Goal: Task Accomplishment & Management: Manage account settings

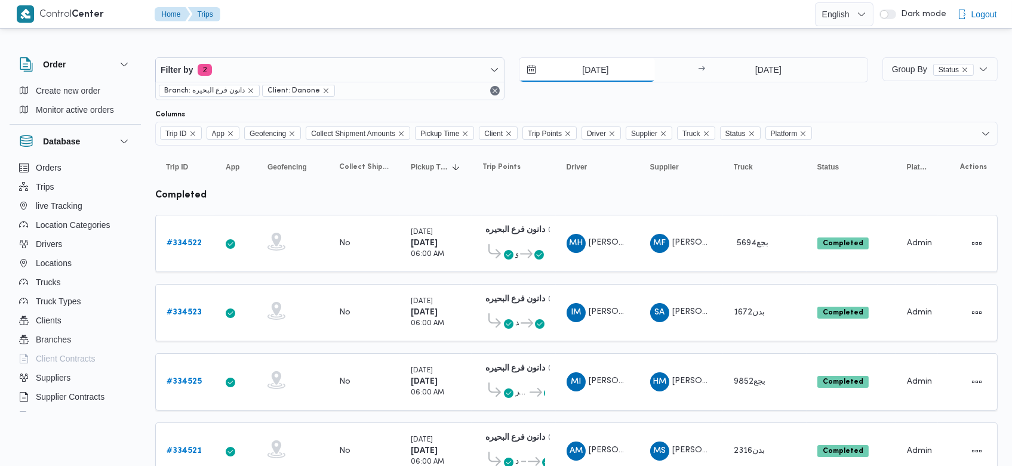
click at [577, 70] on input "31/8/2025" at bounding box center [587, 70] width 136 height 24
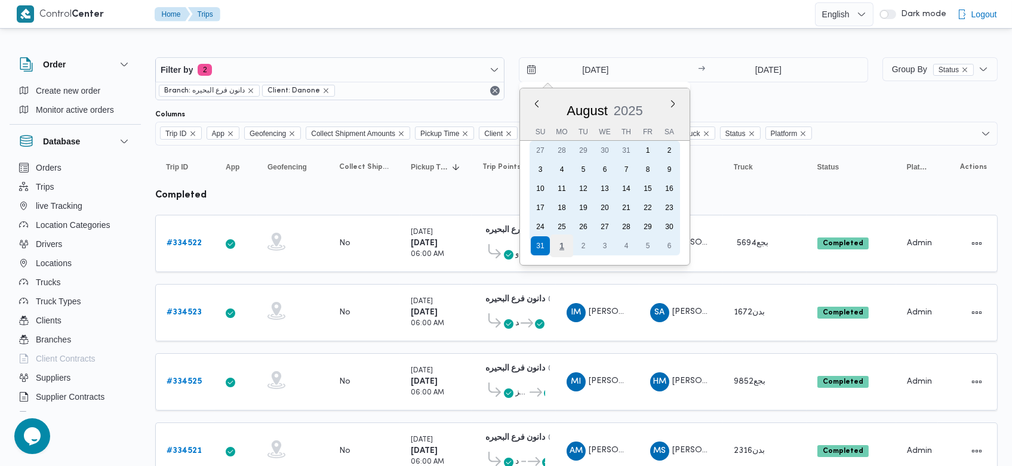
click at [561, 251] on div "1" at bounding box center [561, 246] width 23 height 23
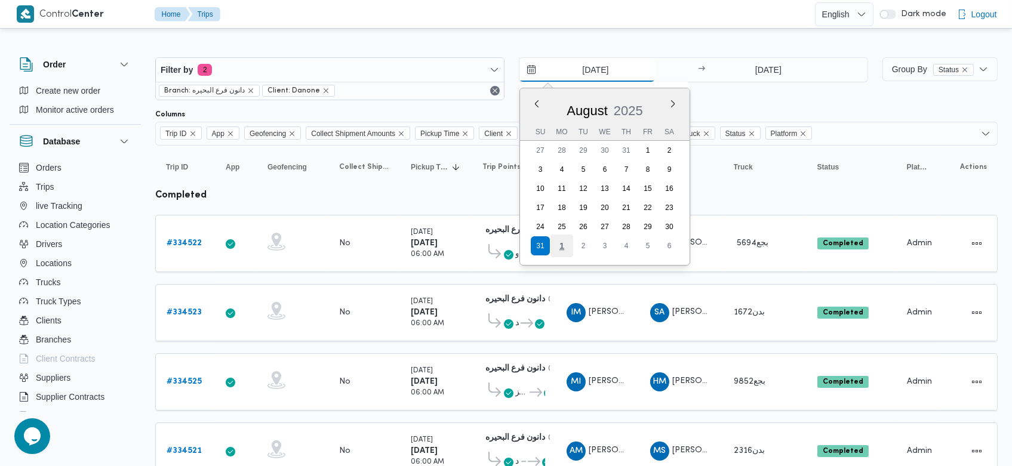
type input "[DATE]"
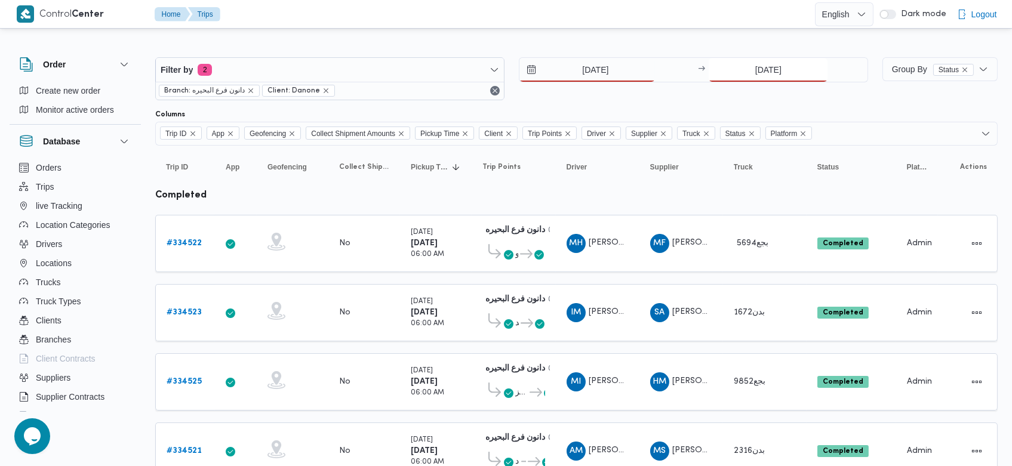
click at [748, 76] on input "31/8/2025" at bounding box center [768, 70] width 119 height 24
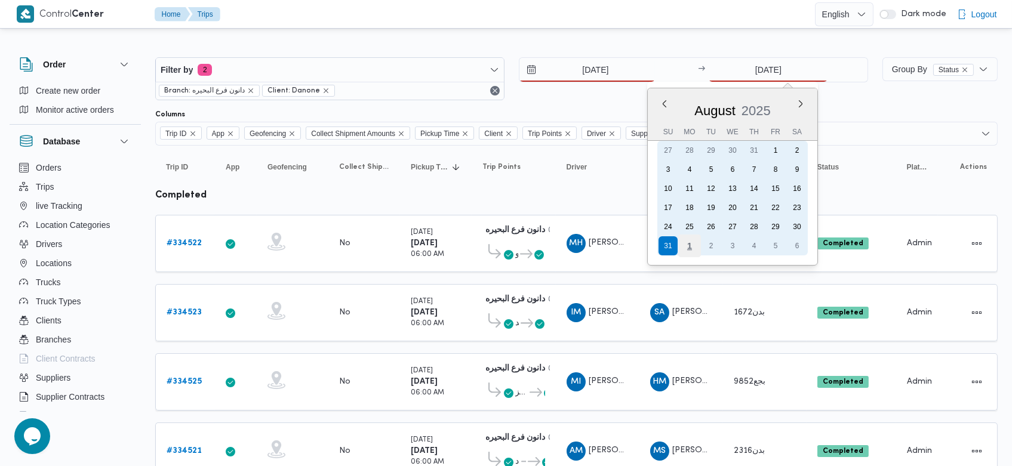
click at [697, 251] on div "1" at bounding box center [689, 246] width 23 height 23
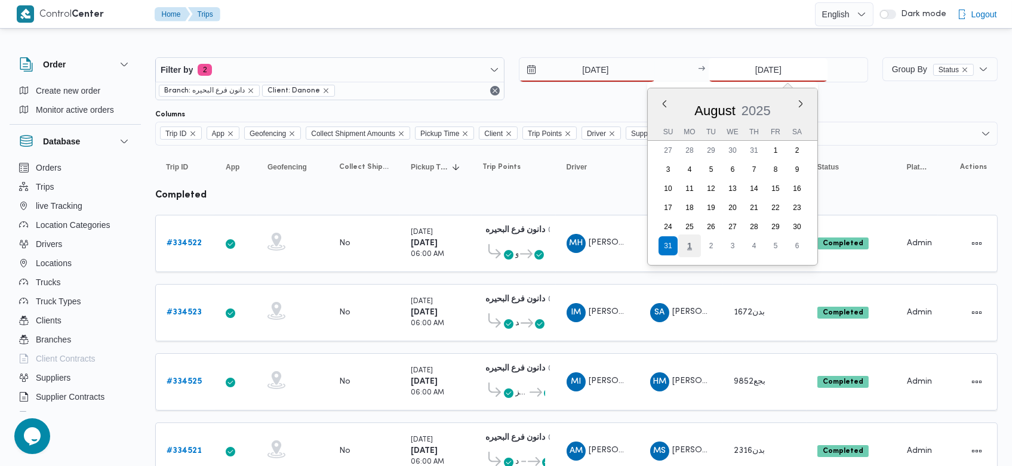
type input "[DATE]"
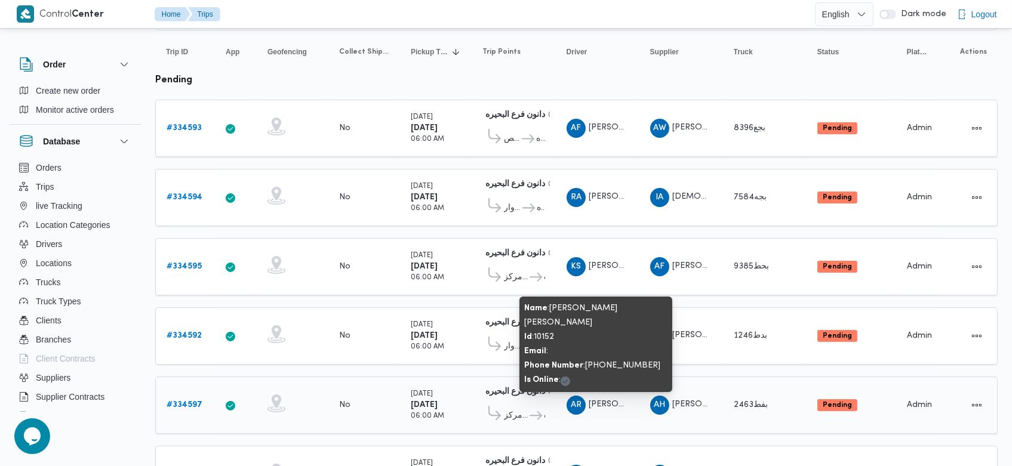
scroll to position [115, 0]
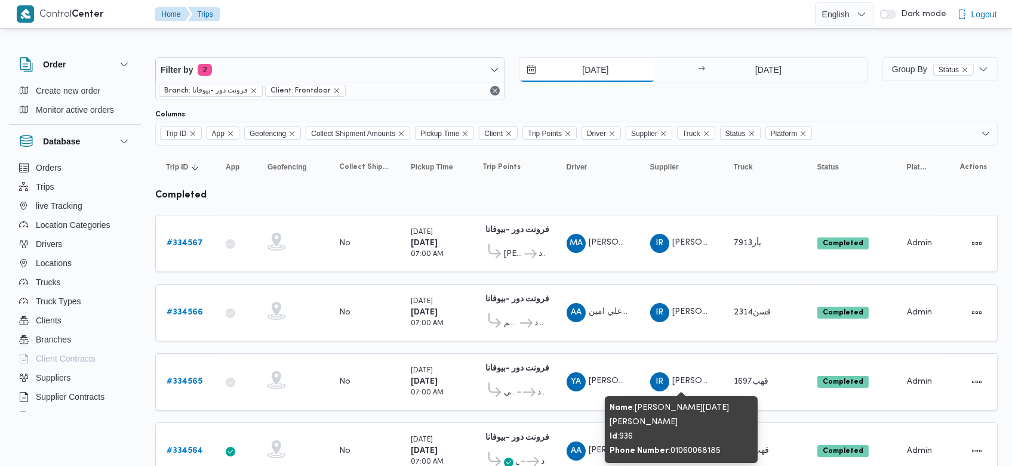
click at [575, 64] on input "31/8/2025" at bounding box center [587, 70] width 136 height 24
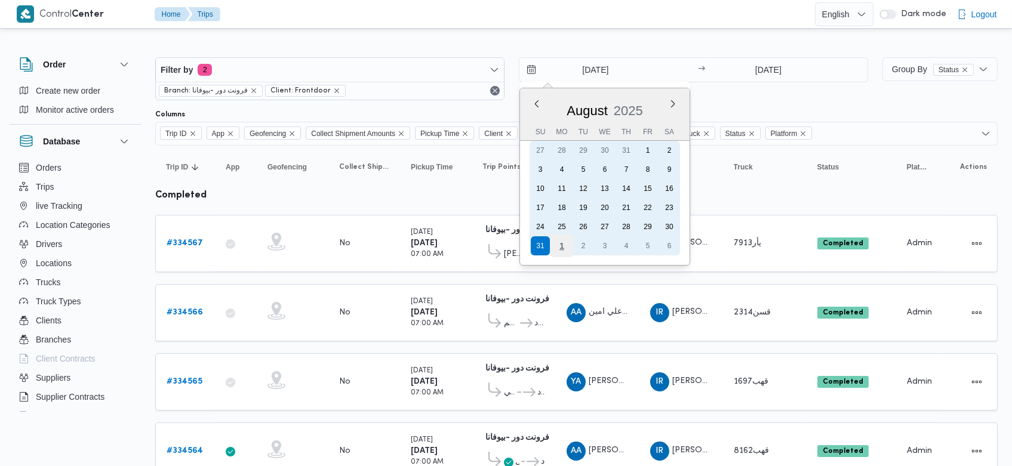
click at [563, 251] on div "1" at bounding box center [561, 246] width 23 height 23
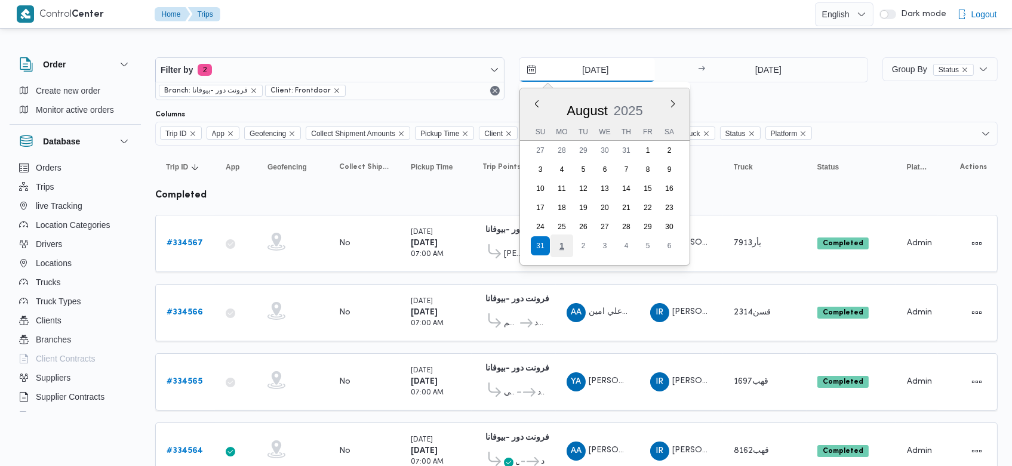
type input "[DATE]"
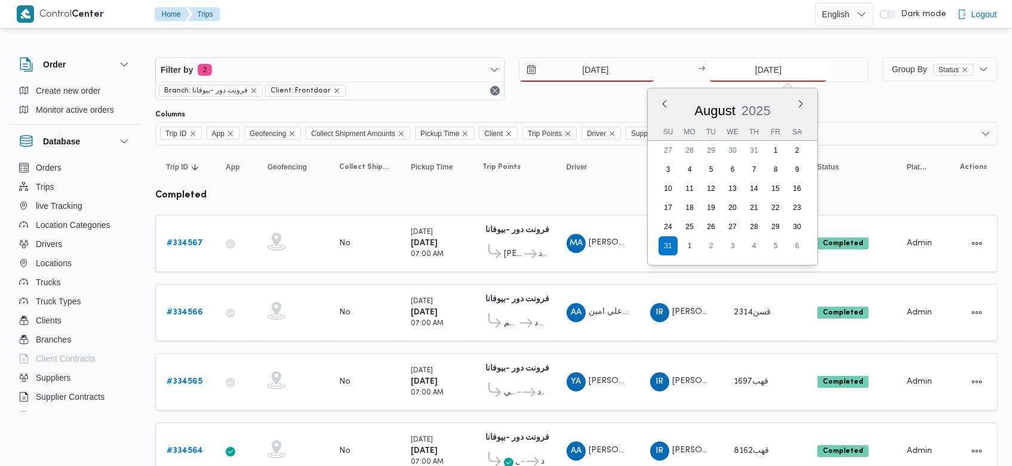
click at [741, 77] on input "31/8/2025" at bounding box center [768, 70] width 119 height 24
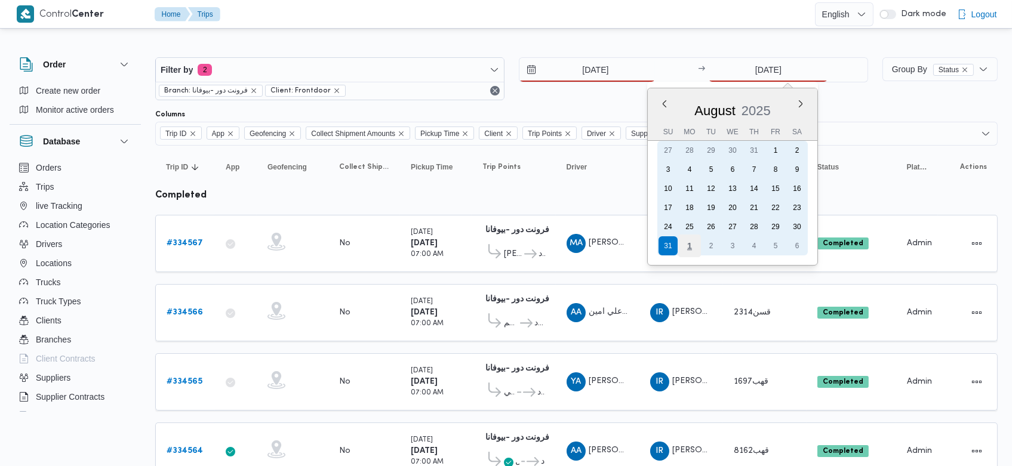
click at [697, 248] on div "1" at bounding box center [689, 246] width 23 height 23
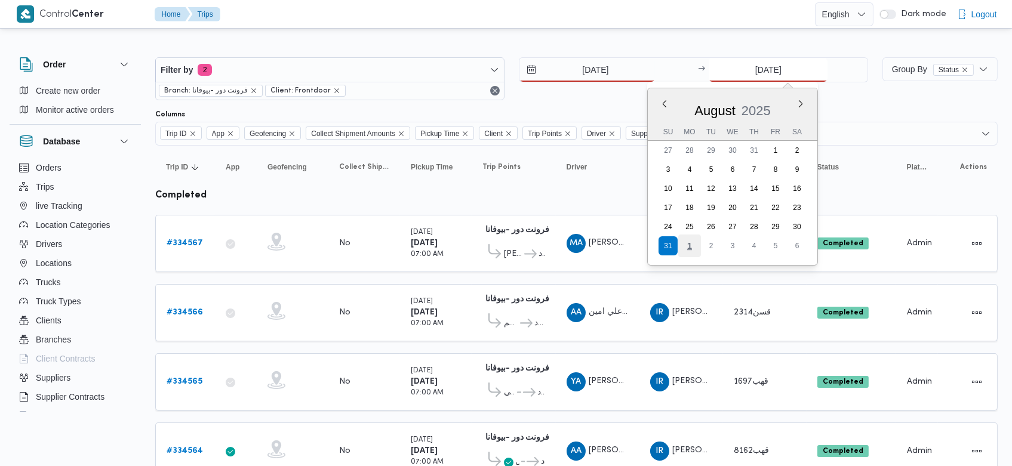
type input "[DATE]"
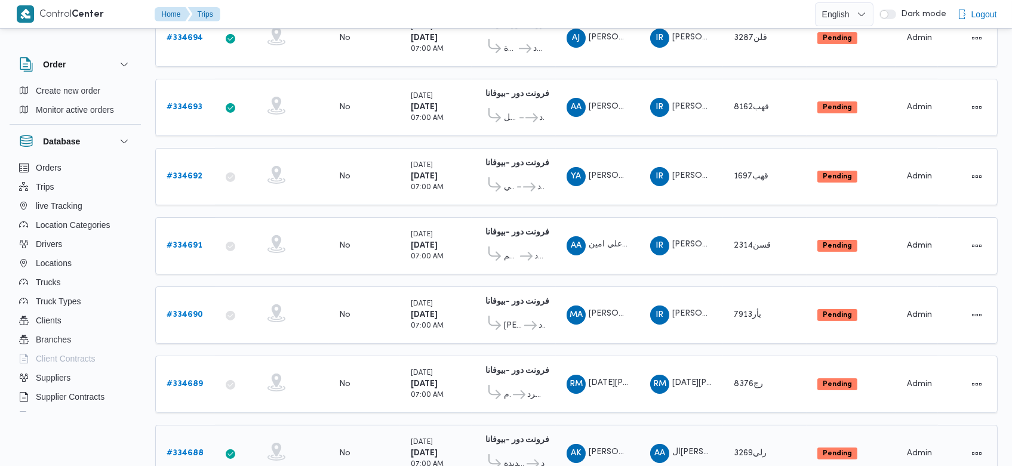
scroll to position [636, 0]
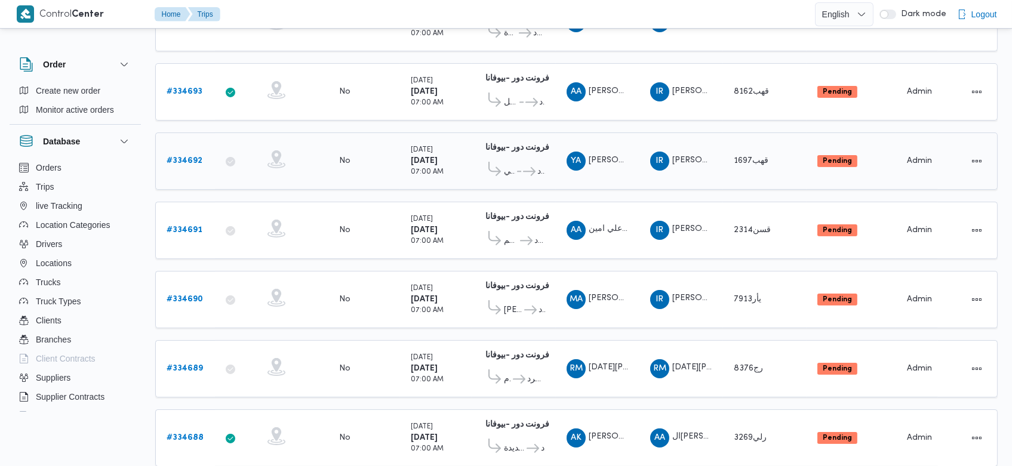
click at [192, 157] on b "# 334692" at bounding box center [185, 161] width 36 height 8
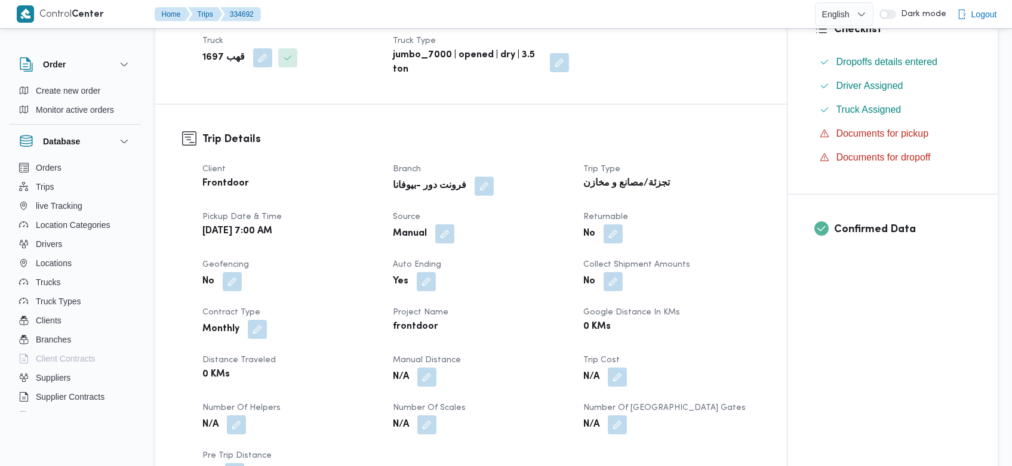
scroll to position [307, 0]
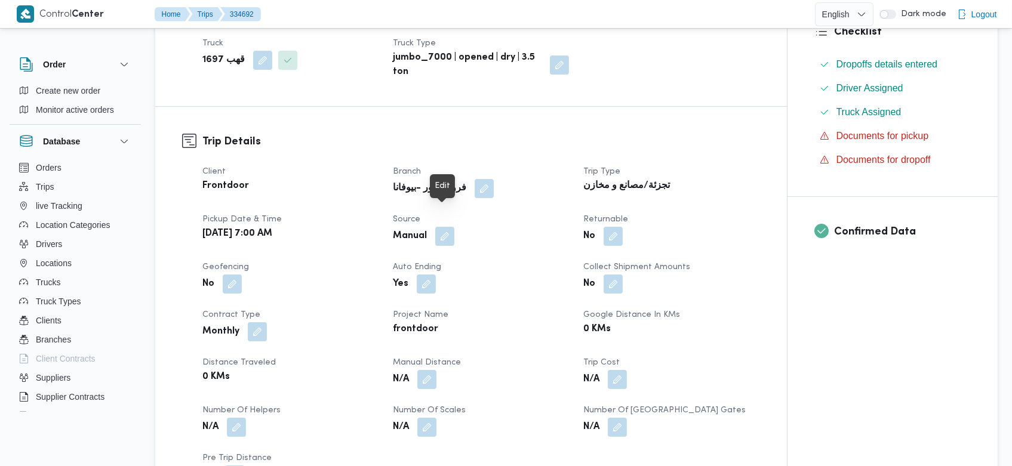
click at [433, 227] on span at bounding box center [441, 236] width 25 height 19
click at [445, 226] on button "button" at bounding box center [444, 235] width 19 height 19
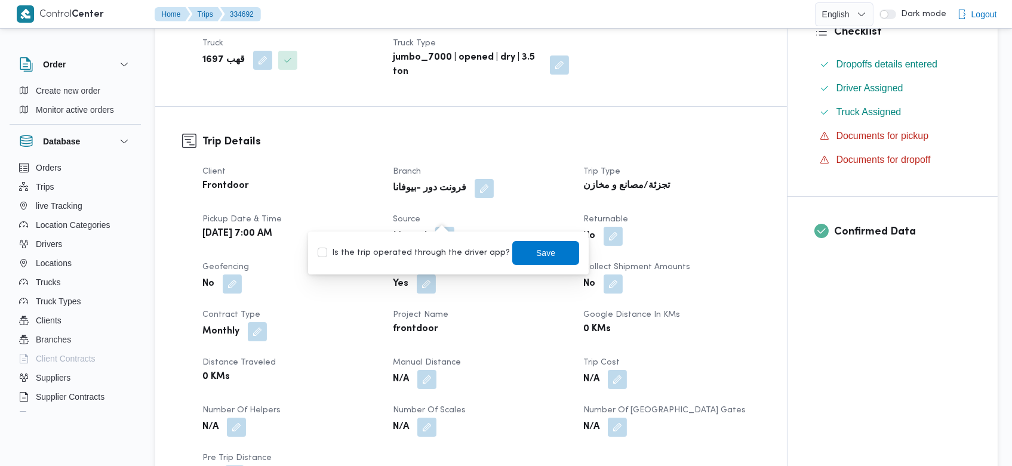
click at [415, 250] on label "Is the trip operated through the driver app?" at bounding box center [414, 253] width 192 height 14
checkbox input "true"
click at [512, 252] on span "Save" at bounding box center [545, 253] width 67 height 24
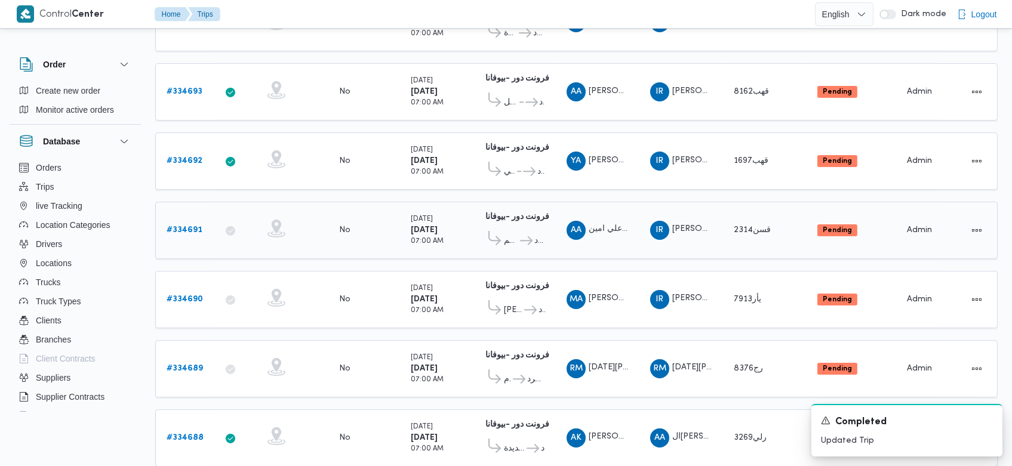
scroll to position [673, 0]
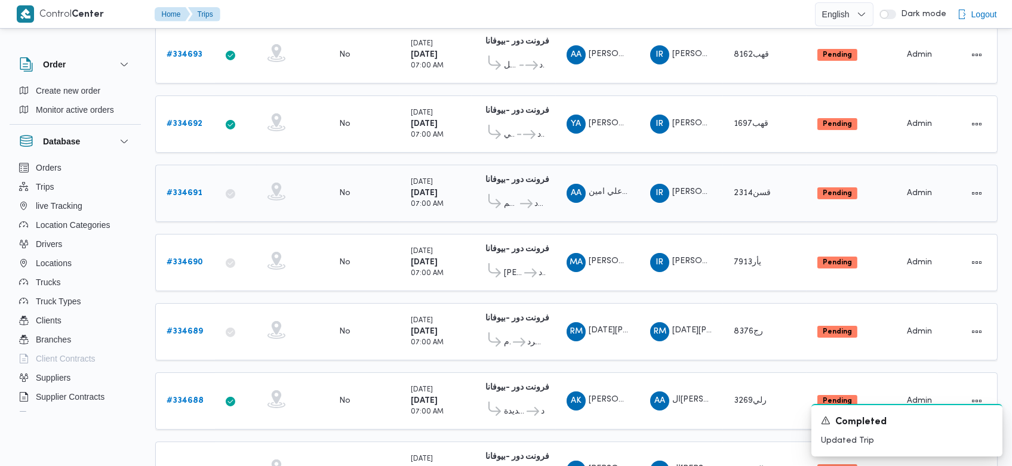
click at [191, 189] on b "# 334691" at bounding box center [185, 193] width 36 height 8
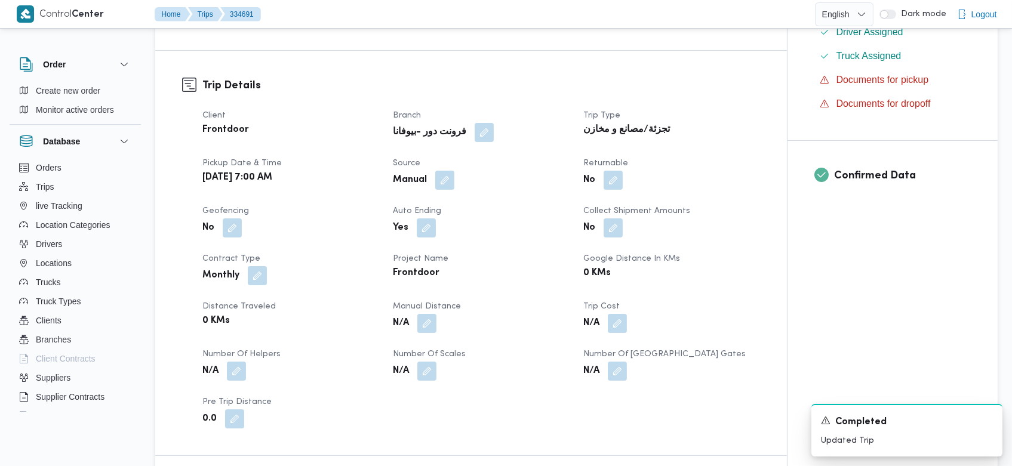
scroll to position [361, 0]
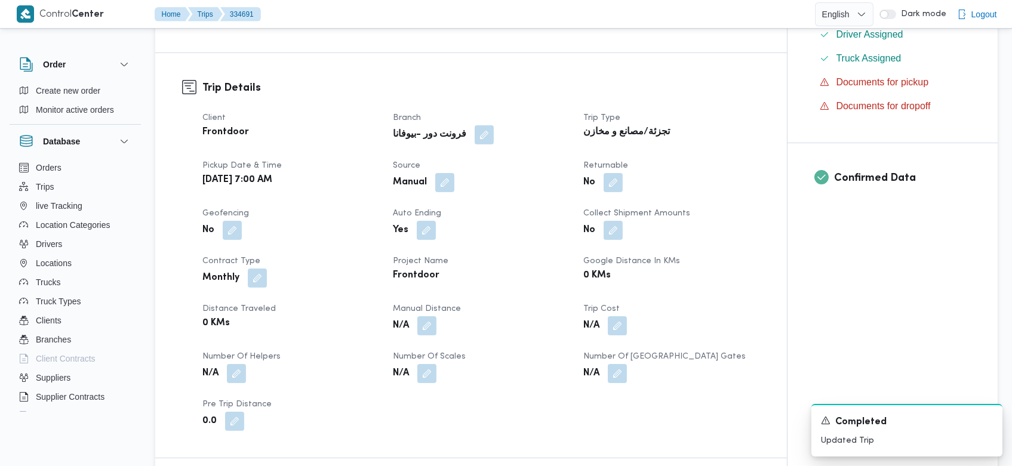
click at [454, 172] on div "Manual" at bounding box center [481, 182] width 178 height 21
click at [444, 173] on button "button" at bounding box center [444, 182] width 19 height 19
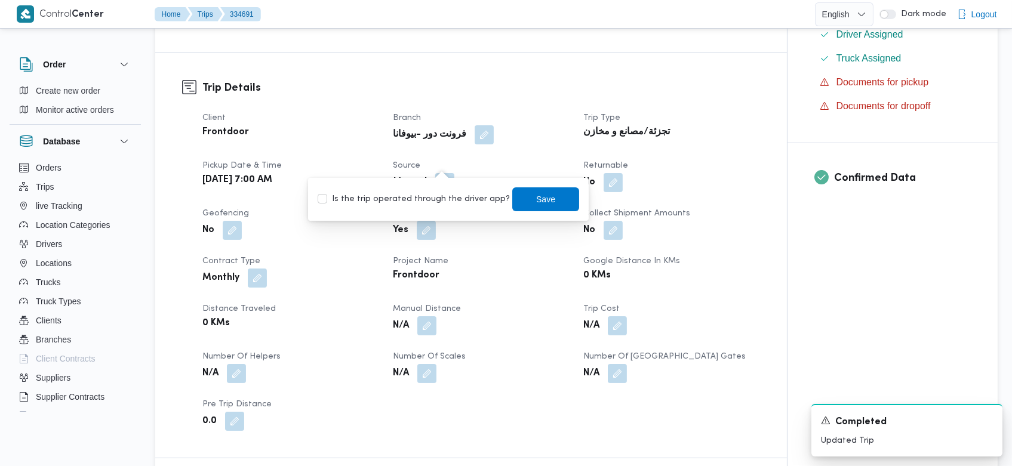
click at [425, 204] on label "Is the trip operated through the driver app?" at bounding box center [414, 199] width 192 height 14
checkbox input "true"
click at [537, 195] on span "Save" at bounding box center [546, 199] width 19 height 14
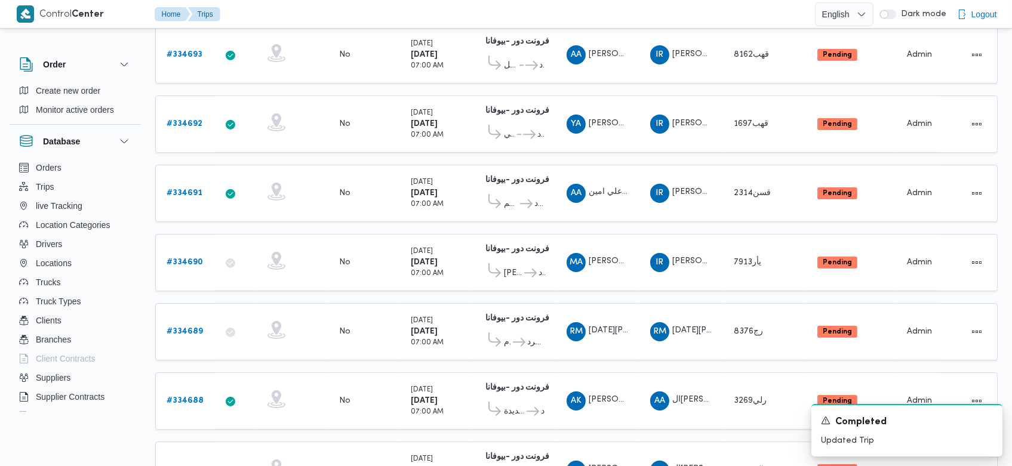
scroll to position [710, 0]
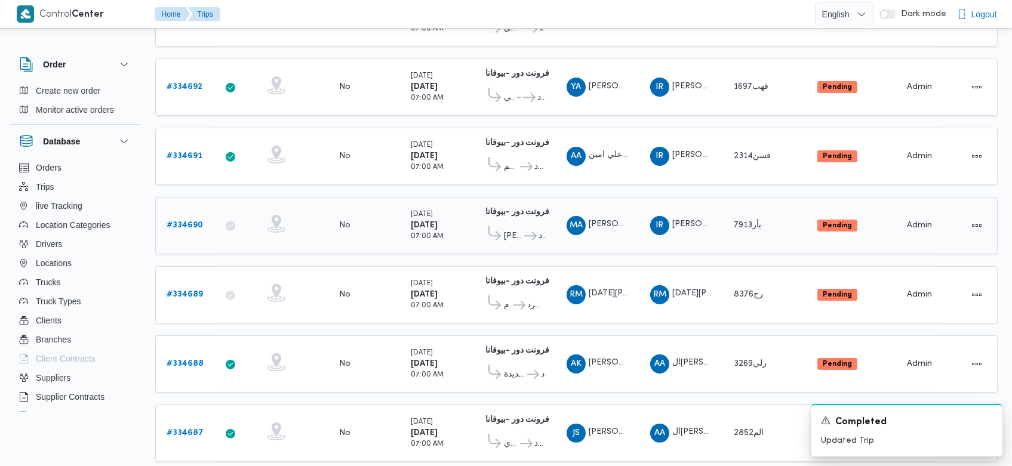
click at [184, 221] on b "# 334690" at bounding box center [185, 225] width 36 height 8
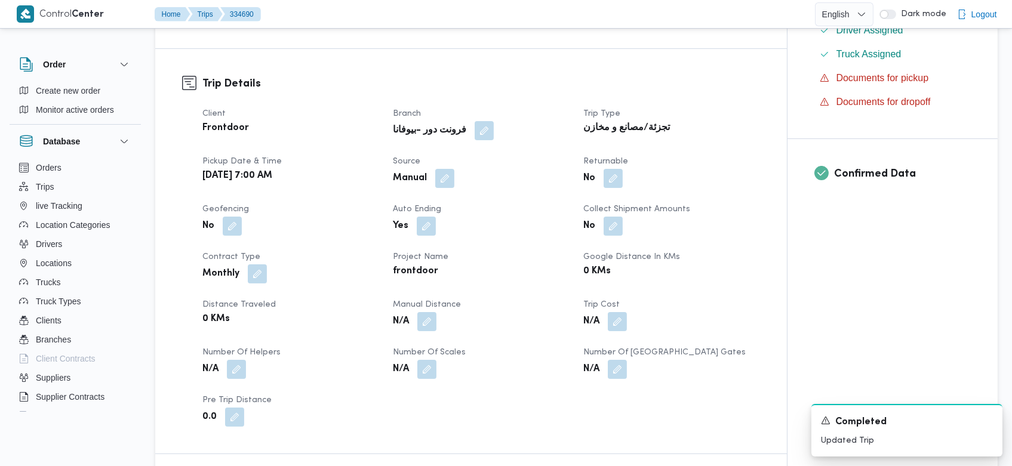
scroll to position [349, 0]
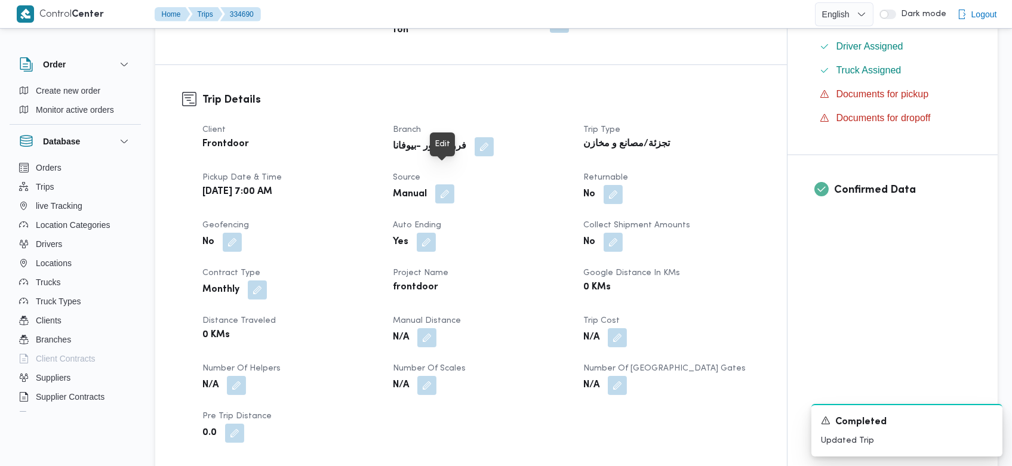
click at [450, 184] on button "button" at bounding box center [444, 193] width 19 height 19
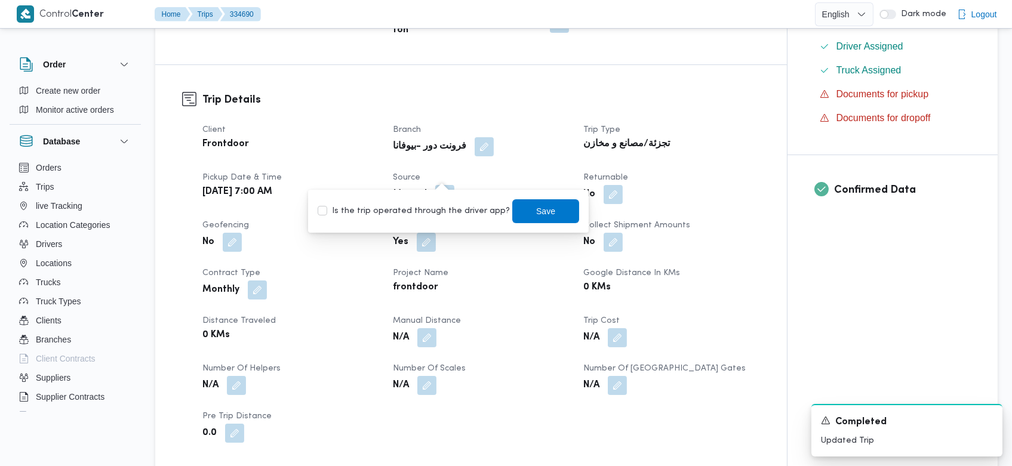
click at [434, 210] on label "Is the trip operated through the driver app?" at bounding box center [414, 211] width 192 height 14
checkbox input "true"
click at [553, 211] on span "Save" at bounding box center [545, 211] width 67 height 24
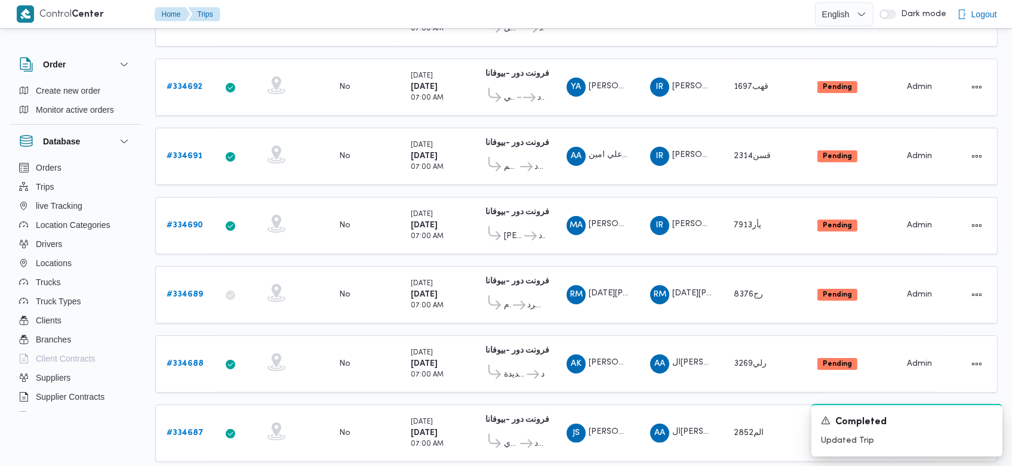
scroll to position [750, 0]
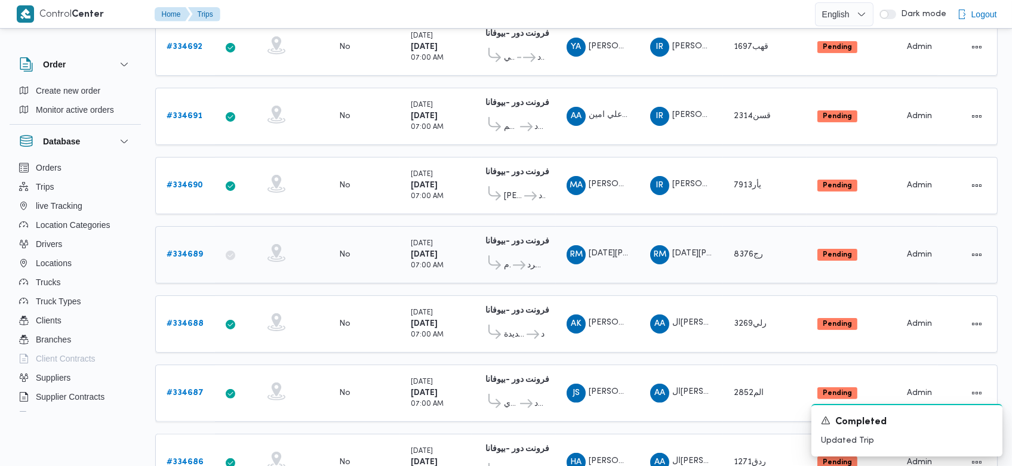
click at [196, 251] on b "# 334689" at bounding box center [185, 255] width 36 height 8
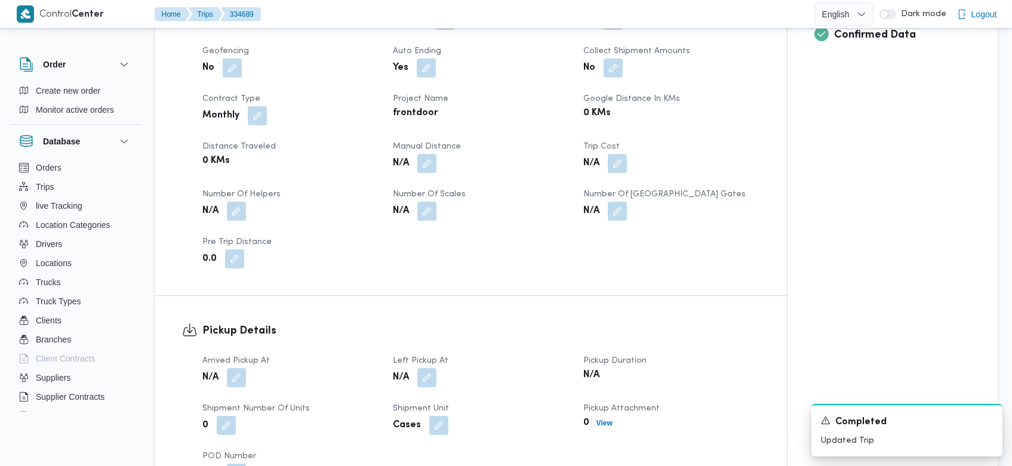
scroll to position [386, 0]
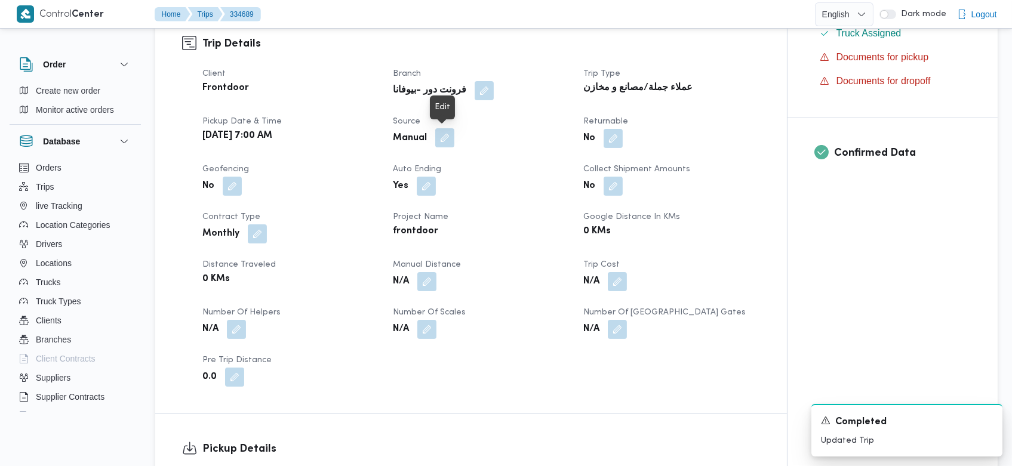
click at [444, 141] on button "button" at bounding box center [444, 137] width 19 height 19
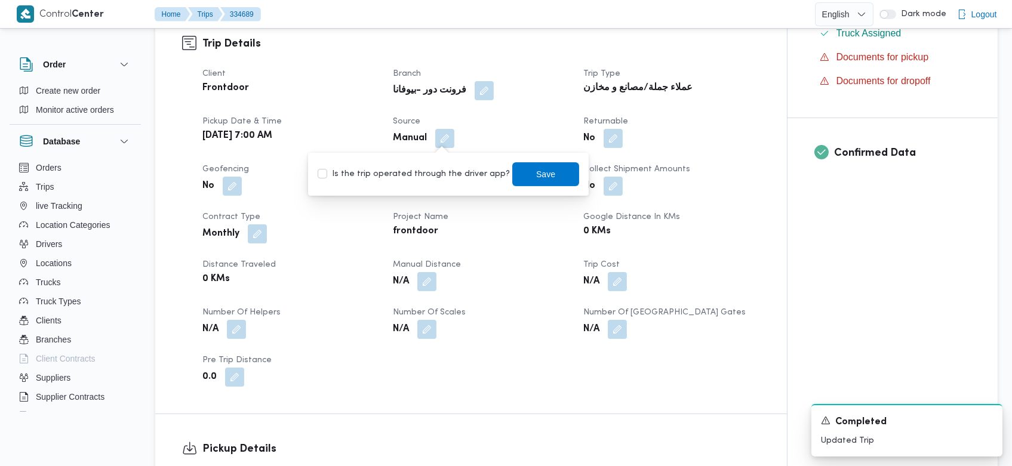
click at [404, 169] on label "Is the trip operated through the driver app?" at bounding box center [414, 174] width 192 height 14
checkbox input "true"
click at [521, 171] on span "Save" at bounding box center [545, 174] width 67 height 24
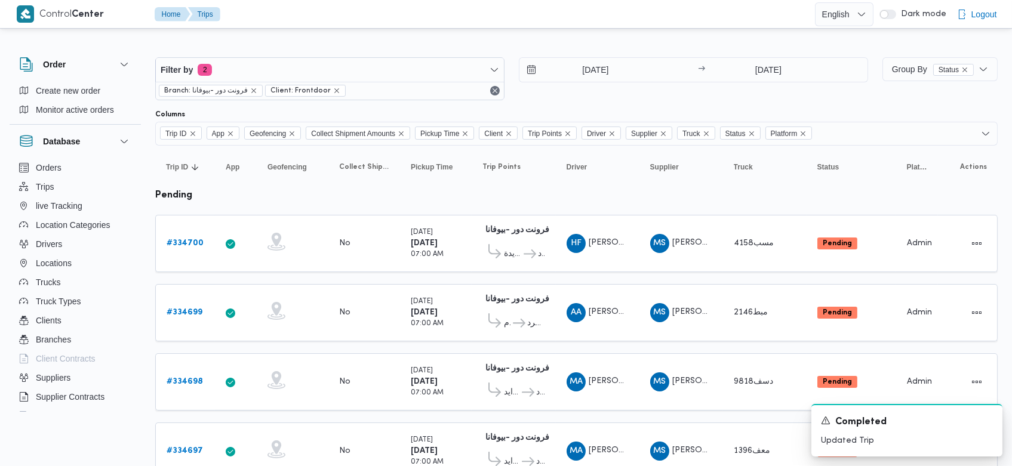
scroll to position [792, 0]
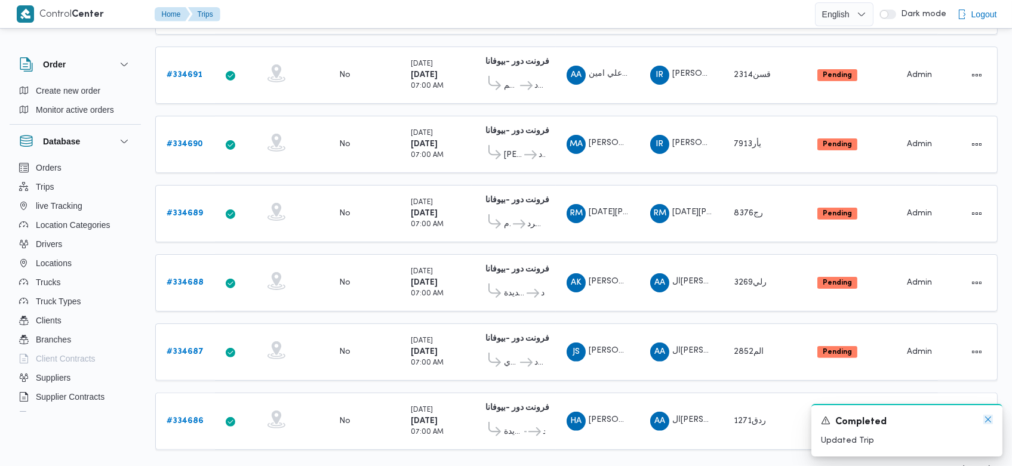
click at [990, 421] on icon "Dismiss toast" at bounding box center [988, 420] width 10 height 10
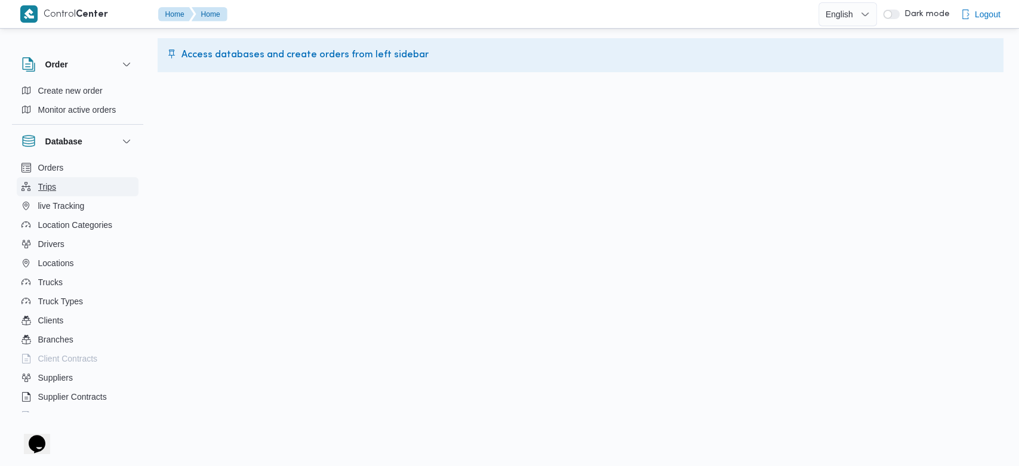
click at [68, 192] on button "Trips" at bounding box center [78, 186] width 122 height 19
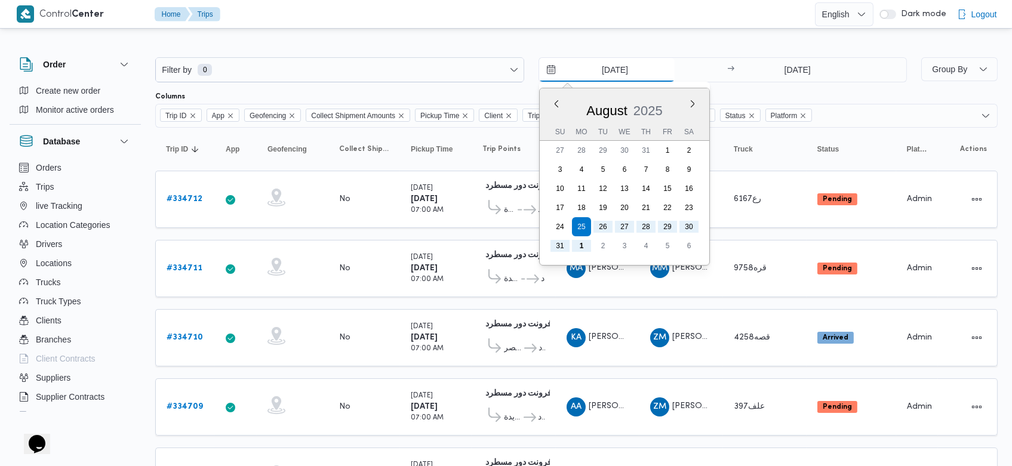
click at [598, 76] on input "25/8/2025" at bounding box center [607, 70] width 136 height 24
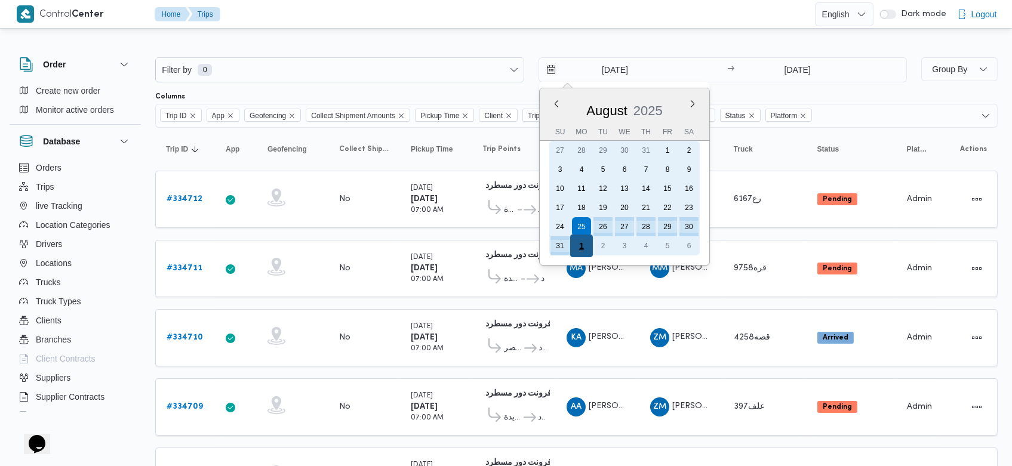
click at [581, 248] on div "1" at bounding box center [580, 246] width 23 height 23
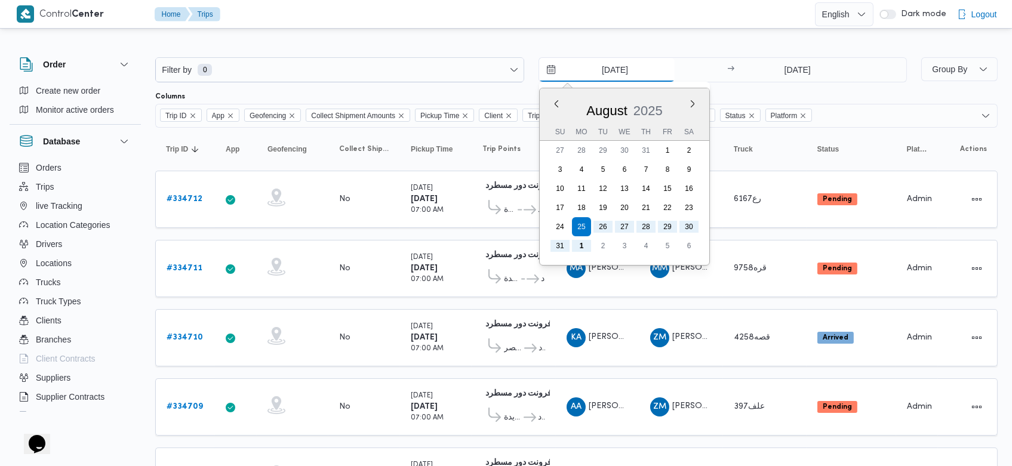
type input "[DATE]"
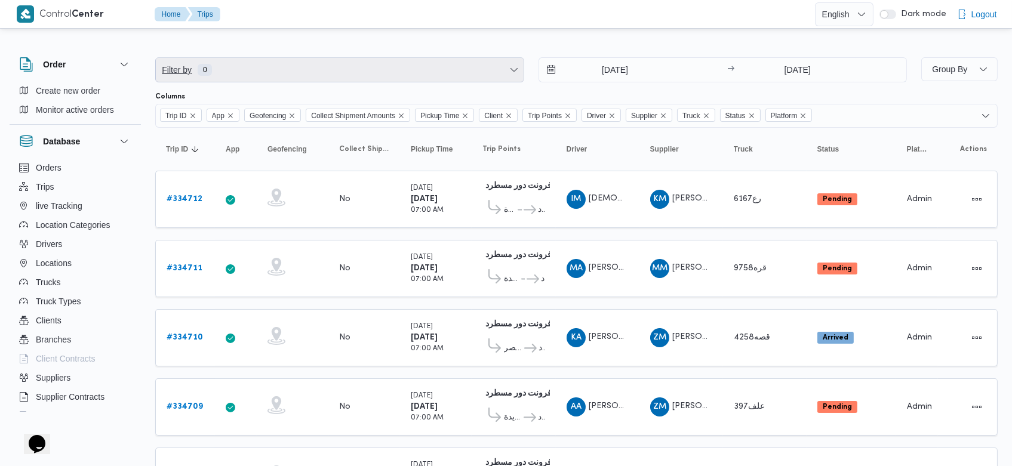
click at [513, 72] on icon "button" at bounding box center [514, 70] width 10 height 10
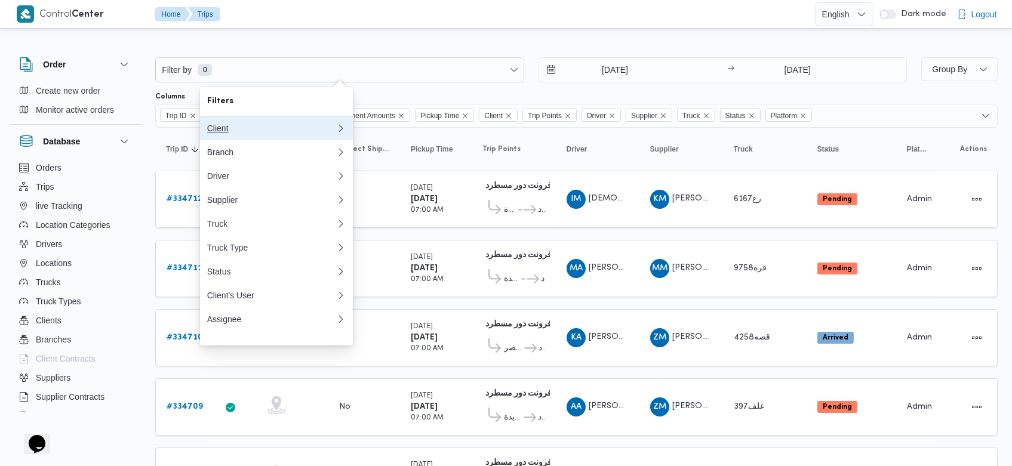
click at [260, 127] on div "Client" at bounding box center [271, 129] width 129 height 10
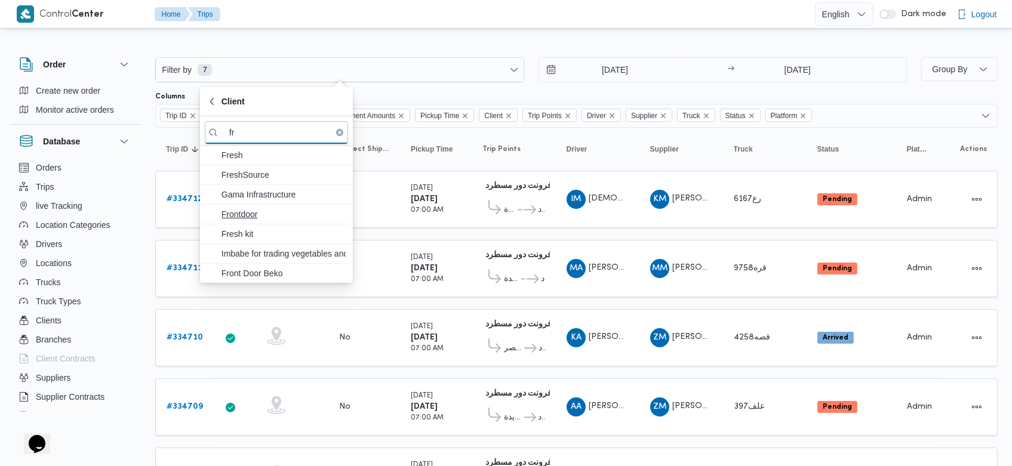
type input "fr"
click at [250, 214] on span "Frontdoor" at bounding box center [283, 214] width 124 height 14
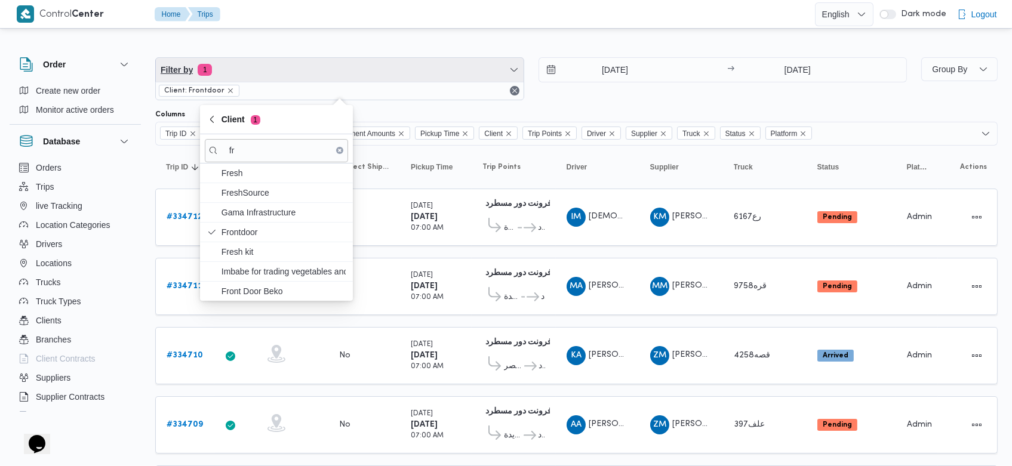
click at [520, 70] on span "Filter by 1" at bounding box center [340, 70] width 368 height 24
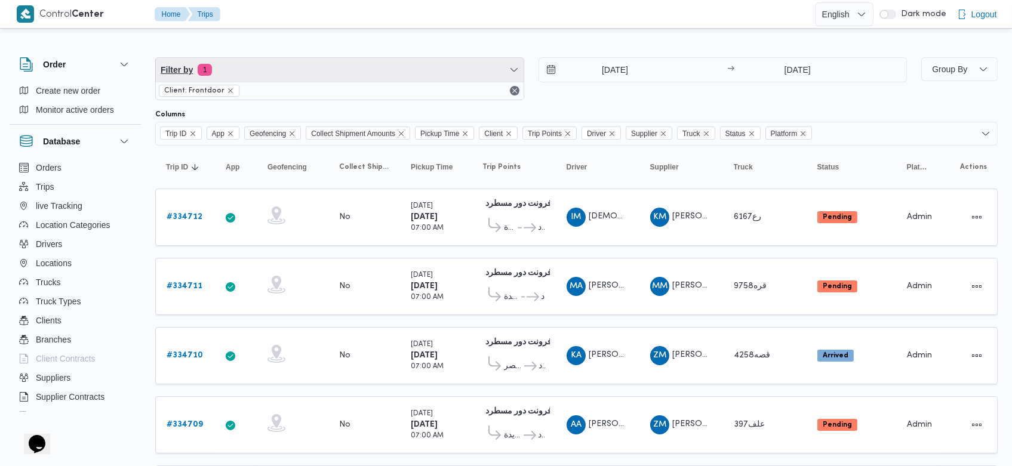
click at [517, 70] on icon "button" at bounding box center [514, 70] width 10 height 10
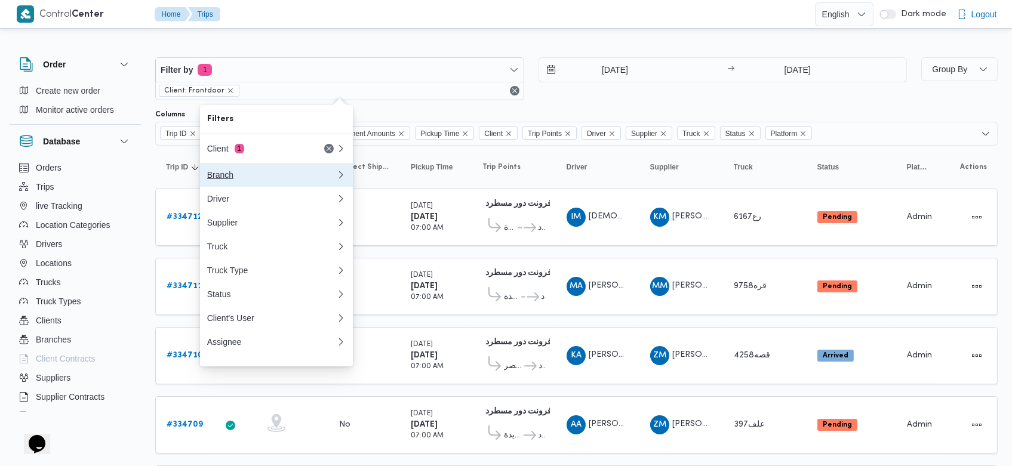
click at [258, 171] on div "Branch" at bounding box center [271, 175] width 129 height 10
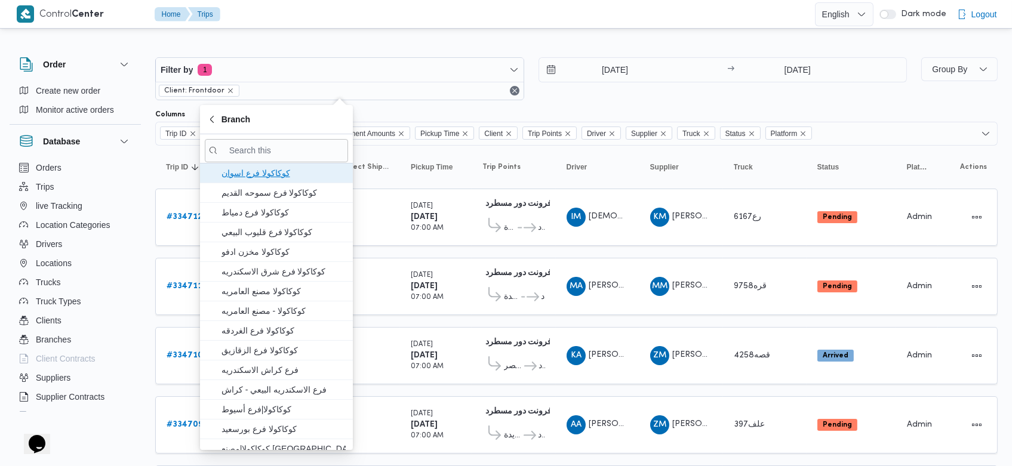
click at [258, 171] on span "كوكاكولا فرع اسوان" at bounding box center [283, 173] width 124 height 14
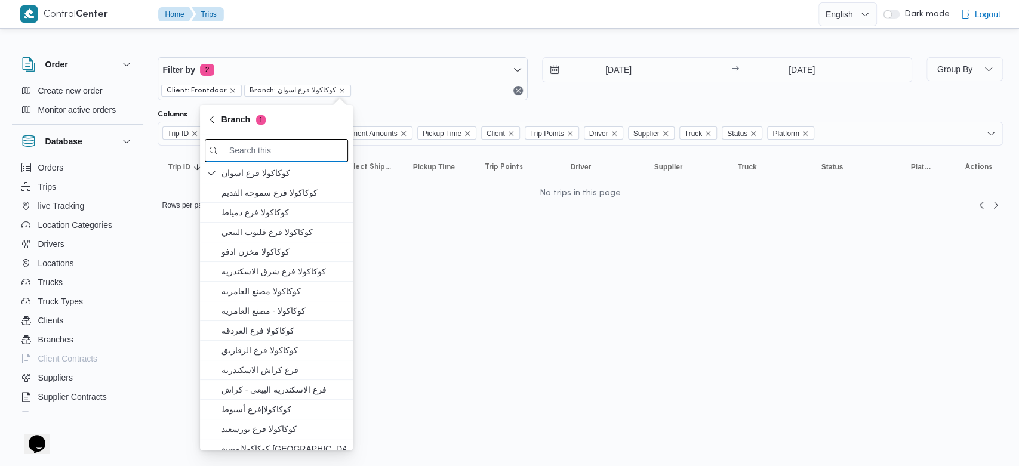
click at [287, 150] on input "search filters" at bounding box center [276, 150] width 143 height 23
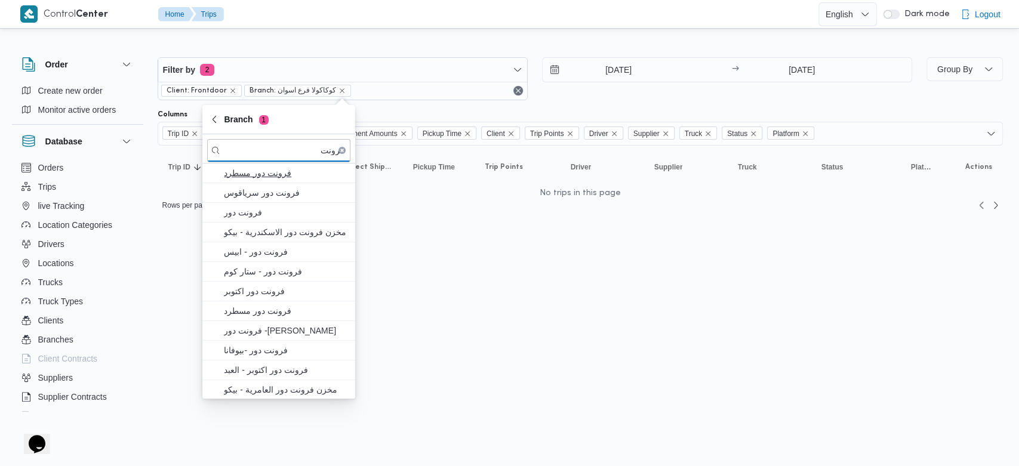
type input "فرونت"
click at [244, 172] on span "فرونت دور مسطرد" at bounding box center [286, 173] width 124 height 14
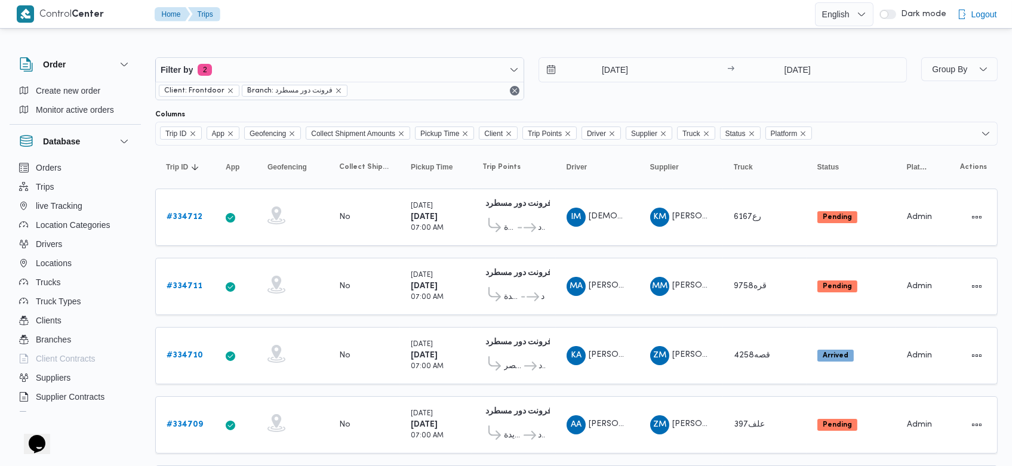
click at [410, 38] on div at bounding box center [576, 47] width 842 height 19
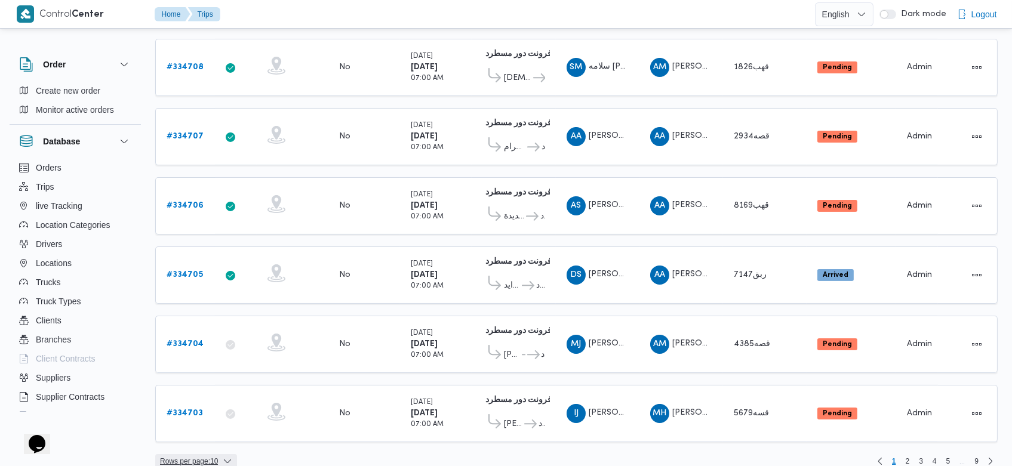
click at [214, 454] on span "Rows per page : 10" at bounding box center [189, 461] width 58 height 14
click at [210, 421] on span "20 rows" at bounding box center [211, 416] width 38 height 10
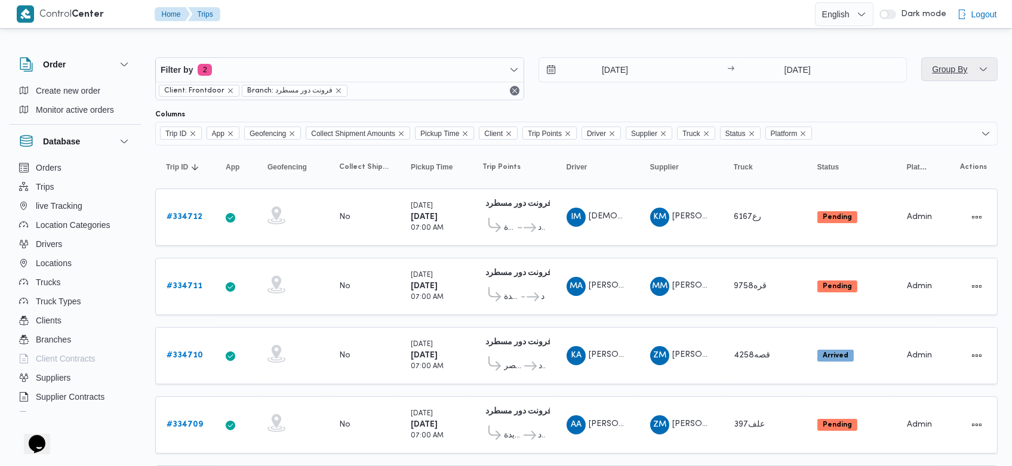
click at [966, 68] on span "Group By" at bounding box center [950, 69] width 38 height 14
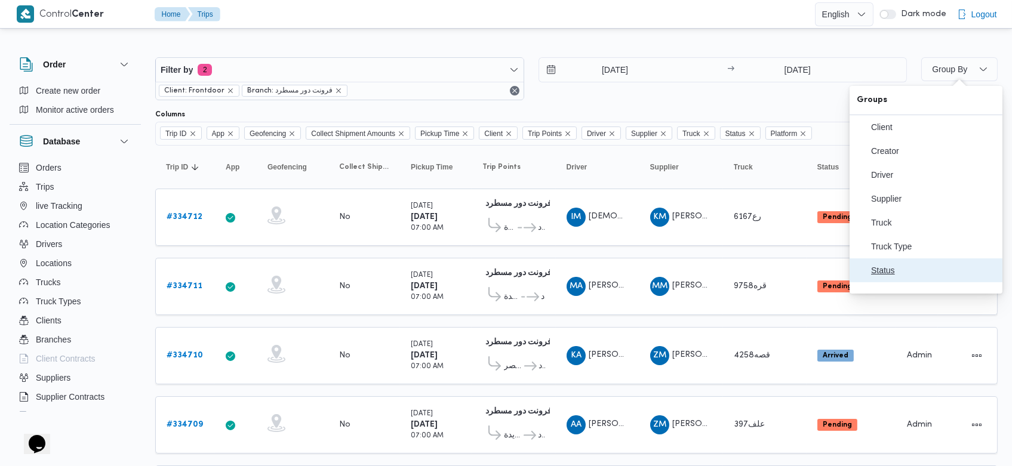
click at [905, 275] on span "Status" at bounding box center [933, 271] width 124 height 10
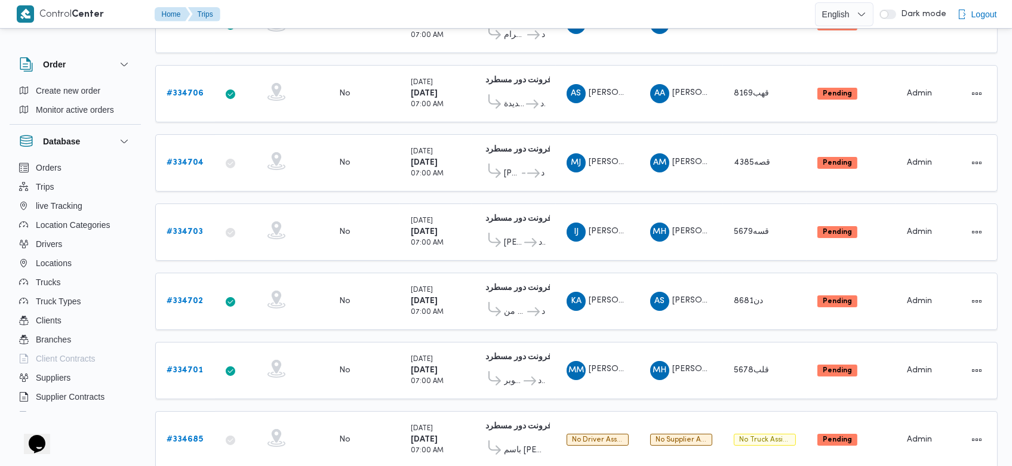
scroll to position [1129, 0]
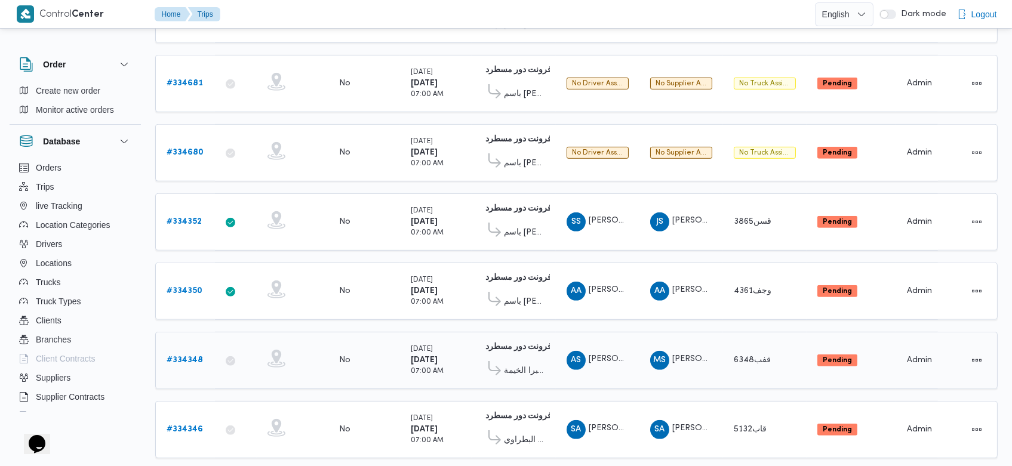
click at [188, 356] on b "# 334348" at bounding box center [185, 360] width 36 height 8
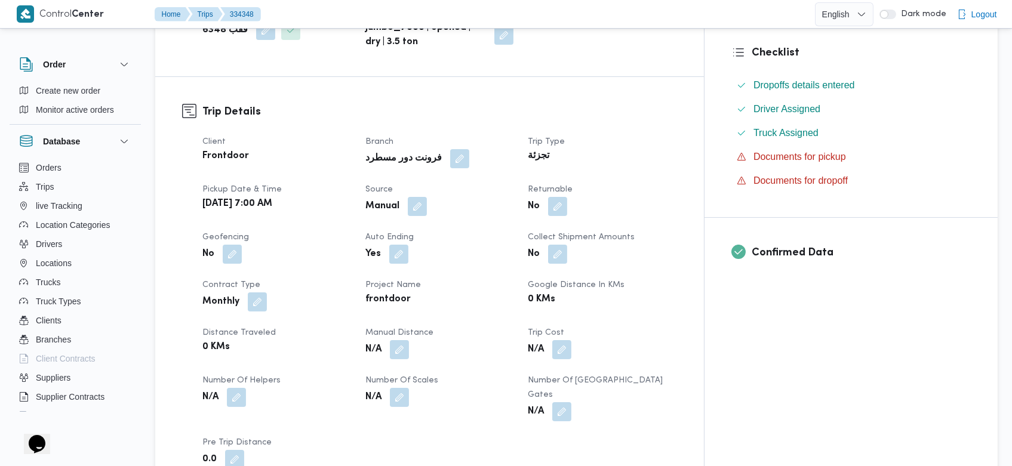
scroll to position [318, 0]
click at [430, 210] on button "button" at bounding box center [420, 205] width 19 height 19
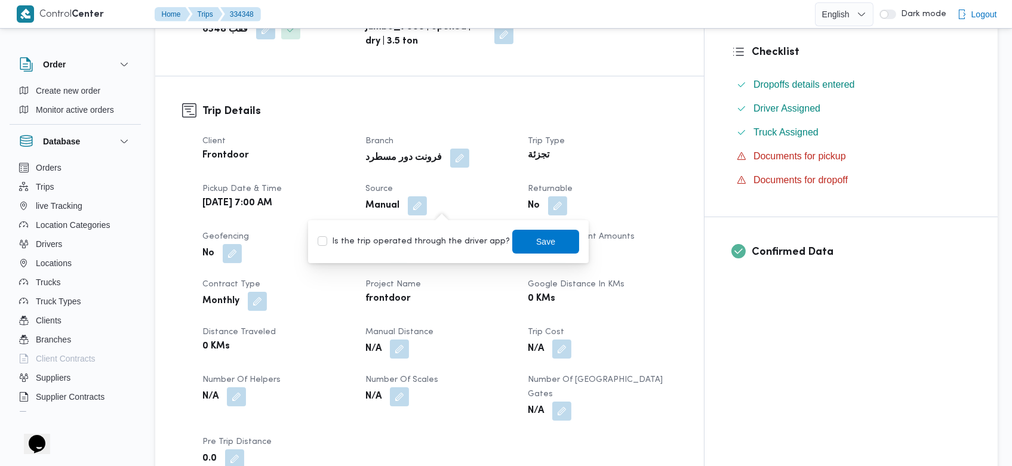
click at [420, 247] on label "Is the trip operated through the driver app?" at bounding box center [414, 242] width 192 height 14
checkbox input "true"
click at [538, 242] on span "Save" at bounding box center [546, 241] width 19 height 14
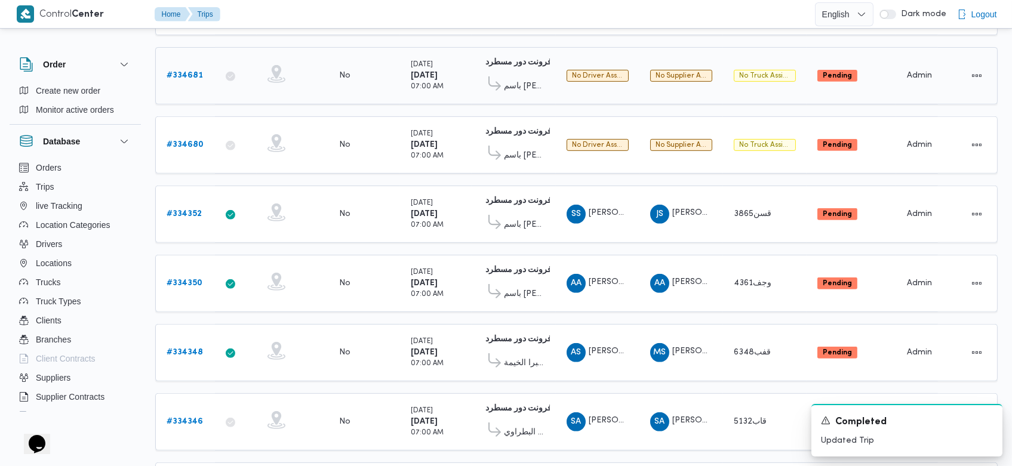
scroll to position [1129, 0]
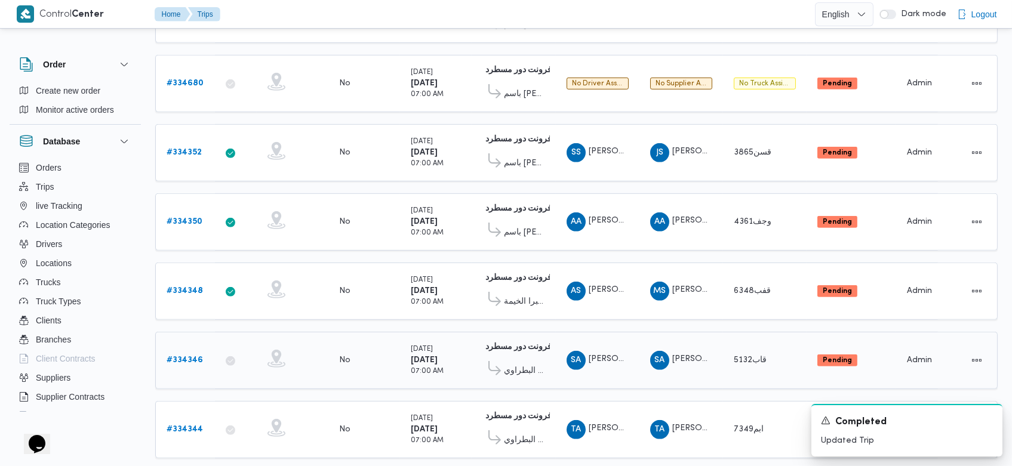
click at [184, 356] on b "# 334346" at bounding box center [185, 360] width 36 height 8
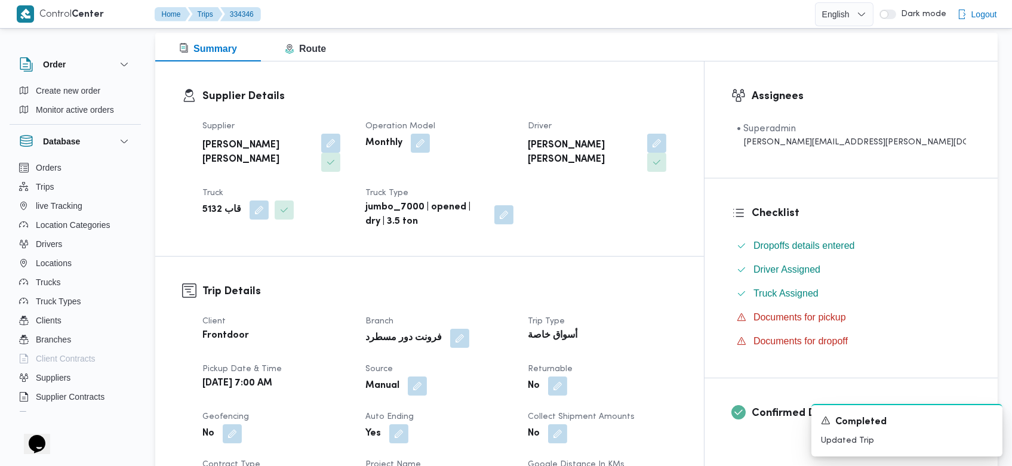
scroll to position [159, 0]
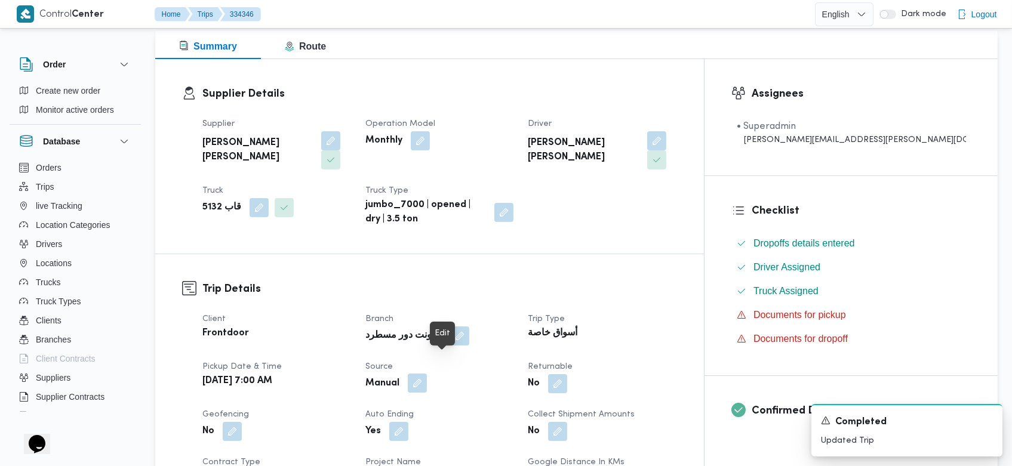
click at [430, 374] on button "button" at bounding box center [420, 383] width 19 height 19
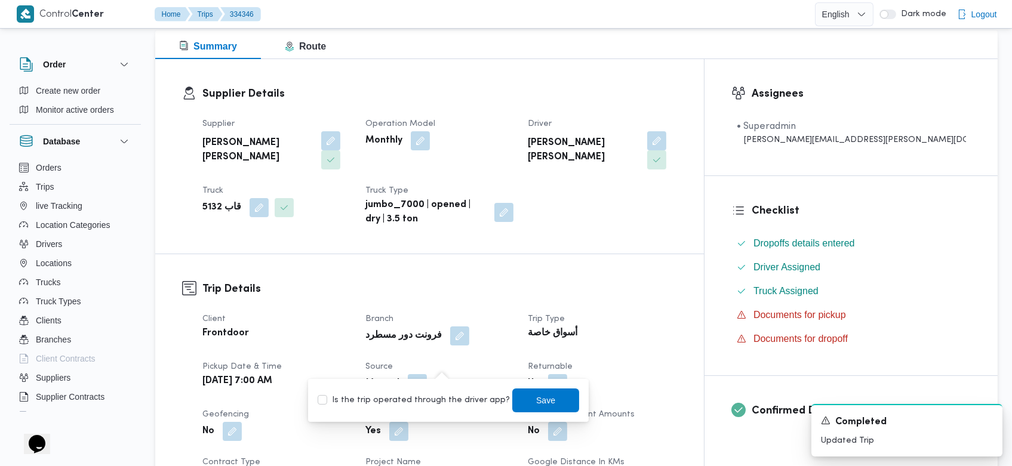
click at [420, 401] on label "Is the trip operated through the driver app?" at bounding box center [414, 400] width 192 height 14
checkbox input "true"
click at [520, 393] on span "Save" at bounding box center [545, 400] width 67 height 24
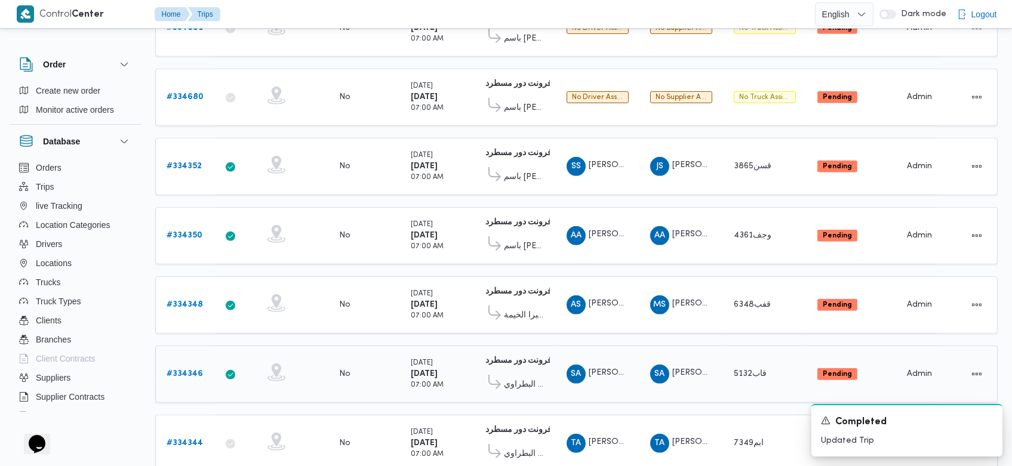
scroll to position [1129, 0]
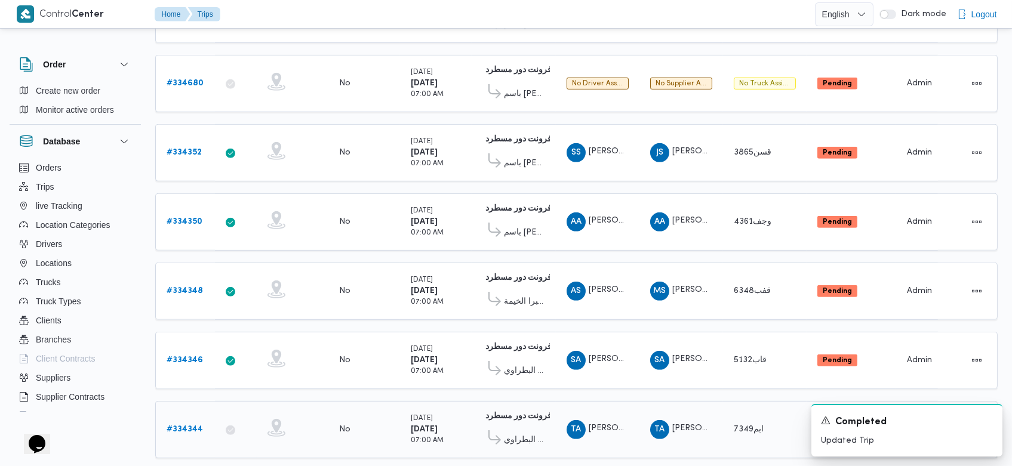
click at [178, 426] on b "# 334344" at bounding box center [185, 430] width 36 height 8
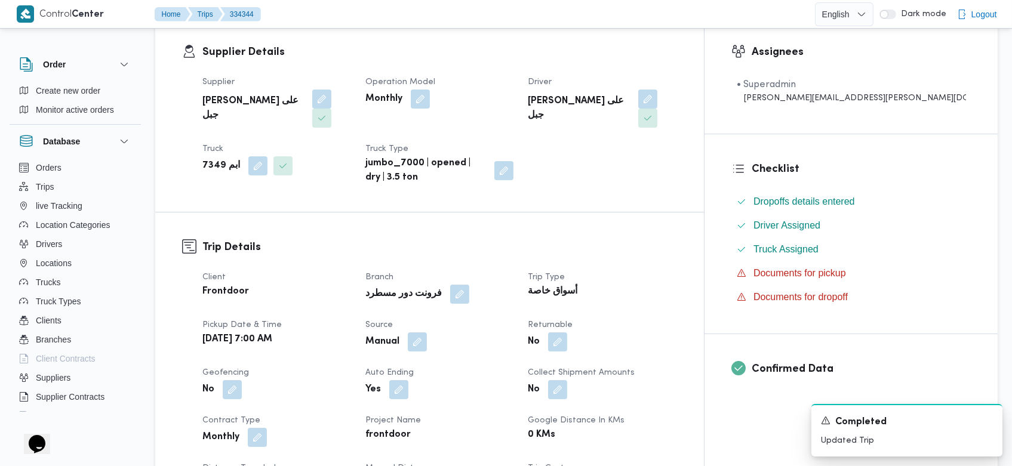
scroll to position [205, 0]
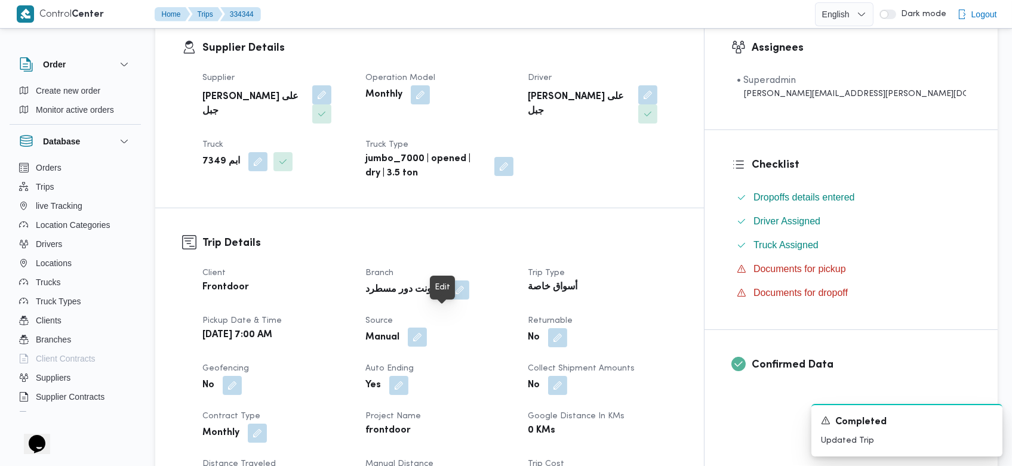
click at [430, 328] on button "button" at bounding box center [420, 337] width 19 height 19
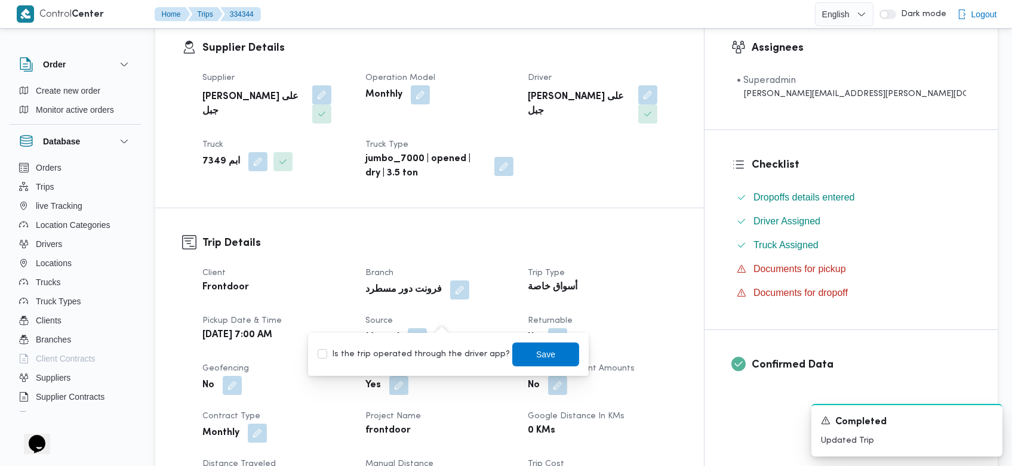
click at [422, 348] on label "Is the trip operated through the driver app?" at bounding box center [414, 354] width 192 height 14
checkbox input "true"
click at [512, 347] on span "Save" at bounding box center [545, 354] width 67 height 24
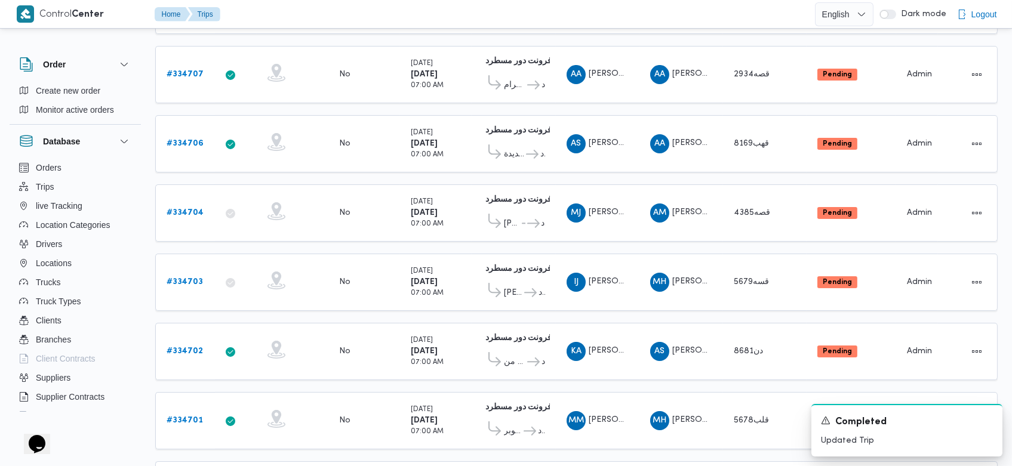
scroll to position [375, 0]
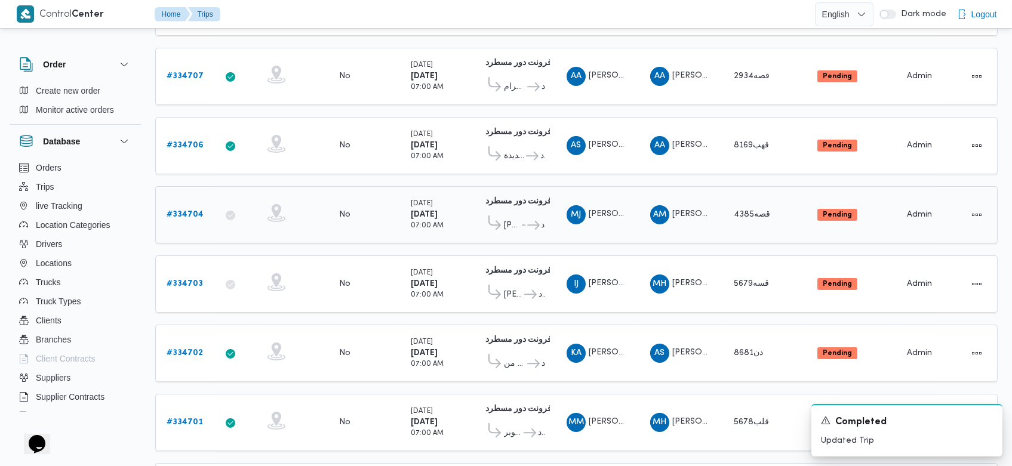
click at [198, 211] on b "# 334704" at bounding box center [185, 215] width 37 height 8
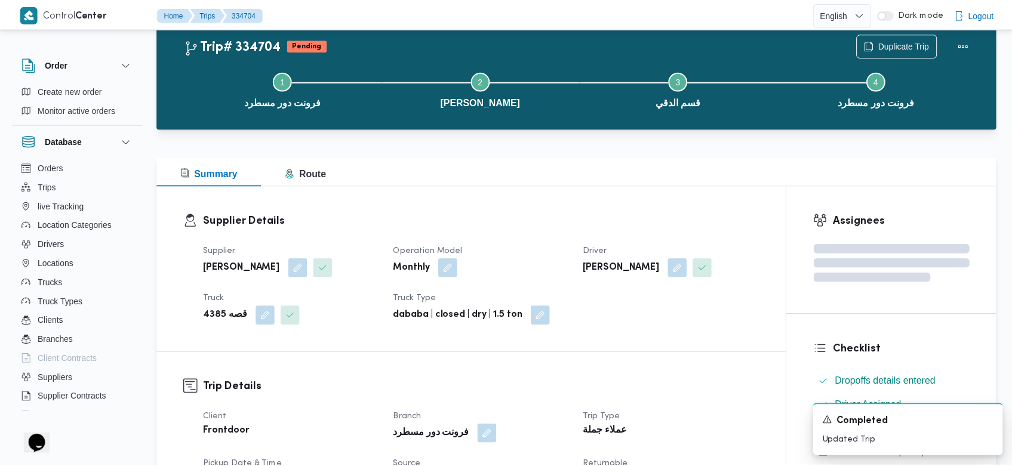
scroll to position [375, 0]
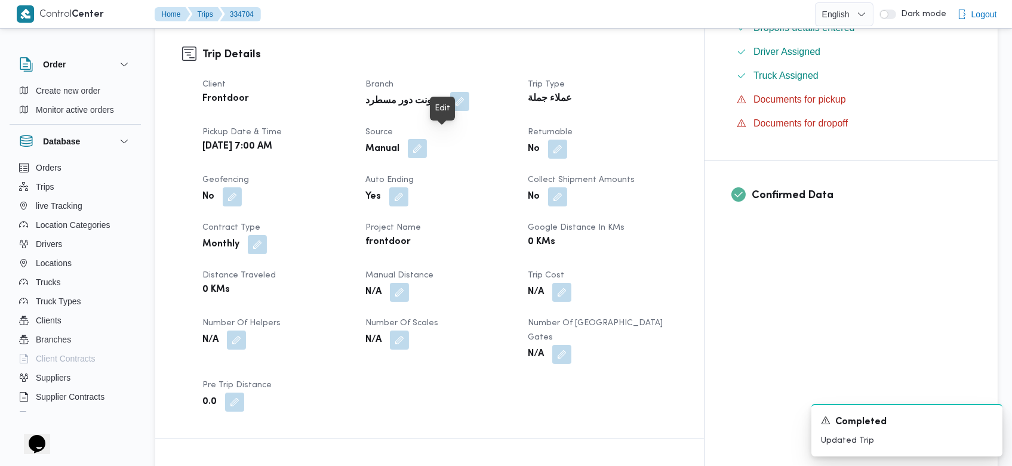
click at [430, 158] on button "button" at bounding box center [420, 167] width 19 height 19
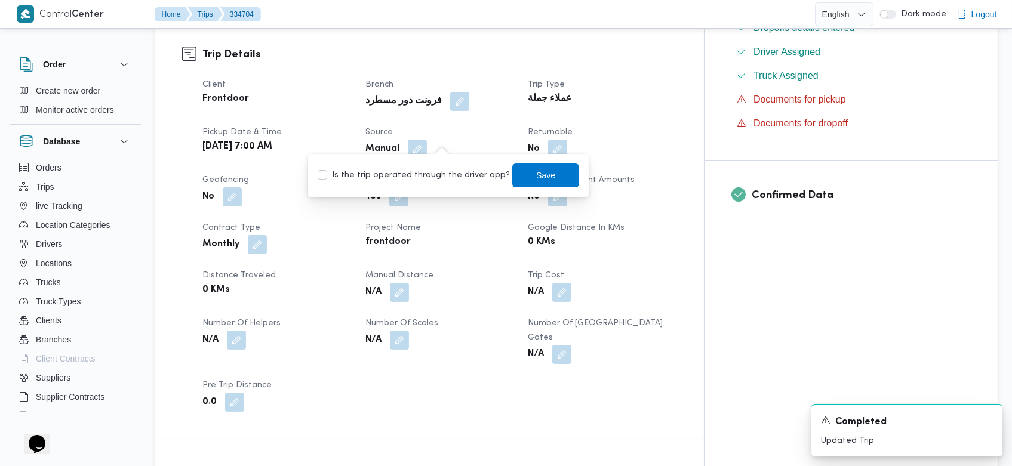
click at [428, 177] on label "Is the trip operated through the driver app?" at bounding box center [414, 175] width 192 height 14
checkbox input "true"
click at [512, 182] on span "Save" at bounding box center [545, 175] width 67 height 24
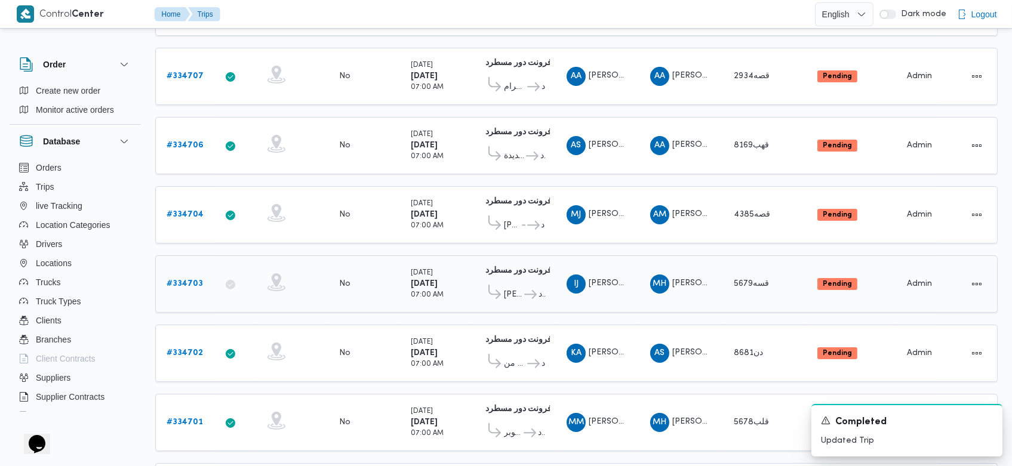
click at [173, 280] on b "# 334703" at bounding box center [185, 284] width 36 height 8
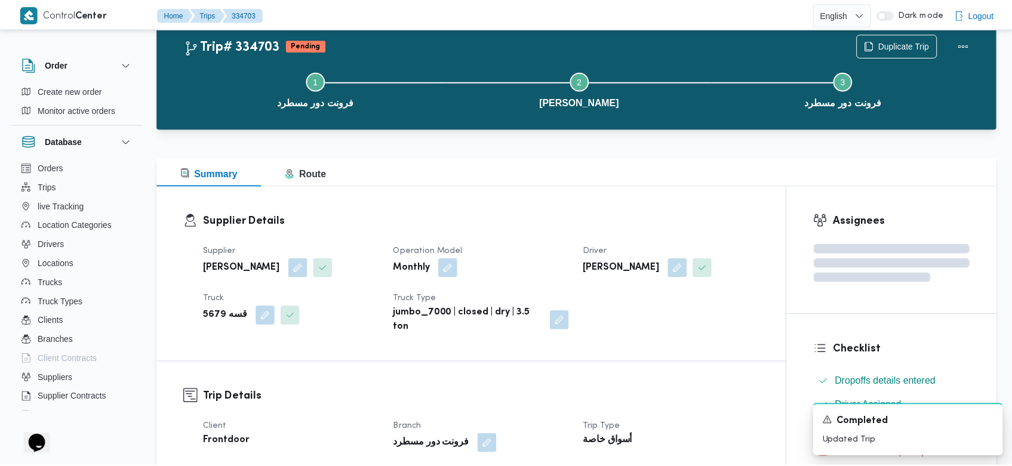
scroll to position [375, 0]
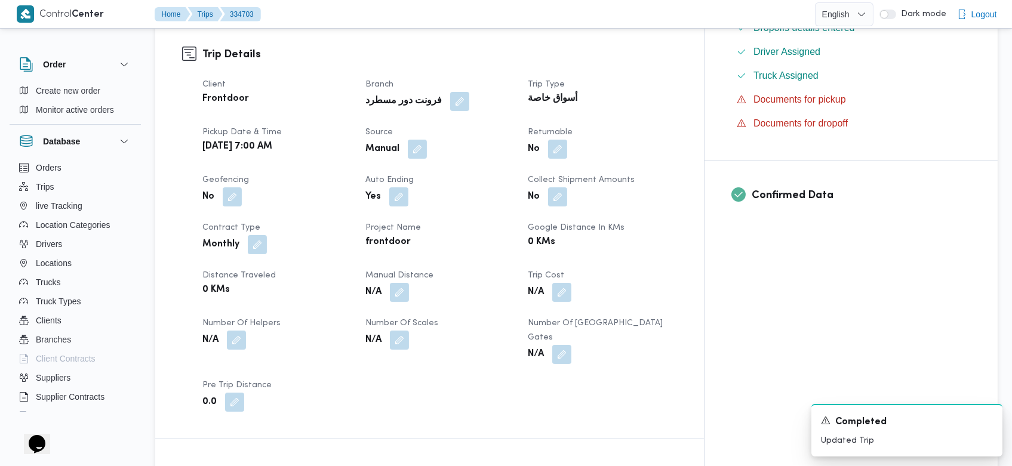
click at [448, 158] on div "Manual" at bounding box center [445, 168] width 155 height 21
click at [430, 158] on button "button" at bounding box center [420, 167] width 19 height 19
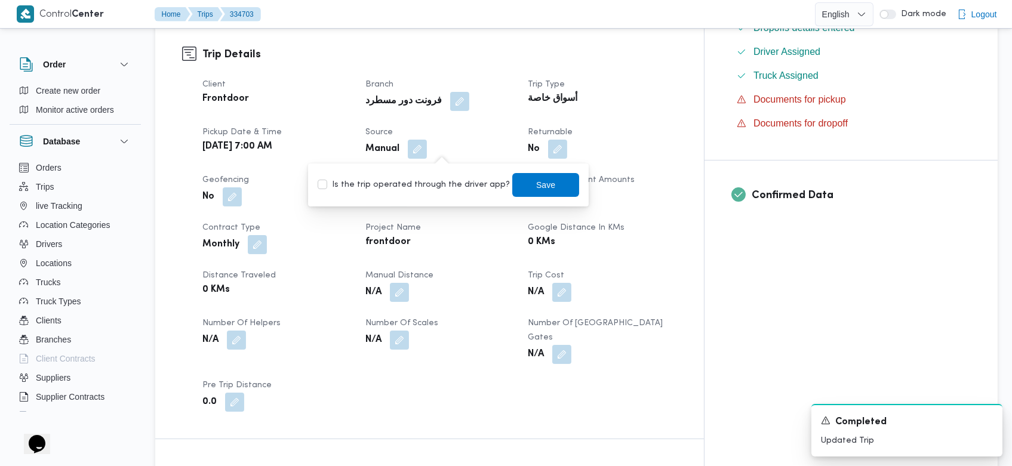
click at [436, 184] on label "Is the trip operated through the driver app?" at bounding box center [414, 185] width 192 height 14
checkbox input "true"
click at [518, 183] on span "Save" at bounding box center [545, 185] width 67 height 24
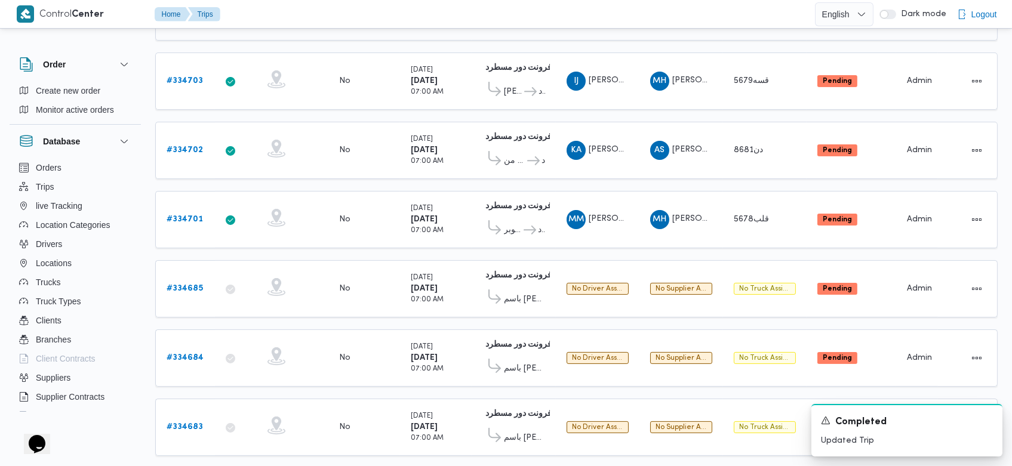
scroll to position [1129, 0]
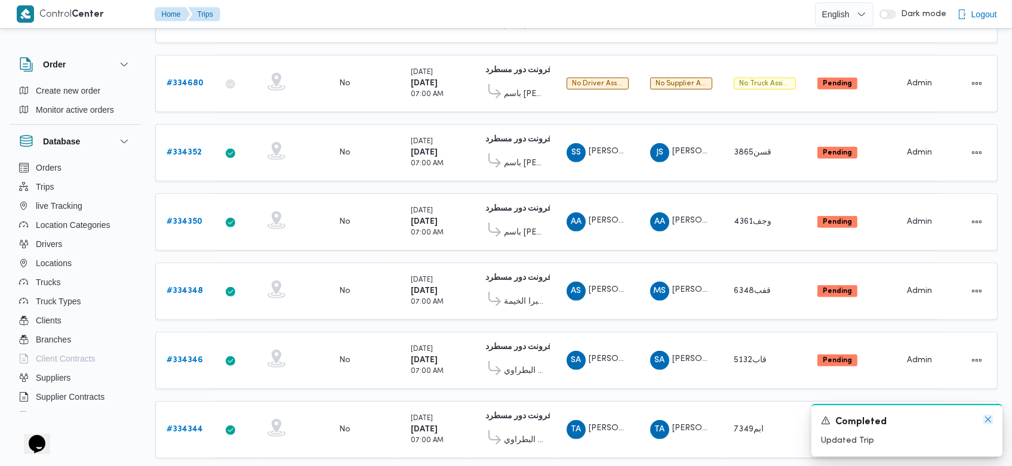
click at [990, 419] on icon "Dismiss toast" at bounding box center [988, 420] width 10 height 10
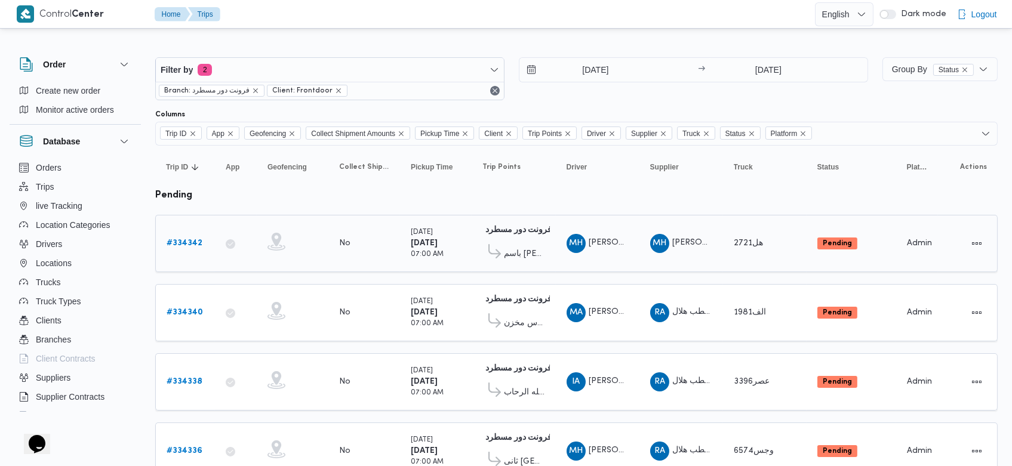
click at [195, 244] on b "# 334342" at bounding box center [185, 243] width 36 height 8
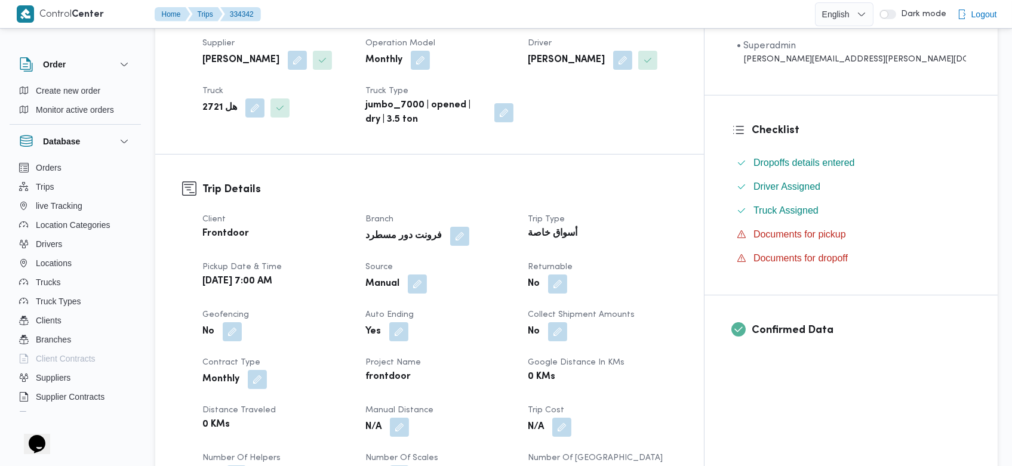
scroll to position [275, 0]
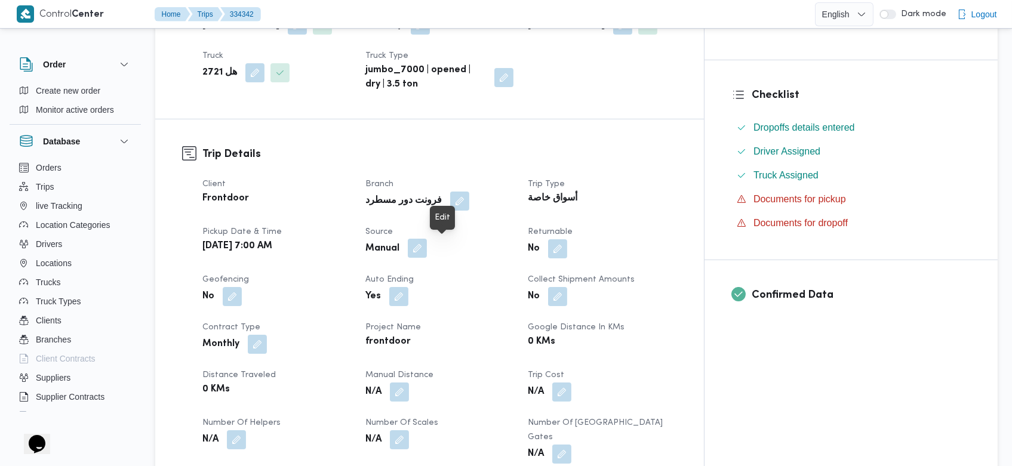
click at [430, 258] on button "button" at bounding box center [420, 267] width 19 height 19
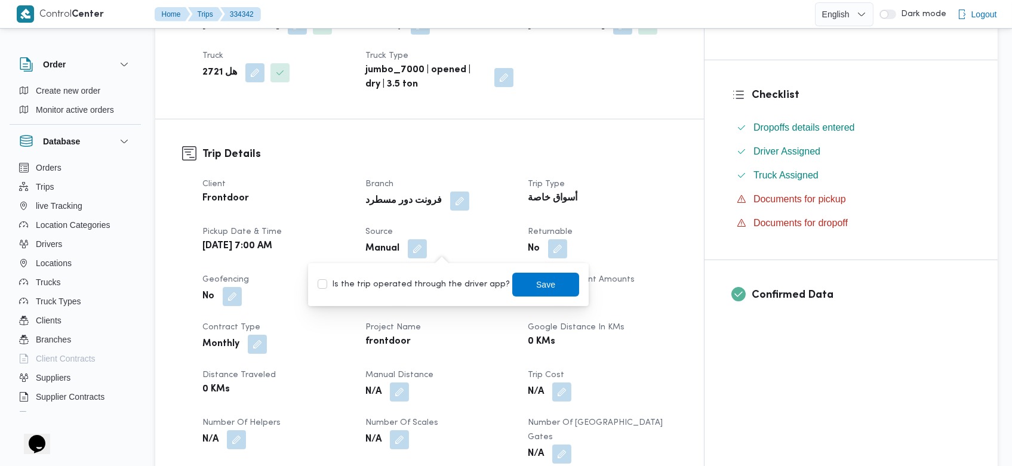
click at [424, 286] on label "Is the trip operated through the driver app?" at bounding box center [414, 285] width 192 height 14
checkbox input "true"
click at [516, 284] on span "Save" at bounding box center [545, 284] width 67 height 24
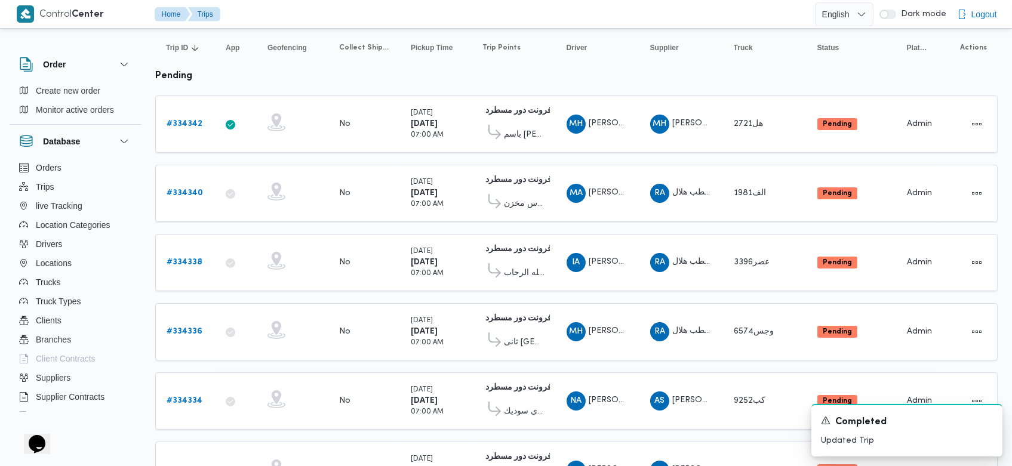
scroll to position [122, 0]
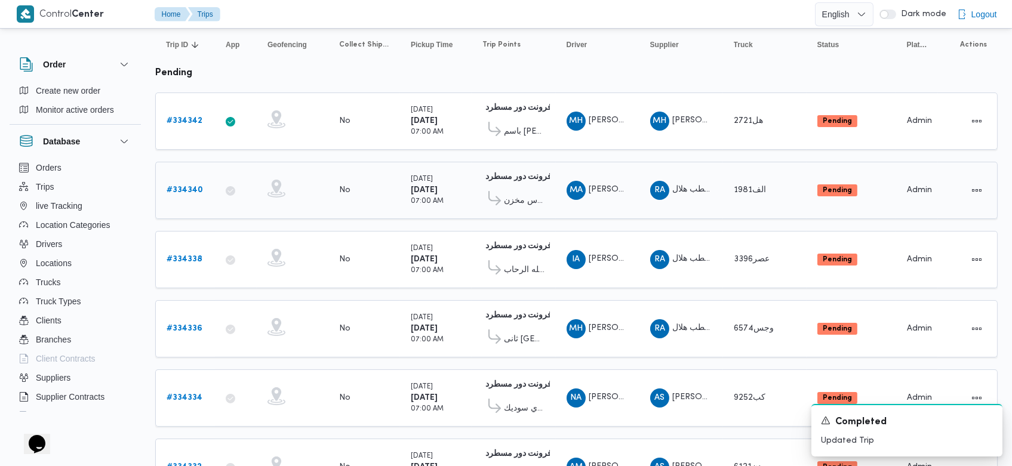
click at [198, 191] on b "# 334340" at bounding box center [185, 190] width 36 height 8
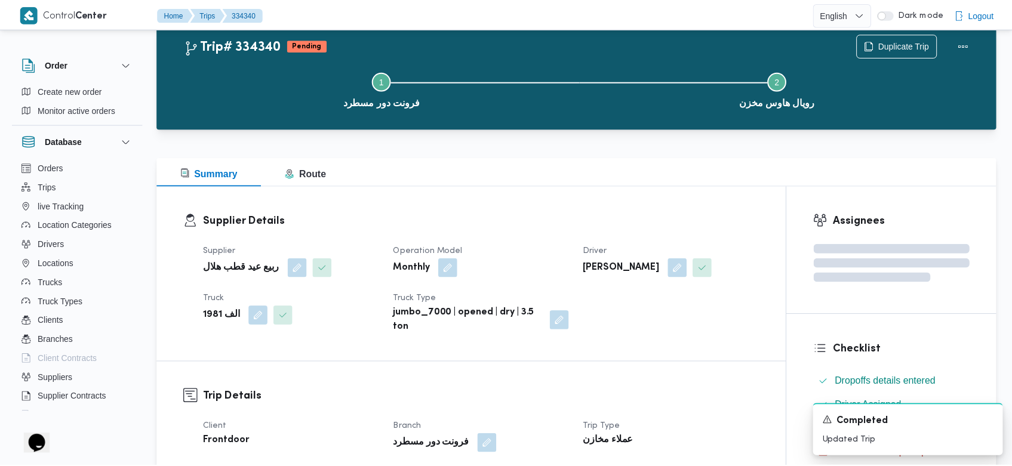
scroll to position [122, 0]
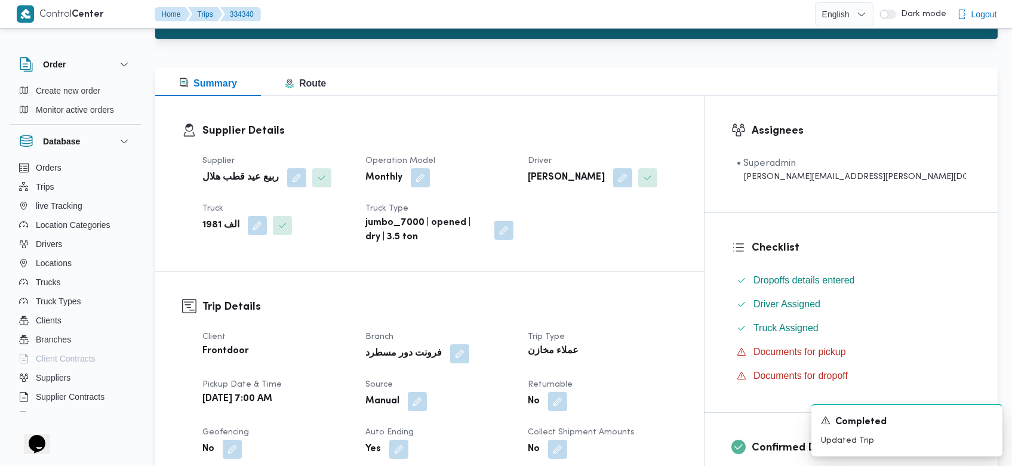
click at [454, 410] on div "Manual" at bounding box center [445, 420] width 155 height 21
click at [430, 411] on button "button" at bounding box center [420, 420] width 19 height 19
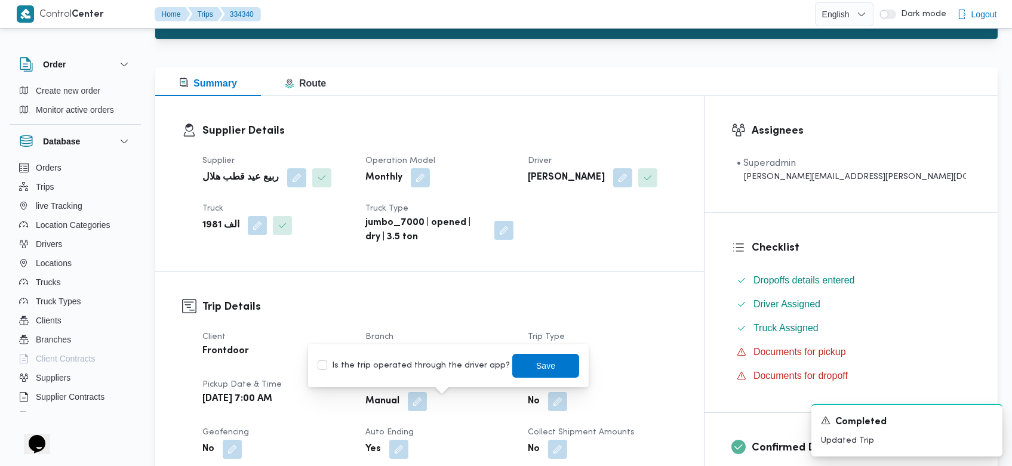
click at [414, 366] on label "Is the trip operated through the driver app?" at bounding box center [414, 366] width 192 height 14
checkbox input "true"
click at [526, 377] on span "Save" at bounding box center [545, 365] width 67 height 24
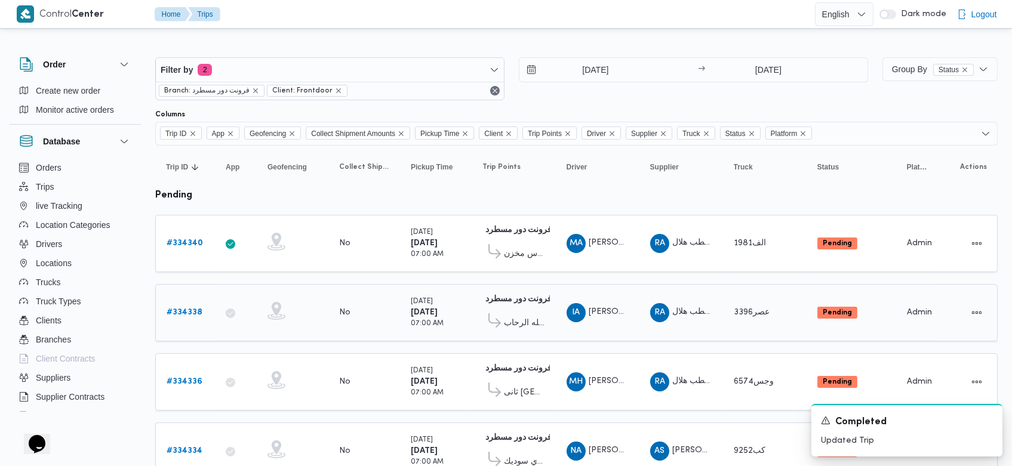
click at [199, 310] on b "# 334338" at bounding box center [185, 313] width 36 height 8
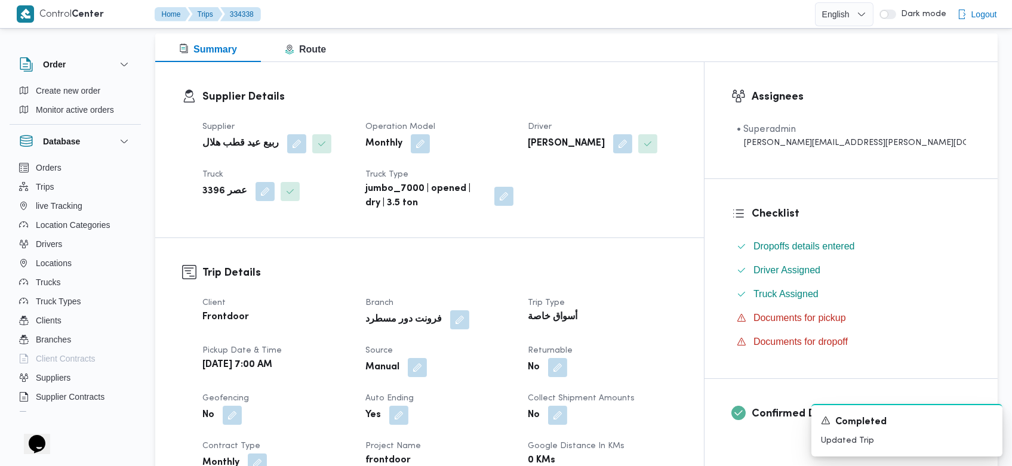
scroll to position [168, 0]
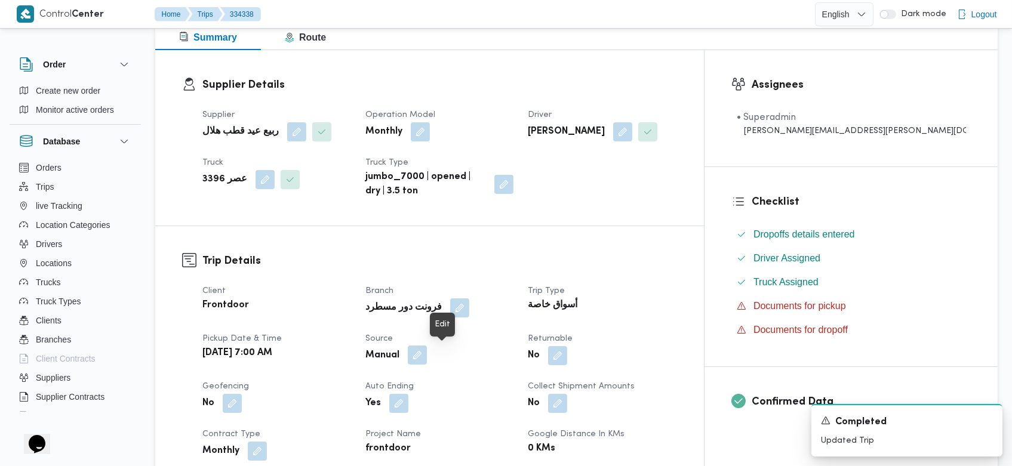
click at [430, 356] on button "button" at bounding box center [420, 355] width 19 height 19
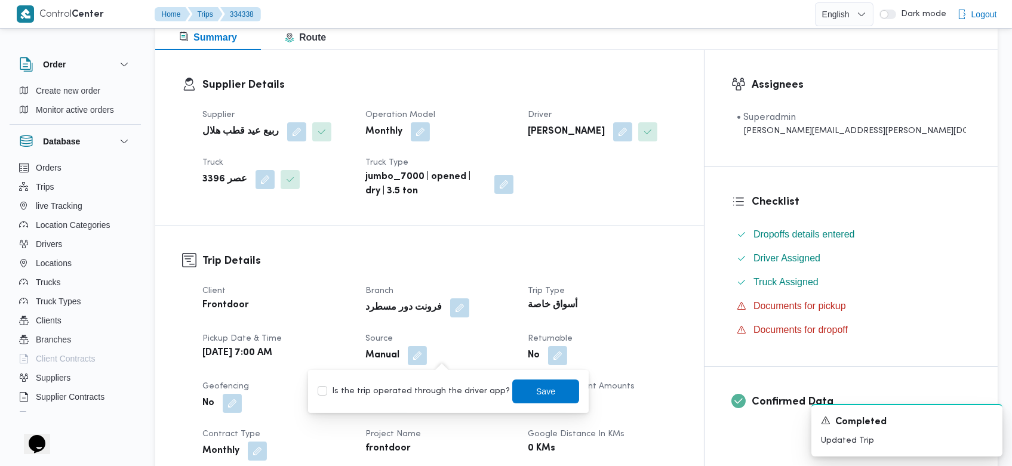
click at [438, 395] on label "Is the trip operated through the driver app?" at bounding box center [414, 391] width 192 height 14
checkbox input "true"
click at [524, 399] on span "Save" at bounding box center [545, 391] width 67 height 24
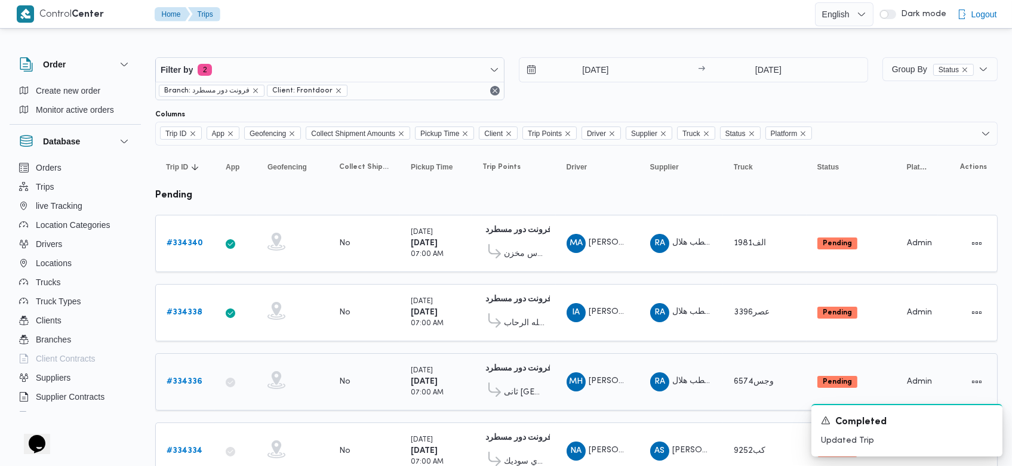
click at [180, 380] on b "# 334336" at bounding box center [185, 382] width 36 height 8
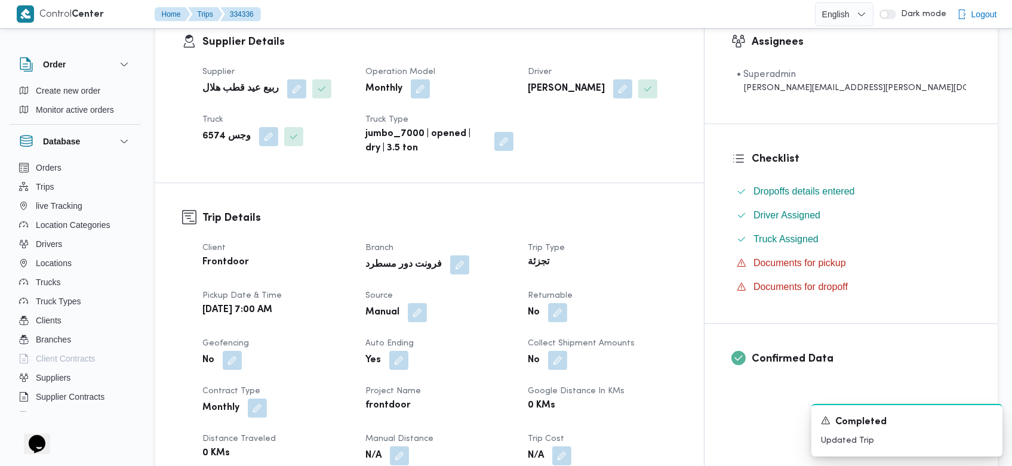
scroll to position [217, 0]
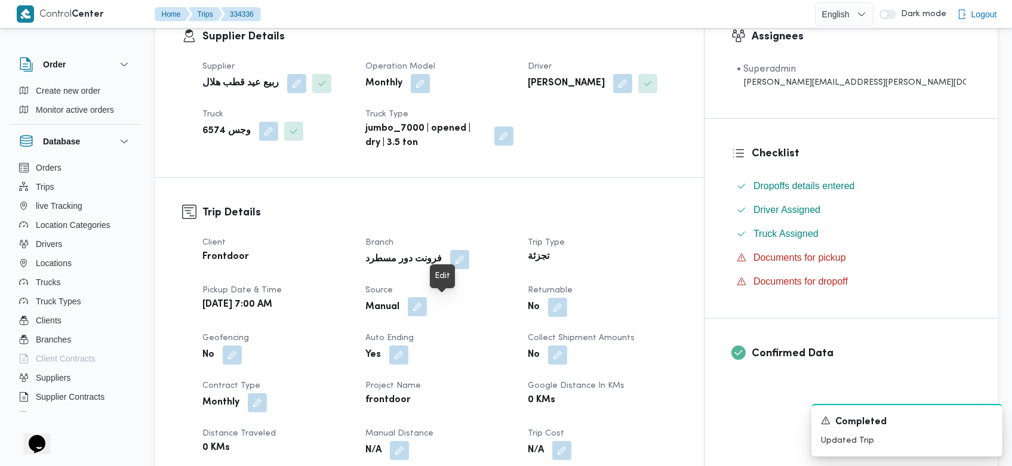
click at [430, 316] on button "button" at bounding box center [420, 325] width 19 height 19
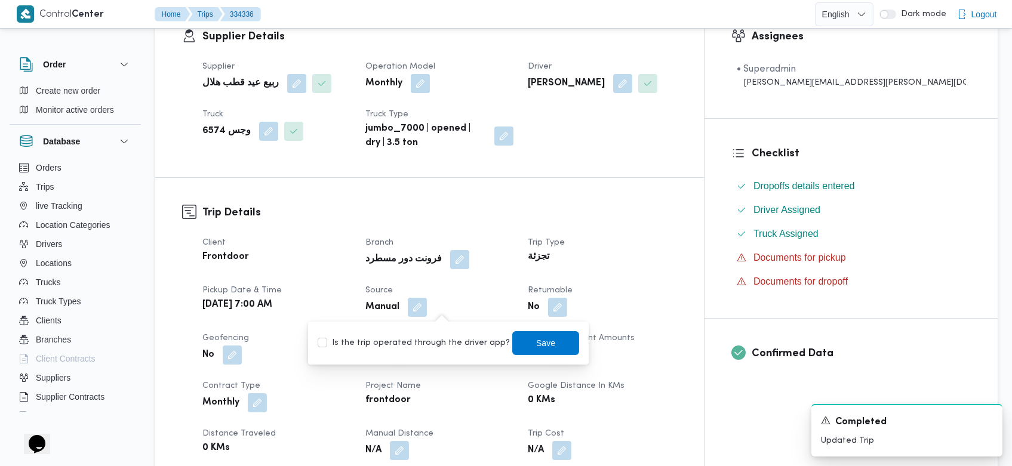
click at [440, 342] on label "Is the trip operated through the driver app?" at bounding box center [414, 343] width 192 height 14
checkbox input "true"
click at [547, 343] on span "Save" at bounding box center [545, 343] width 67 height 24
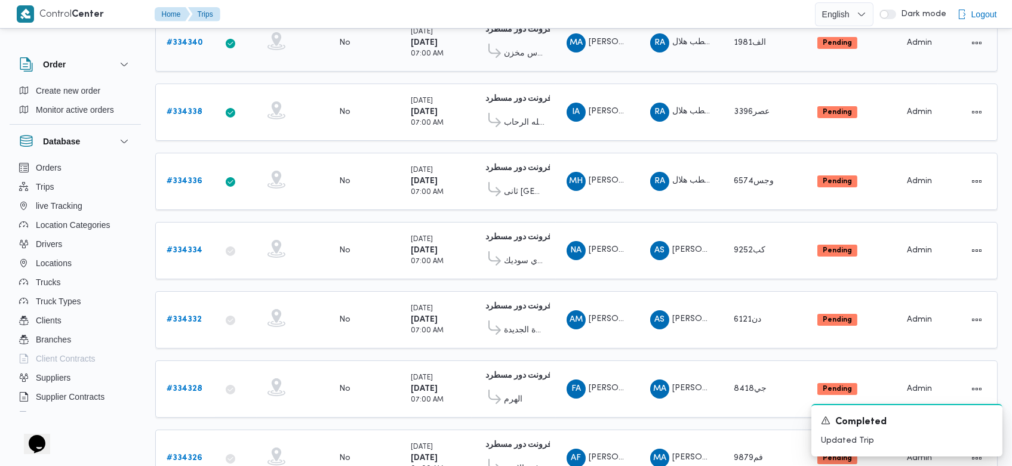
scroll to position [201, 0]
click at [200, 246] on b "# 334334" at bounding box center [185, 250] width 36 height 8
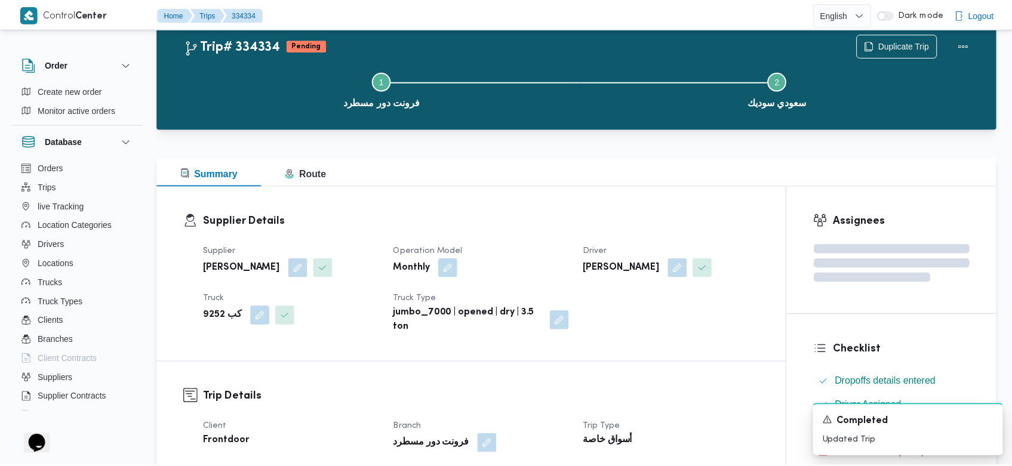
scroll to position [201, 0]
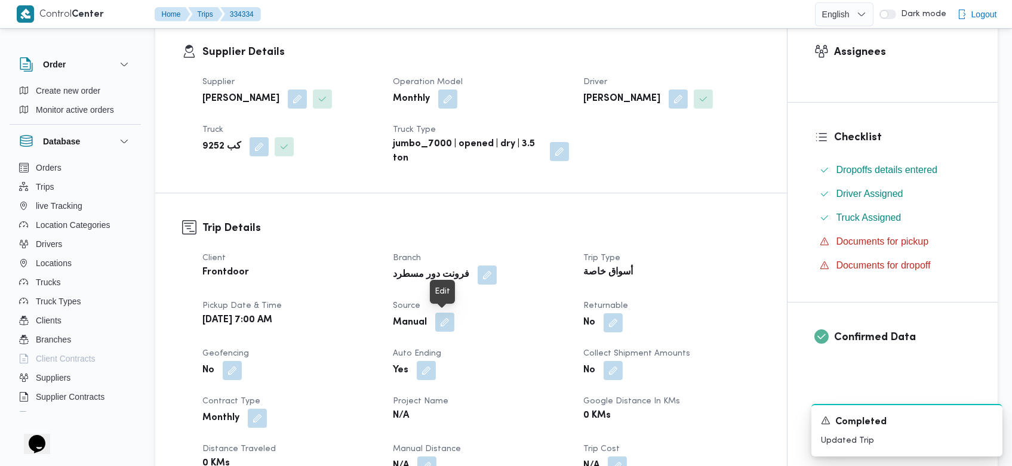
click at [441, 332] on button "button" at bounding box center [444, 341] width 19 height 19
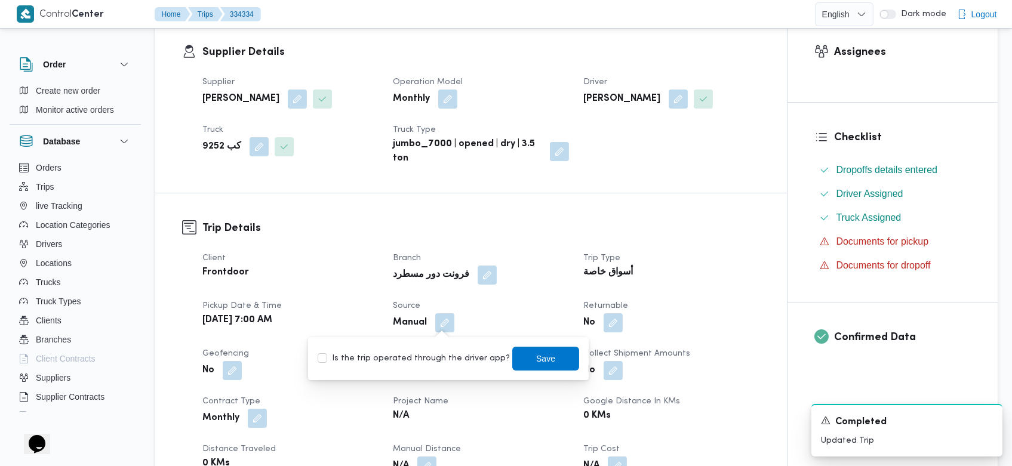
click at [440, 360] on label "Is the trip operated through the driver app?" at bounding box center [414, 359] width 192 height 14
checkbox input "true"
click at [537, 358] on span "Save" at bounding box center [546, 358] width 19 height 14
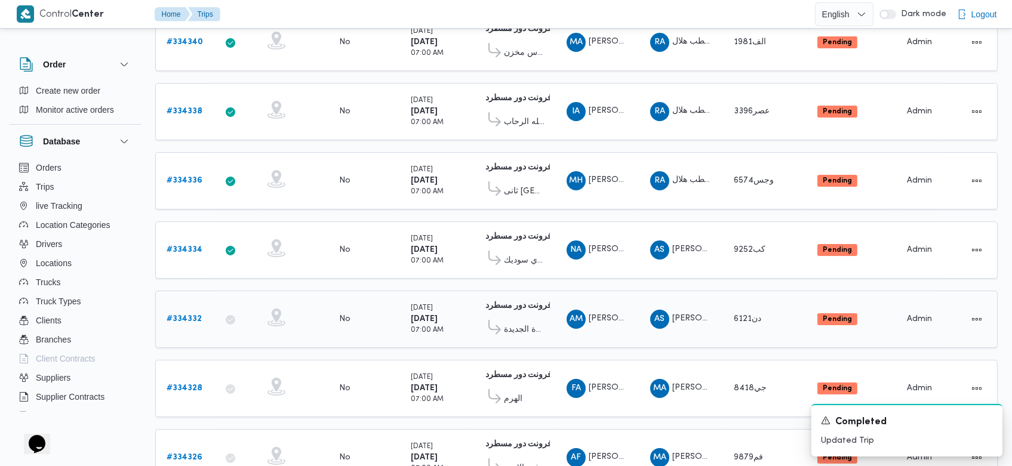
click at [192, 315] on b "# 334332" at bounding box center [184, 319] width 35 height 8
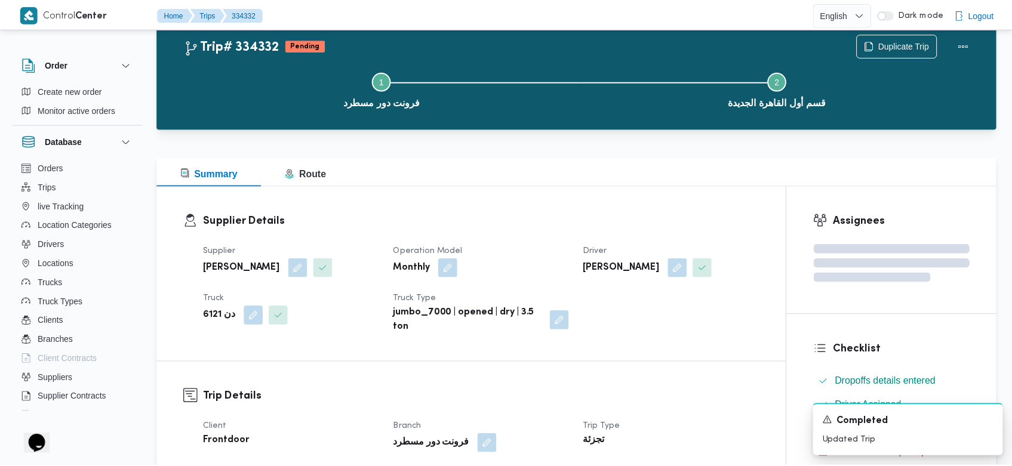
scroll to position [201, 0]
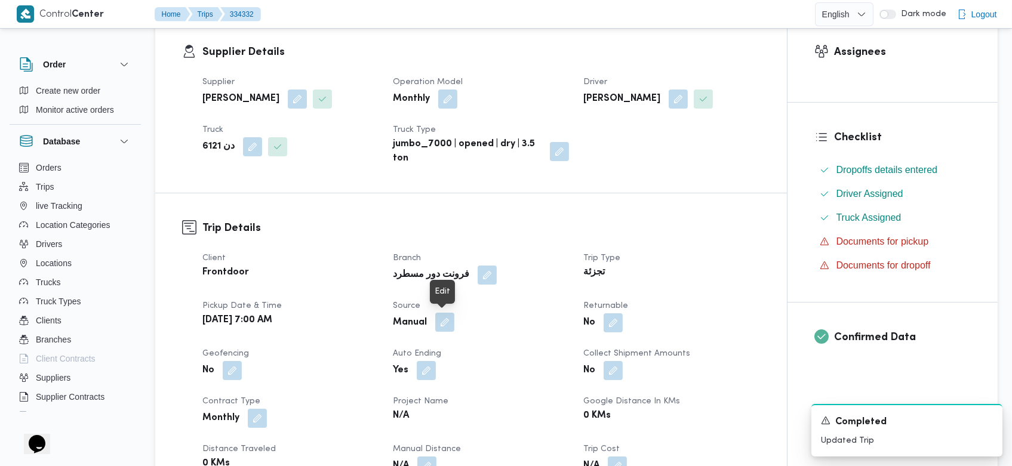
click at [445, 332] on button "button" at bounding box center [444, 341] width 19 height 19
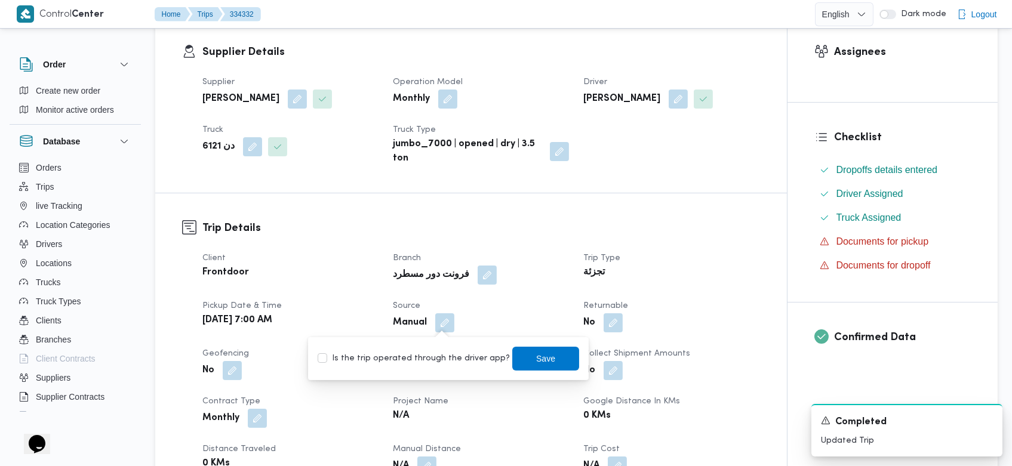
click at [420, 364] on label "Is the trip operated through the driver app?" at bounding box center [414, 359] width 192 height 14
checkbox input "true"
click at [524, 366] on span "Save" at bounding box center [545, 358] width 67 height 24
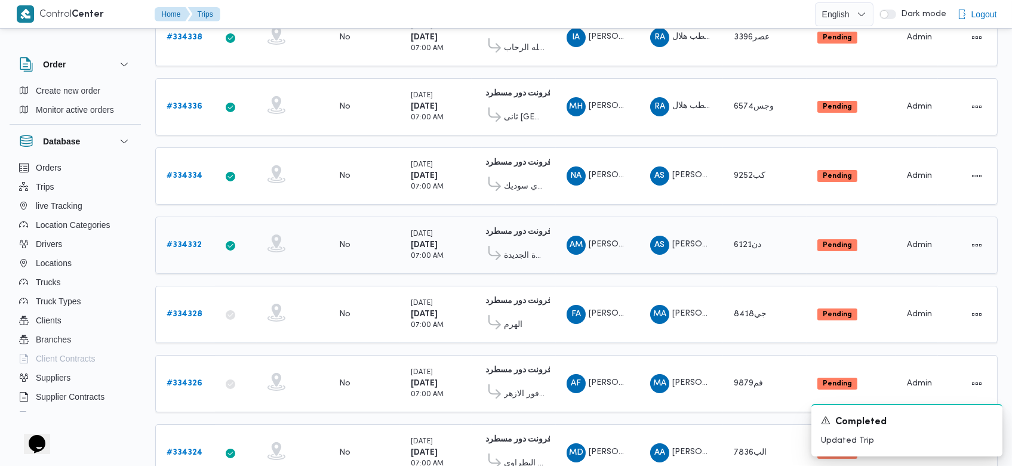
scroll to position [276, 0]
click at [191, 310] on b "# 334328" at bounding box center [185, 314] width 36 height 8
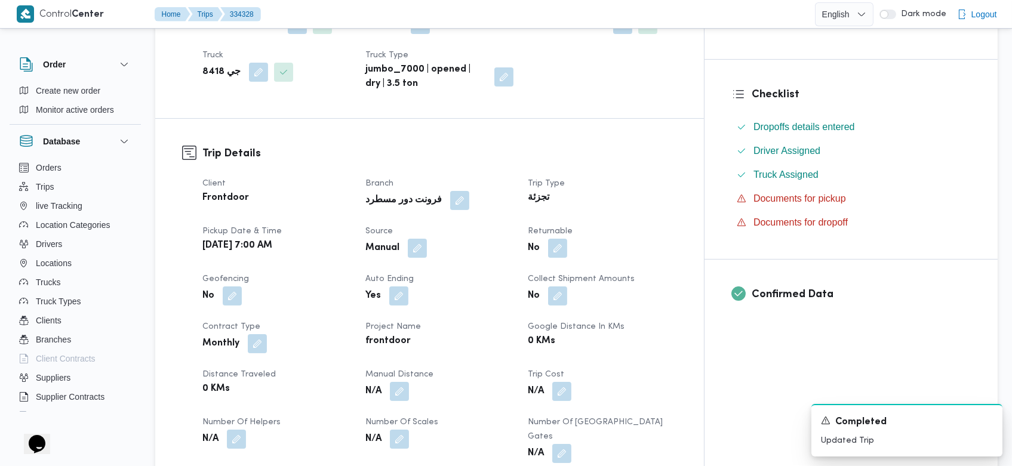
scroll to position [347, 0]
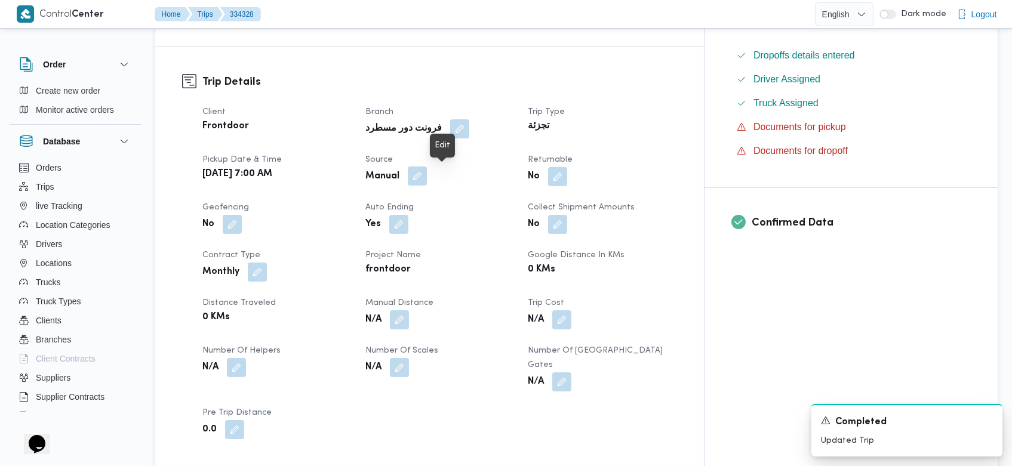
click at [430, 186] on button "button" at bounding box center [420, 195] width 19 height 19
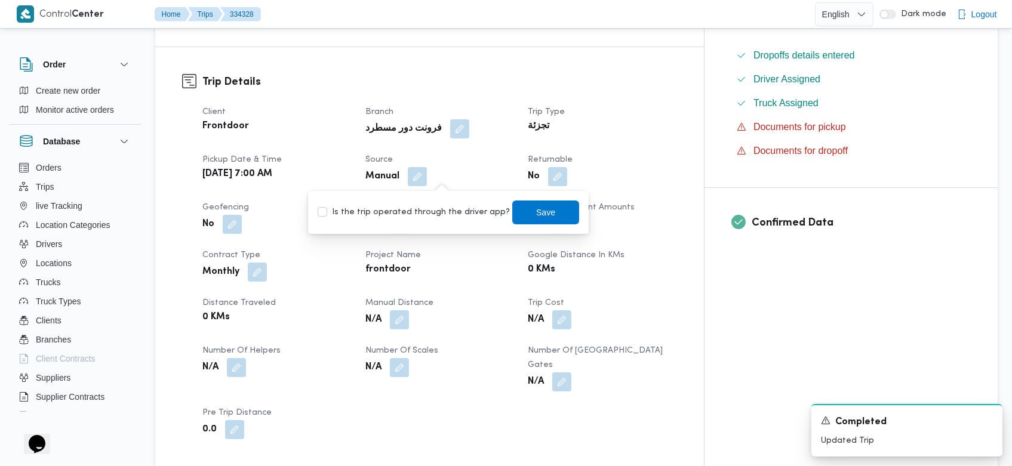
click at [426, 213] on label "Is the trip operated through the driver app?" at bounding box center [414, 212] width 192 height 14
checkbox input "true"
click at [512, 214] on span "Save" at bounding box center [545, 212] width 67 height 24
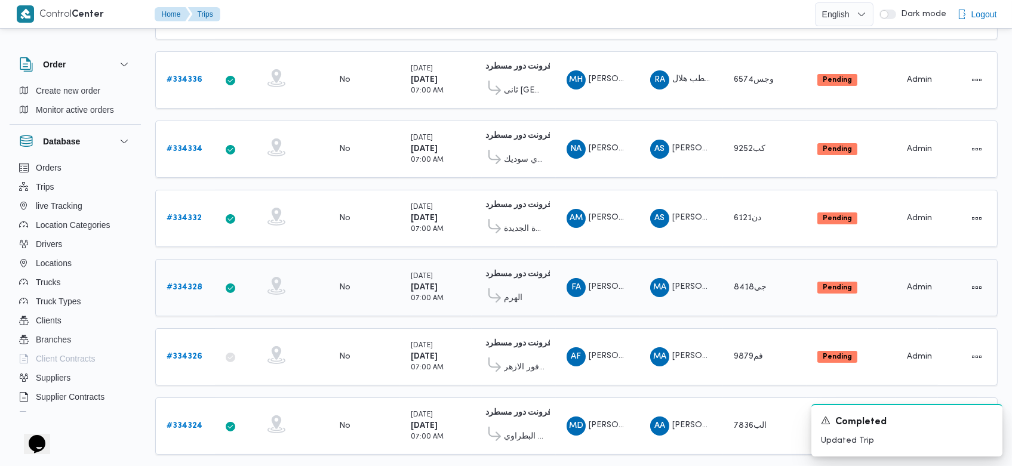
scroll to position [1129, 0]
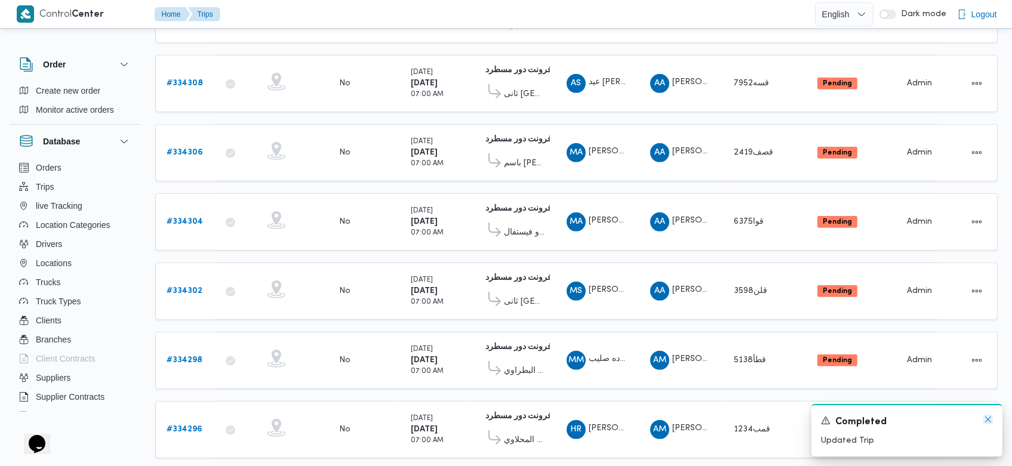
click at [989, 418] on icon "Dismiss toast" at bounding box center [988, 420] width 10 height 10
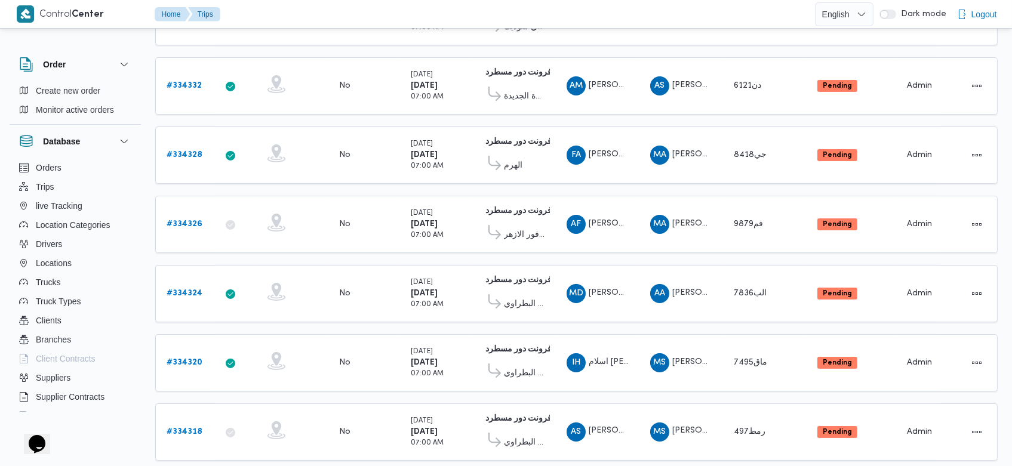
scroll to position [438, 0]
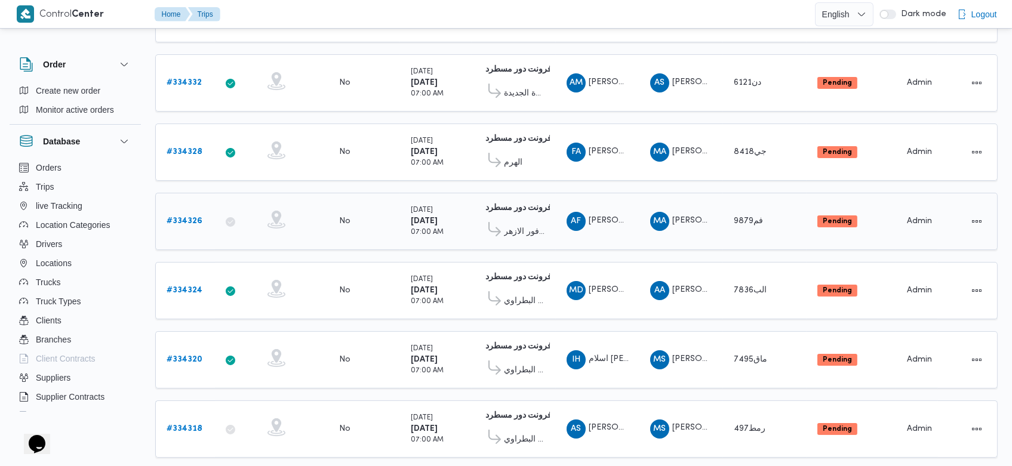
click at [189, 217] on b "# 334326" at bounding box center [185, 221] width 36 height 8
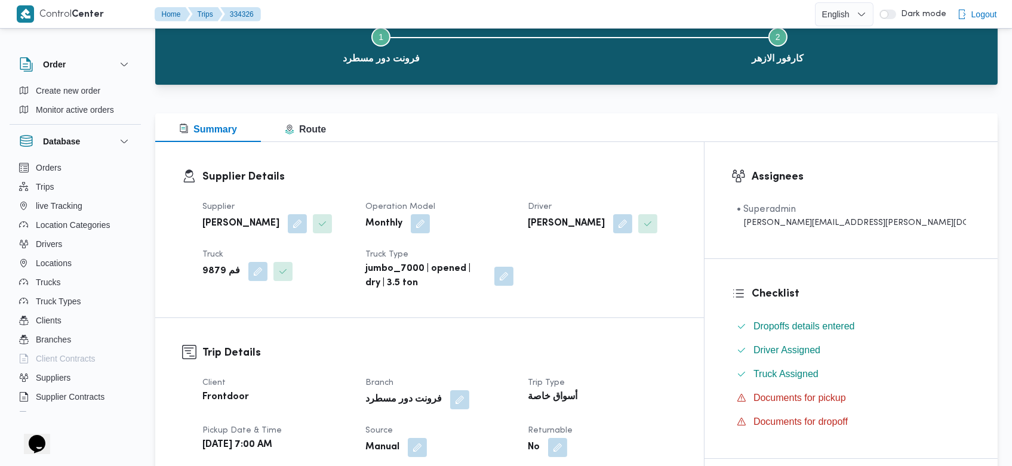
scroll to position [161, 0]
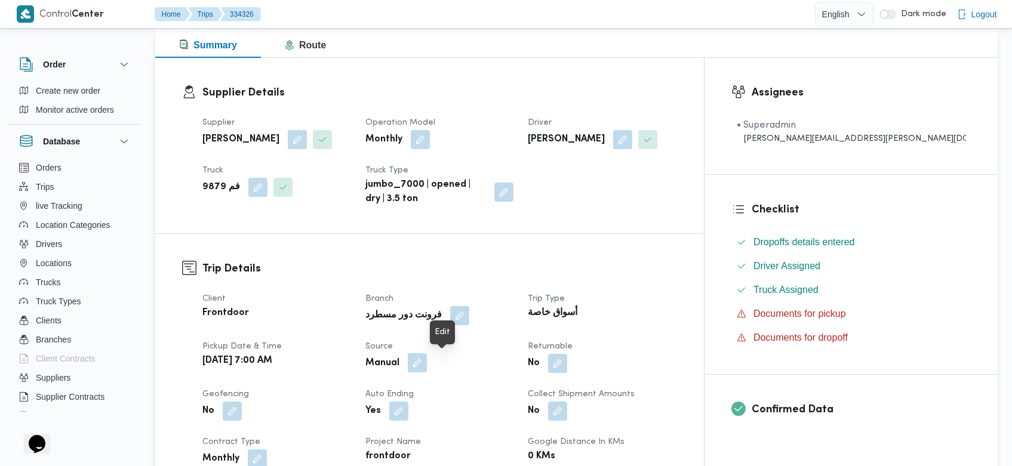
click at [430, 372] on button "button" at bounding box center [420, 381] width 19 height 19
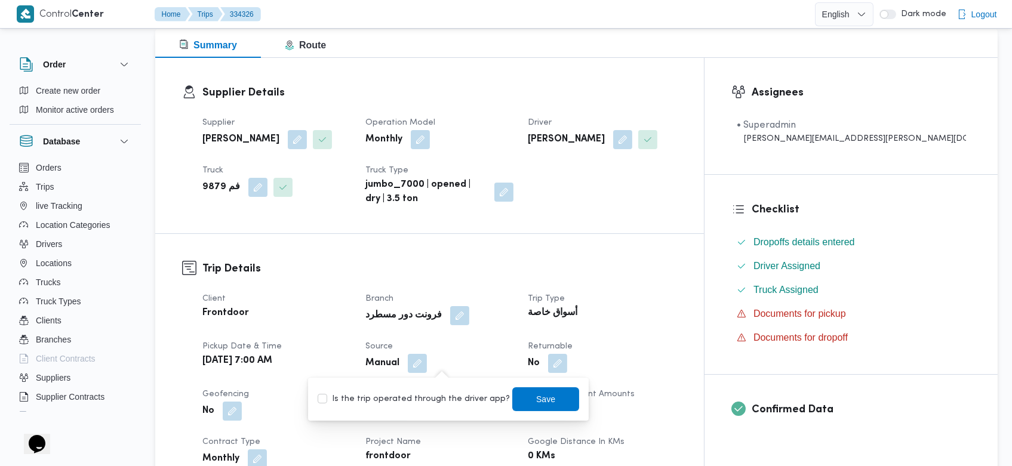
click at [441, 394] on label "Is the trip operated through the driver app?" at bounding box center [414, 399] width 192 height 14
checkbox input "true"
click at [515, 399] on span "Save" at bounding box center [545, 399] width 67 height 24
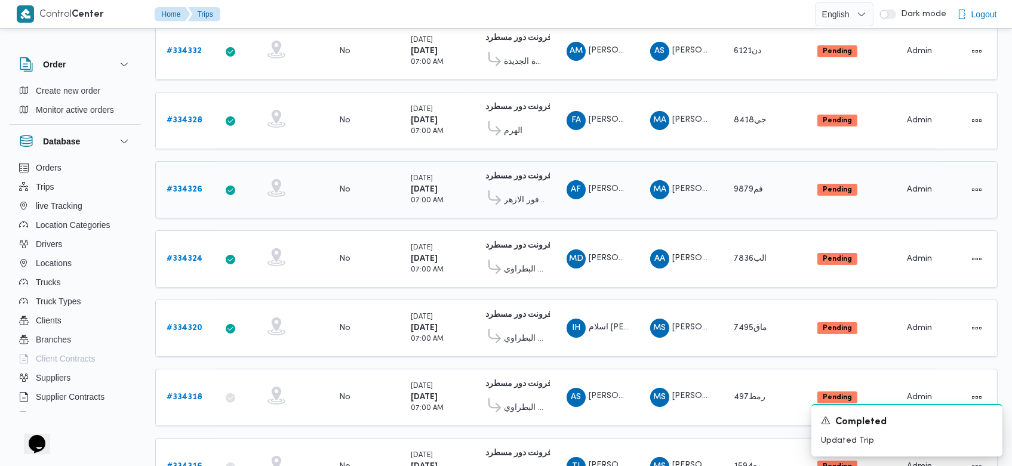
scroll to position [578, 0]
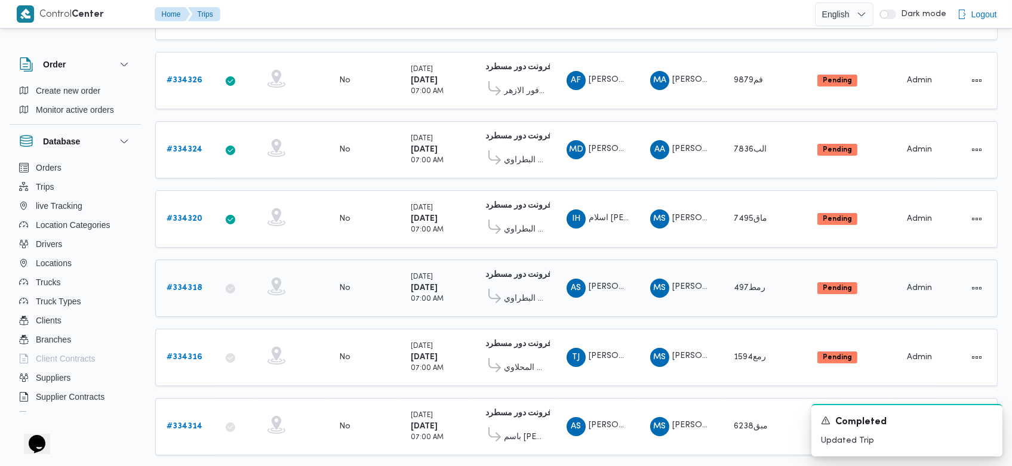
click at [182, 284] on b "# 334318" at bounding box center [185, 288] width 36 height 8
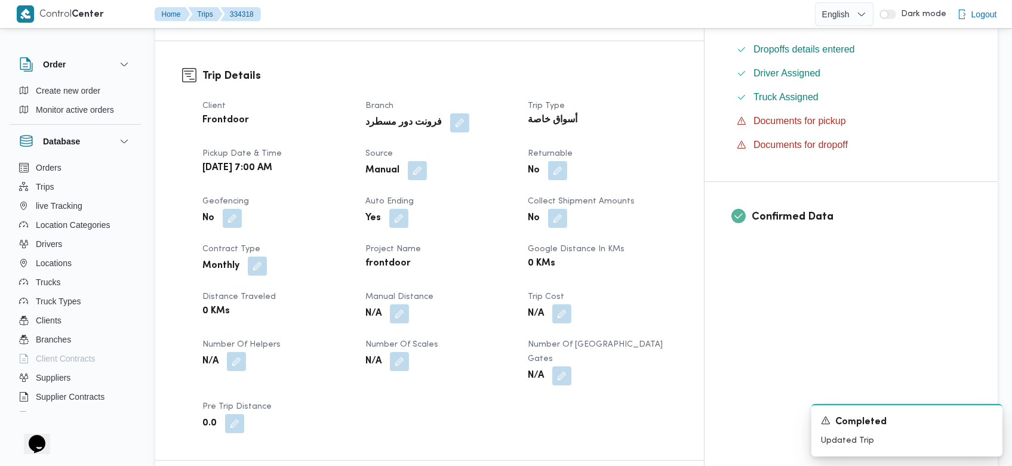
scroll to position [297, 0]
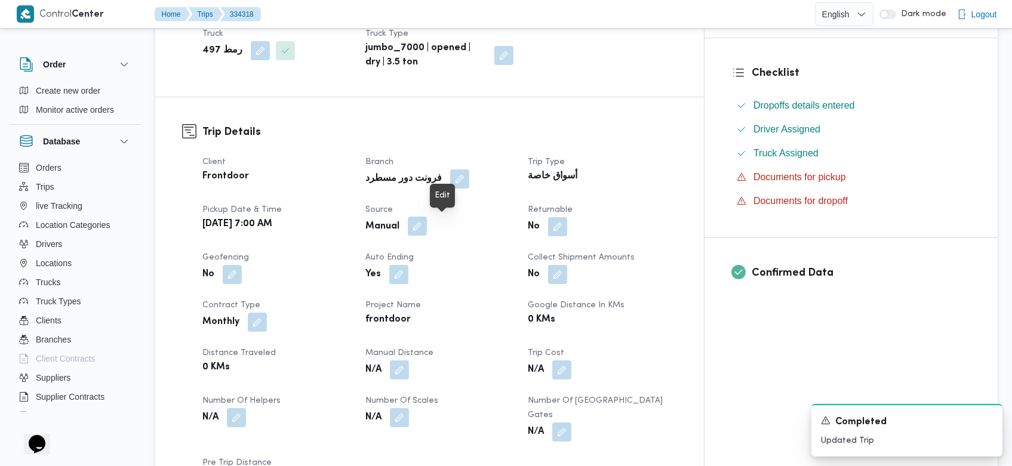
click at [430, 223] on button "button" at bounding box center [420, 226] width 19 height 19
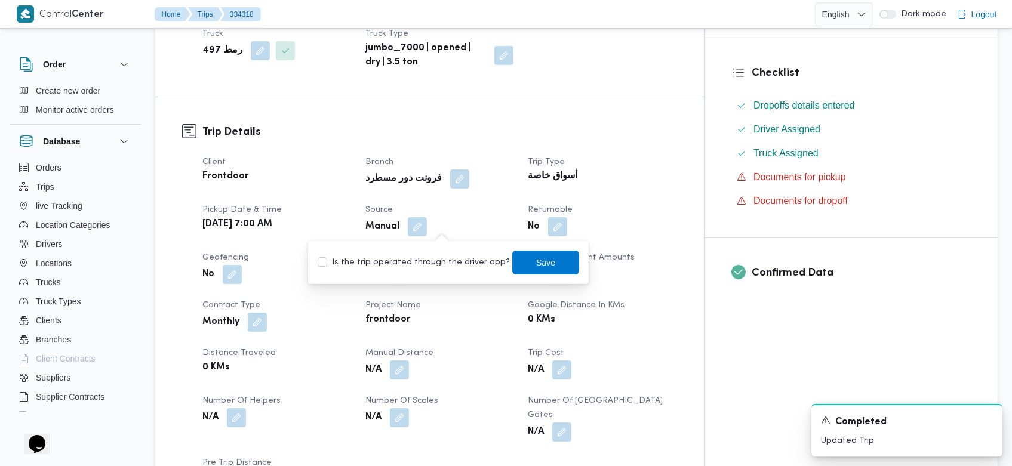
click at [452, 265] on label "Is the trip operated through the driver app?" at bounding box center [414, 262] width 192 height 14
checkbox input "true"
click at [537, 268] on span "Save" at bounding box center [546, 262] width 19 height 14
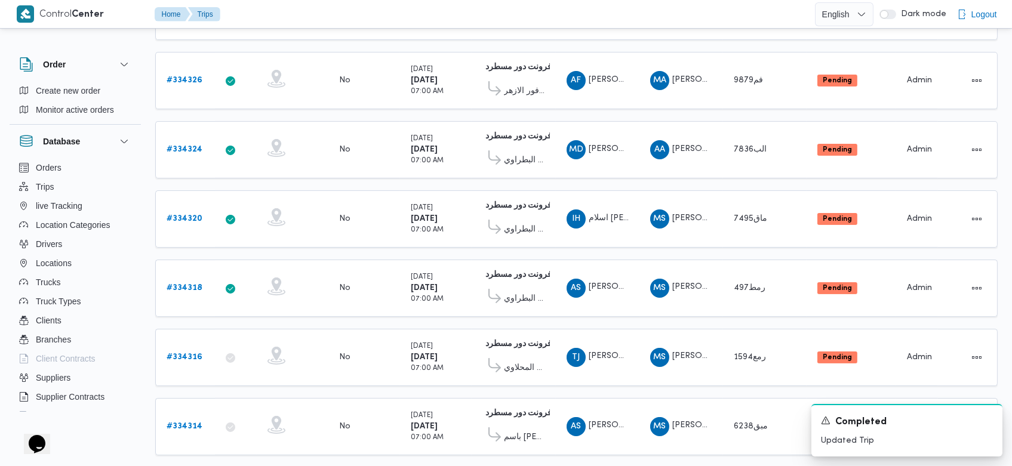
scroll to position [615, 0]
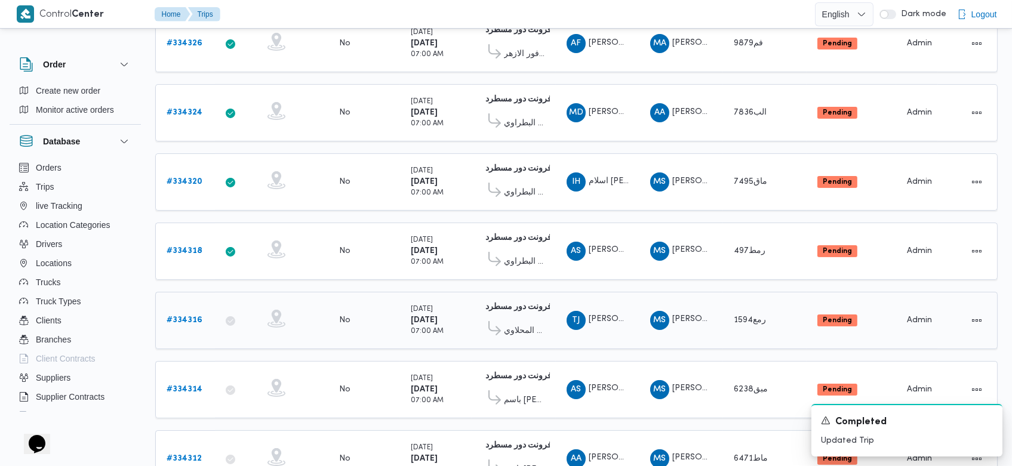
click at [192, 316] on b "# 334316" at bounding box center [185, 320] width 36 height 8
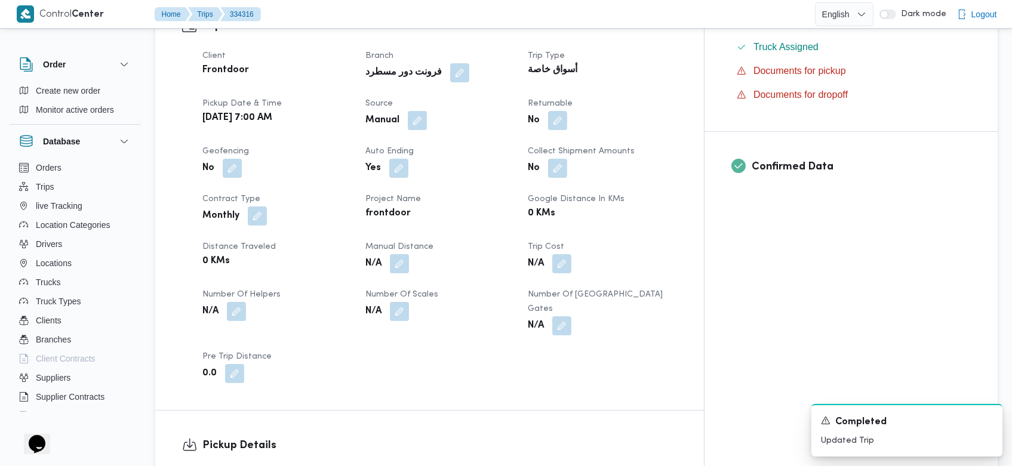
scroll to position [326, 0]
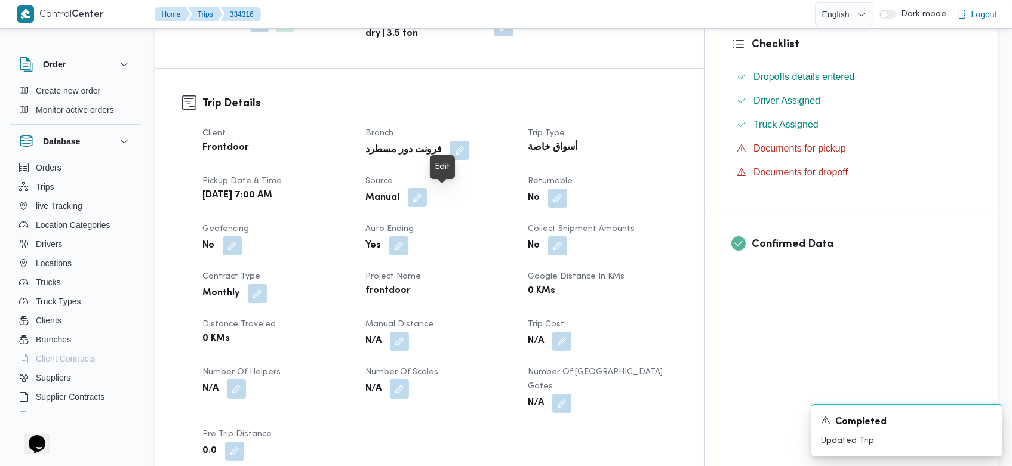
click at [430, 207] on button "button" at bounding box center [420, 216] width 19 height 19
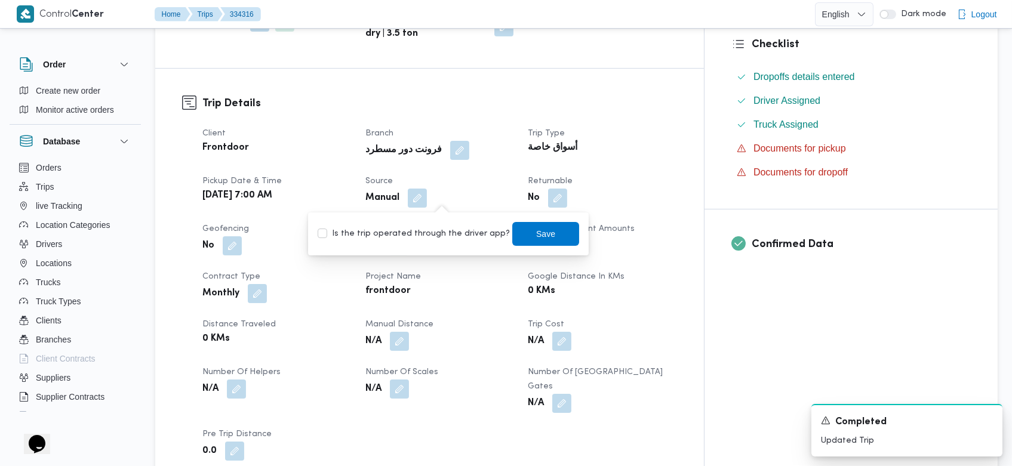
click at [428, 229] on label "Is the trip operated through the driver app?" at bounding box center [414, 234] width 192 height 14
checkbox input "true"
click at [537, 230] on span "Save" at bounding box center [546, 233] width 19 height 14
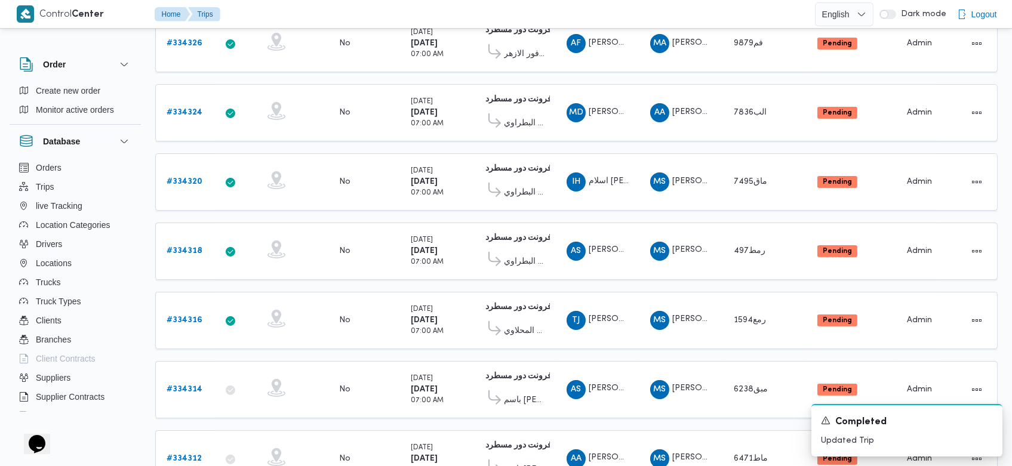
scroll to position [650, 0]
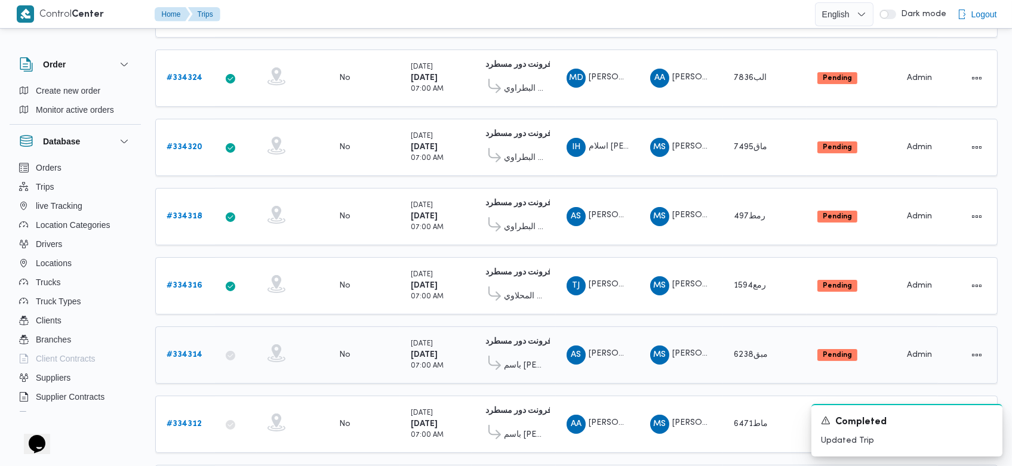
click at [187, 351] on b "# 334314" at bounding box center [185, 355] width 36 height 8
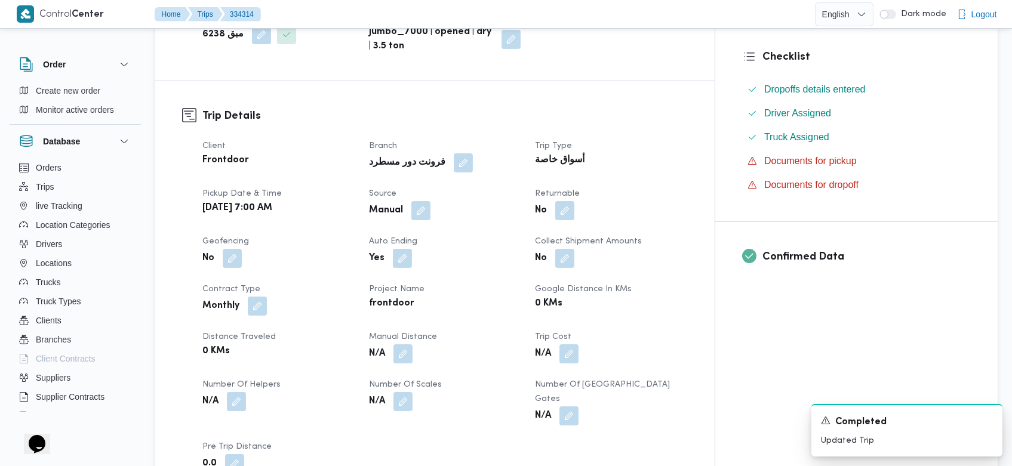
scroll to position [312, 0]
click at [430, 210] on button "button" at bounding box center [420, 211] width 19 height 19
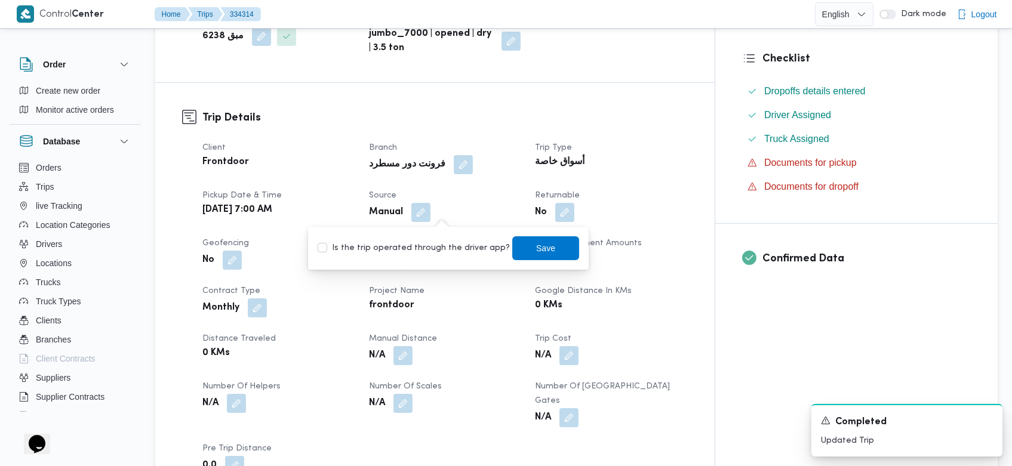
click at [448, 242] on label "Is the trip operated through the driver app?" at bounding box center [414, 248] width 192 height 14
checkbox input "true"
click at [549, 250] on span "Save" at bounding box center [545, 248] width 67 height 24
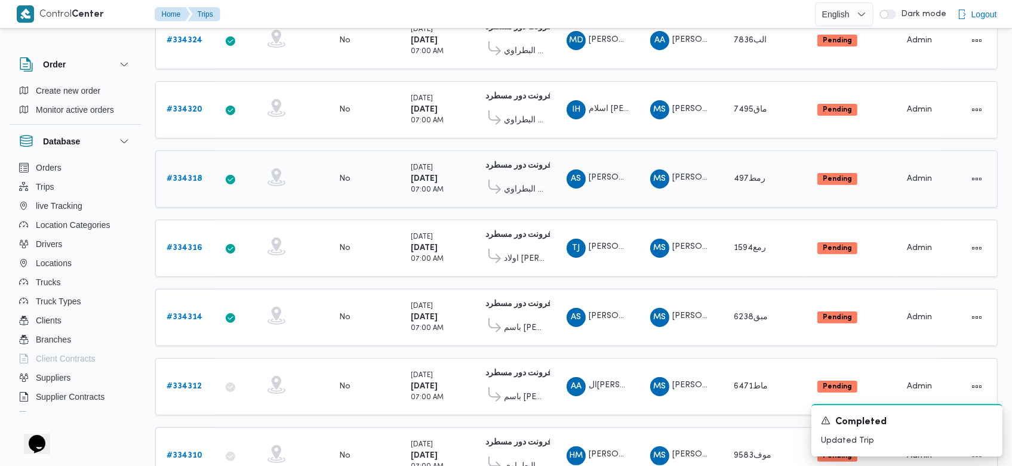
scroll to position [836, 0]
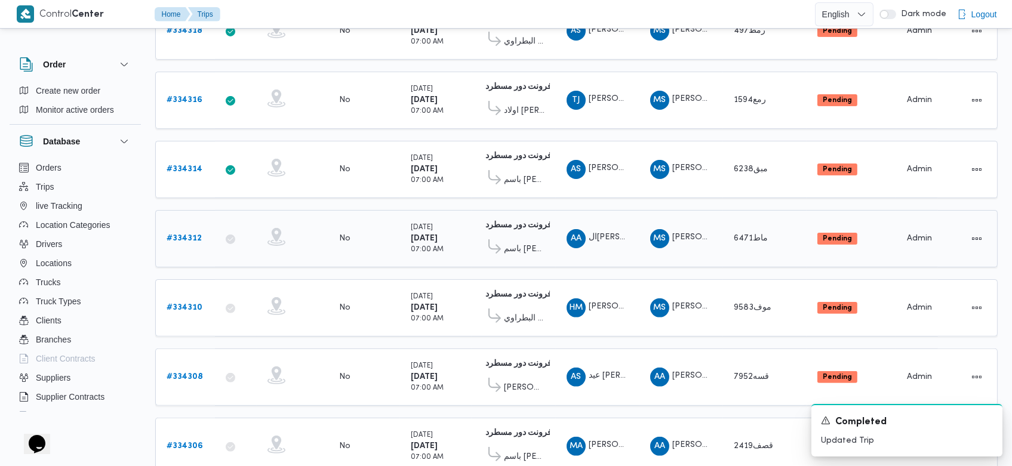
click at [181, 235] on b "# 334312" at bounding box center [184, 239] width 35 height 8
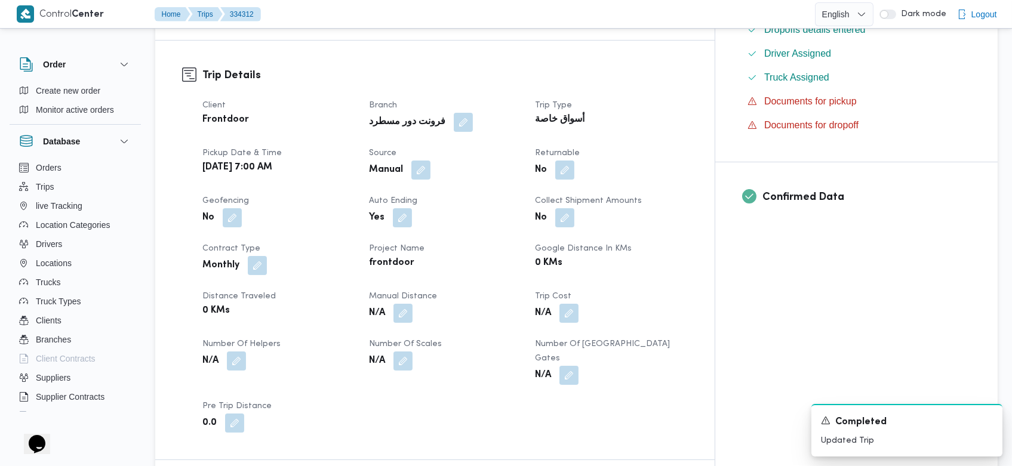
scroll to position [374, 0]
click at [430, 159] on button "button" at bounding box center [420, 168] width 19 height 19
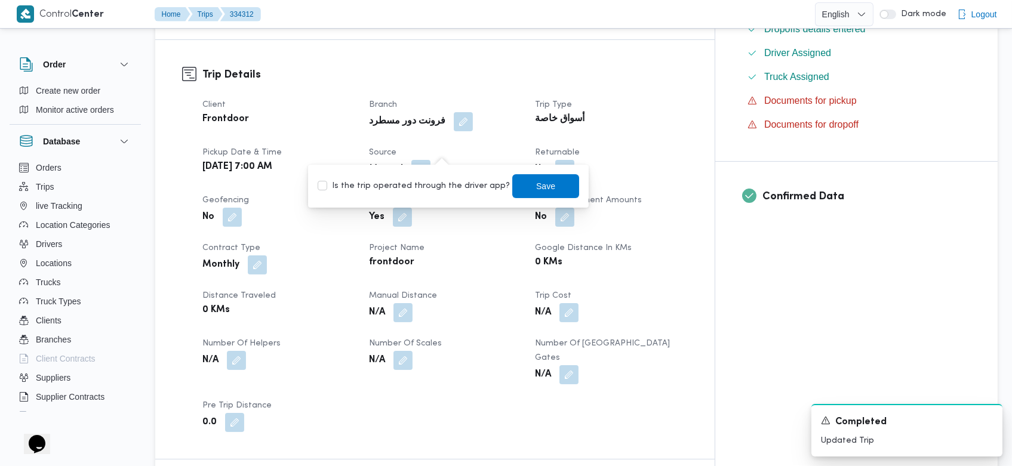
click at [445, 189] on label "Is the trip operated through the driver app?" at bounding box center [414, 186] width 192 height 14
checkbox input "true"
click at [537, 187] on span "Save" at bounding box center [546, 185] width 19 height 14
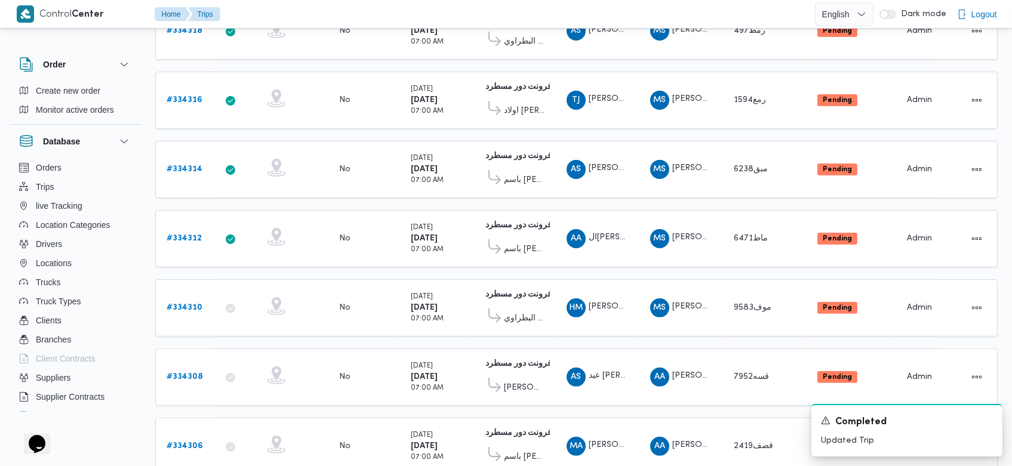
scroll to position [880, 0]
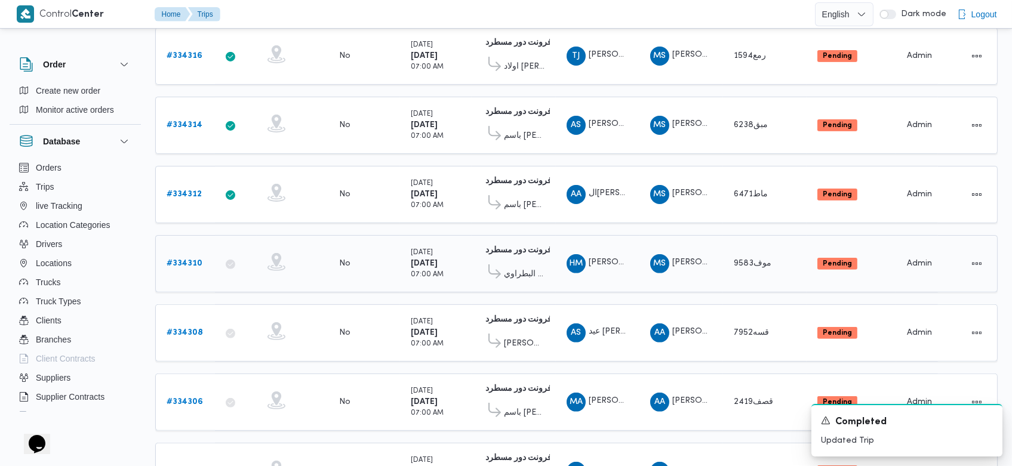
click at [193, 260] on b "# 334310" at bounding box center [185, 264] width 36 height 8
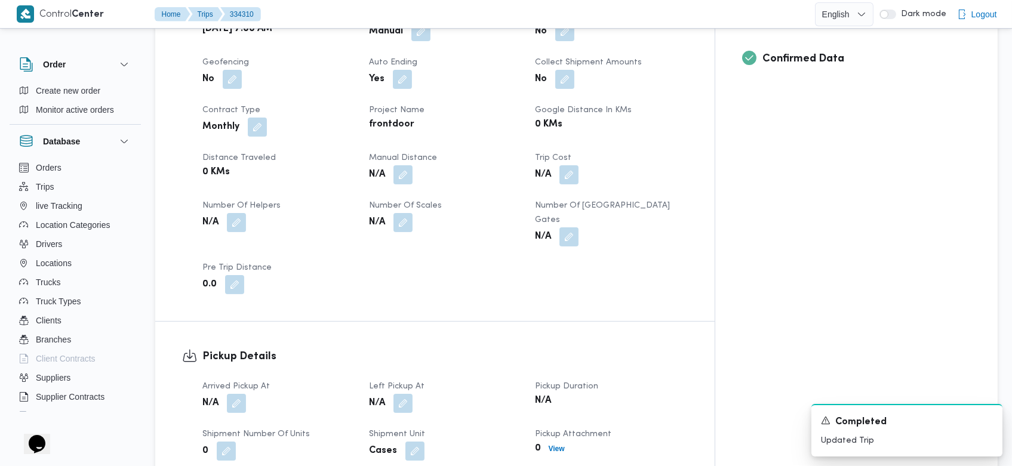
scroll to position [437, 0]
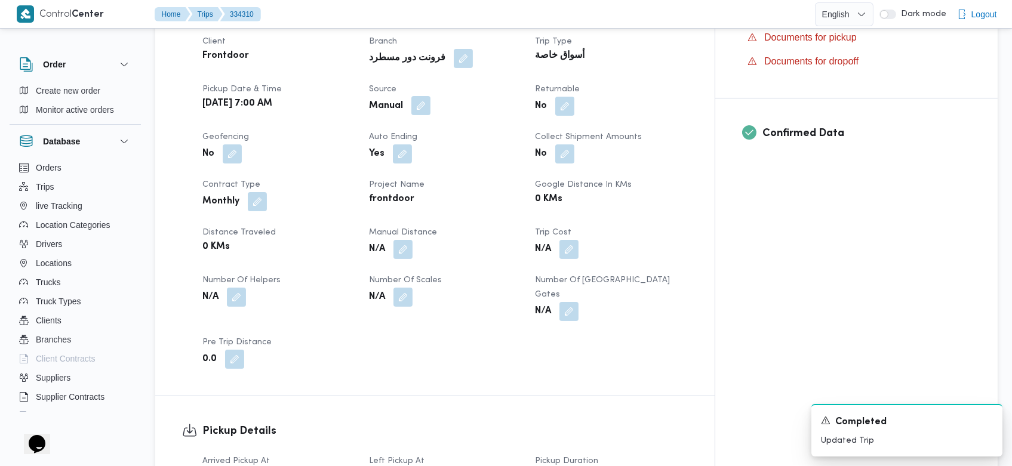
click at [430, 96] on button "button" at bounding box center [420, 105] width 19 height 19
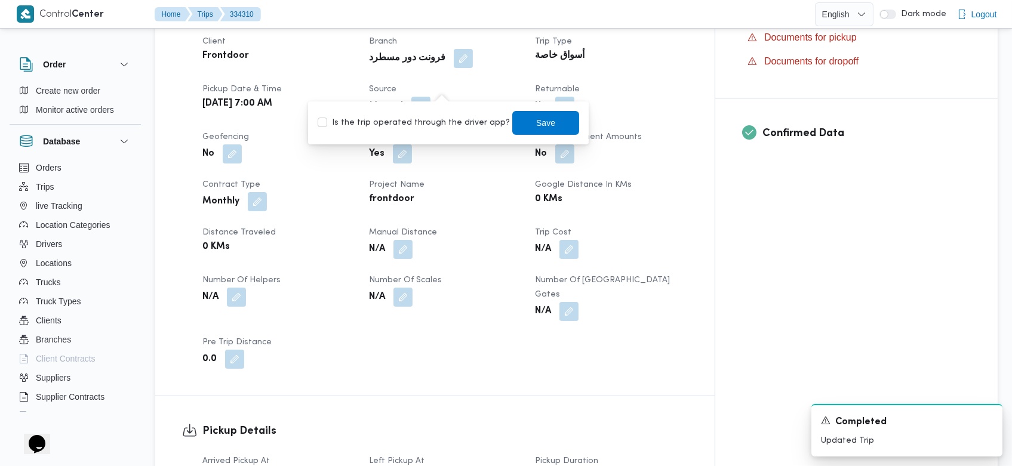
click at [430, 126] on label "Is the trip operated through the driver app?" at bounding box center [414, 123] width 192 height 14
checkbox input "true"
click at [537, 127] on span "Save" at bounding box center [546, 122] width 19 height 14
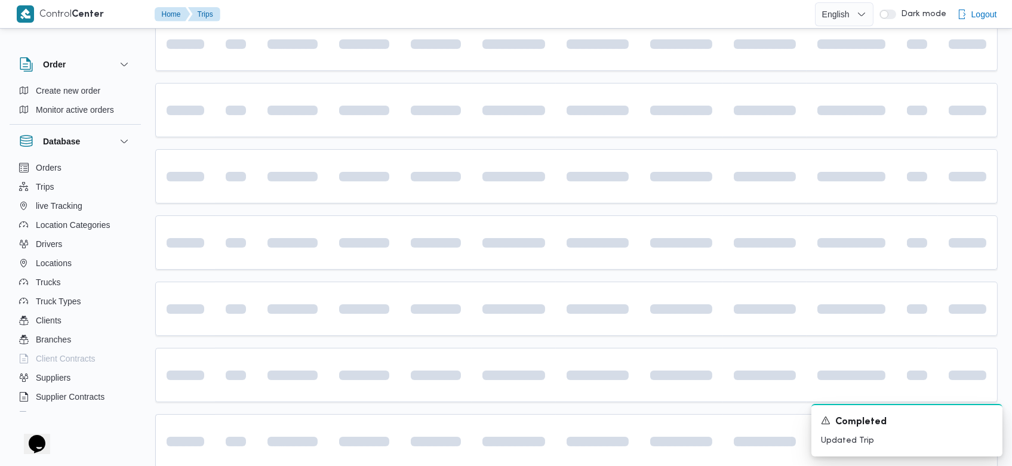
scroll to position [922, 0]
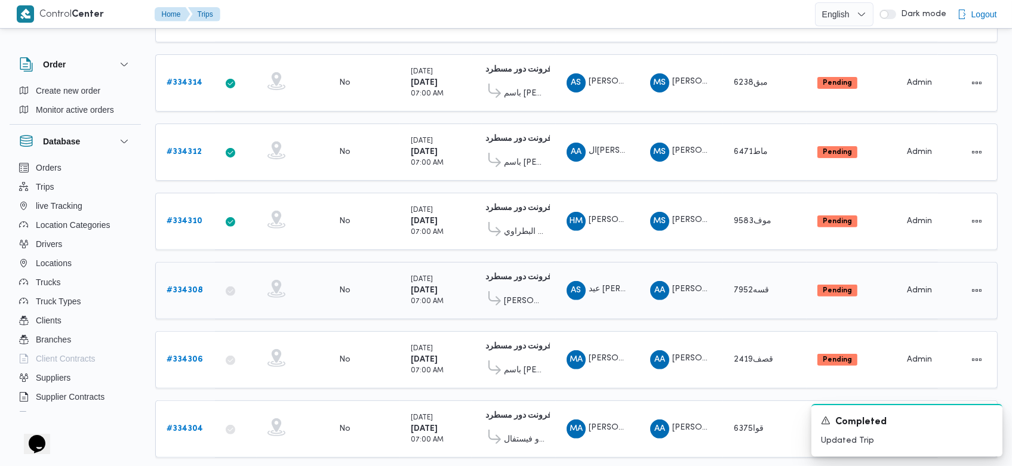
click at [196, 287] on b "# 334308" at bounding box center [185, 291] width 36 height 8
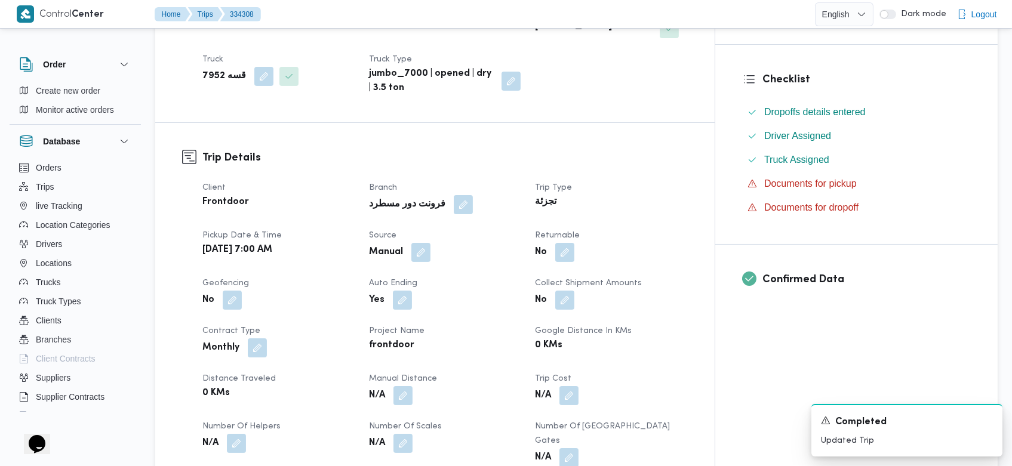
scroll to position [304, 0]
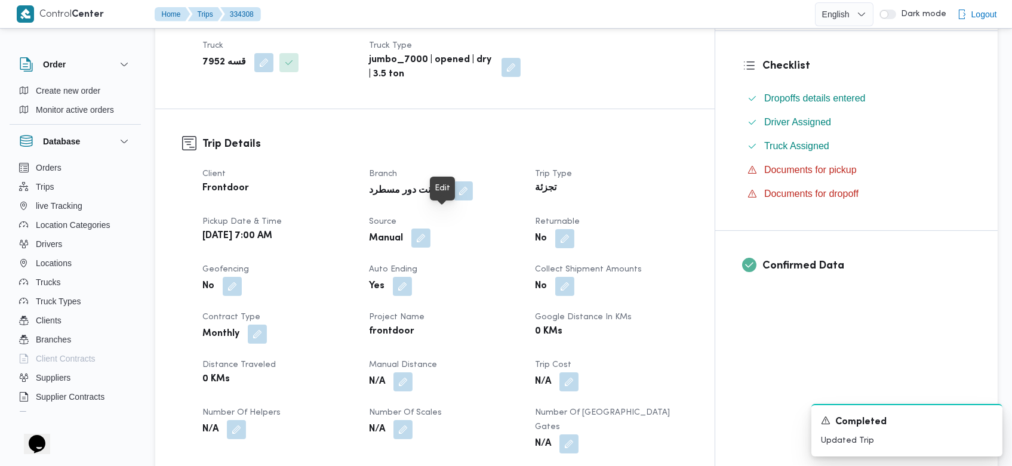
click at [430, 229] on button "button" at bounding box center [420, 238] width 19 height 19
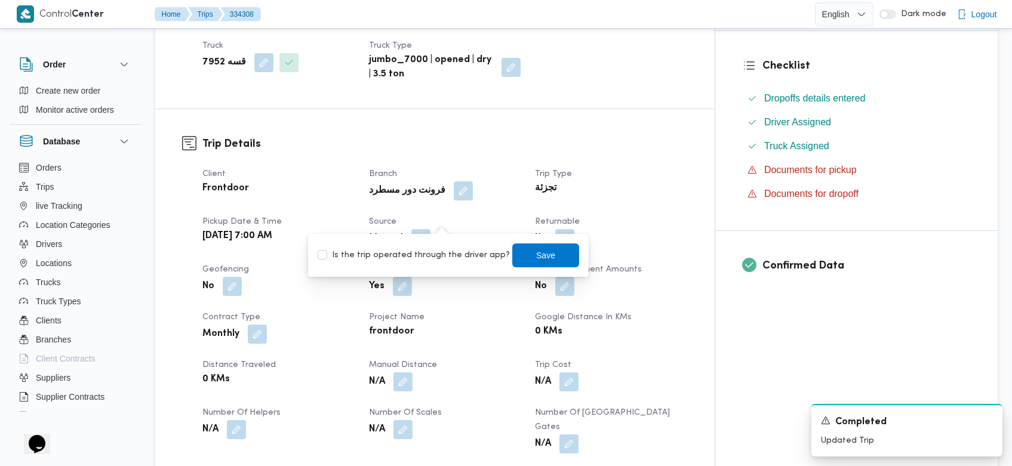
click at [428, 254] on label "Is the trip operated through the driver app?" at bounding box center [414, 255] width 192 height 14
checkbox input "true"
click at [513, 250] on span "Save" at bounding box center [545, 255] width 67 height 24
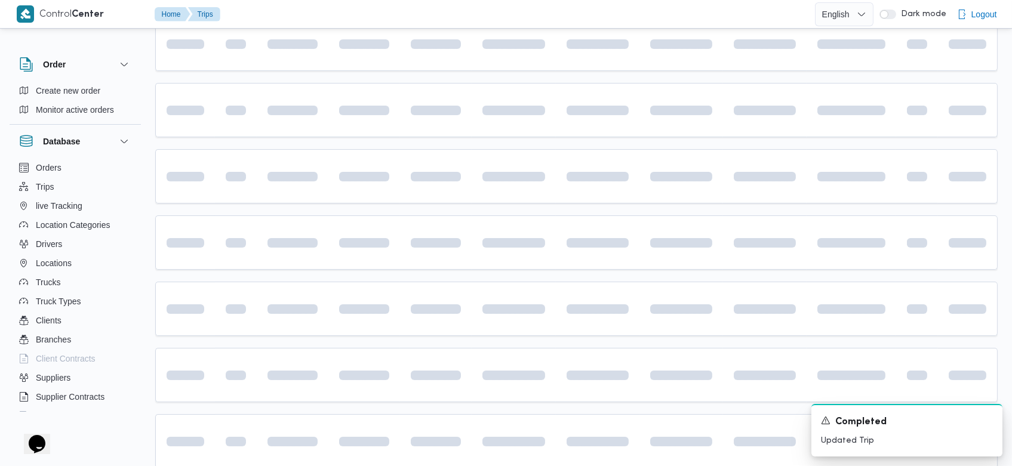
scroll to position [967, 0]
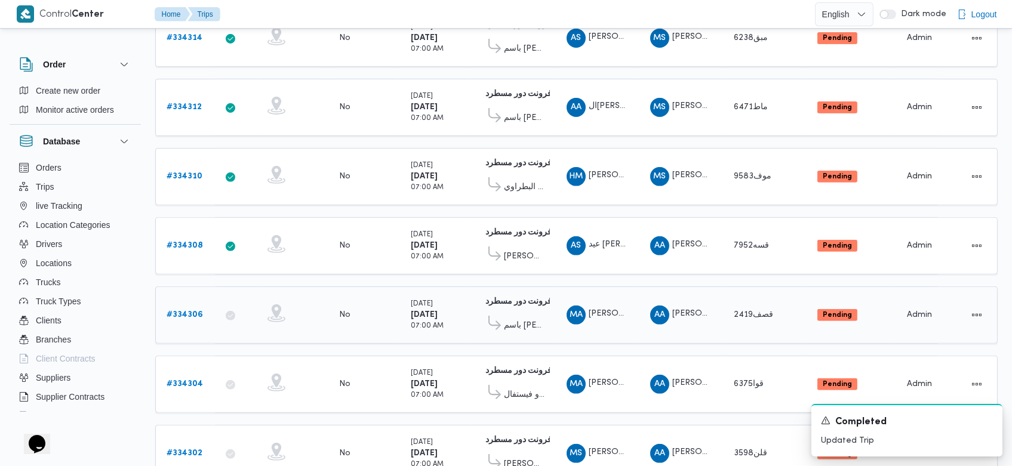
click at [187, 311] on b "# 334306" at bounding box center [185, 315] width 36 height 8
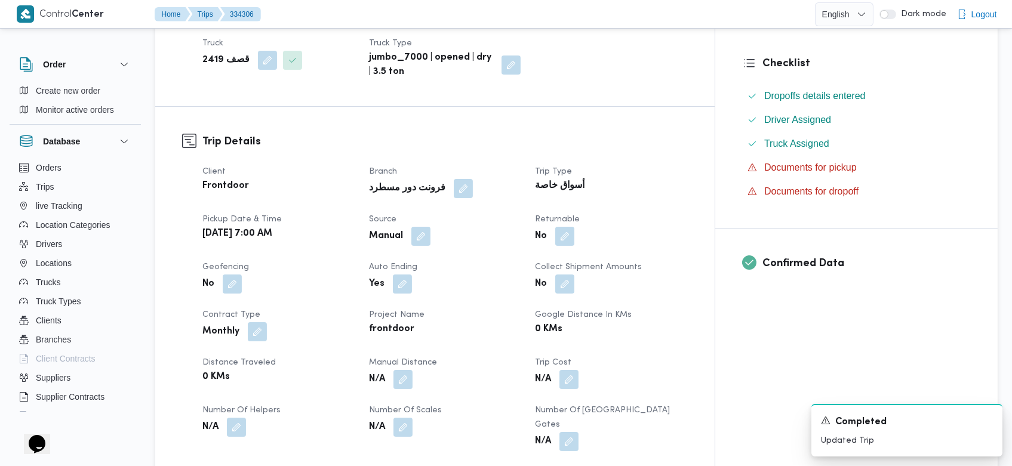
scroll to position [257, 0]
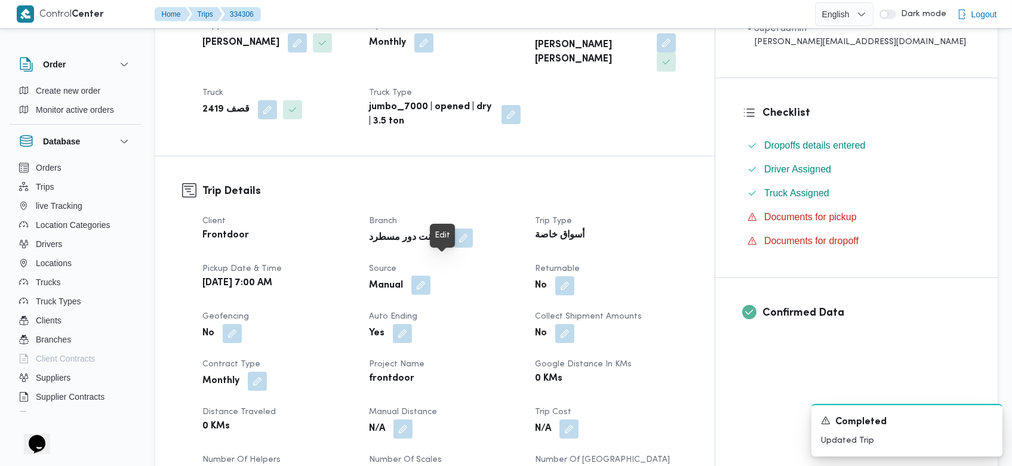
click at [430, 276] on button "button" at bounding box center [420, 285] width 19 height 19
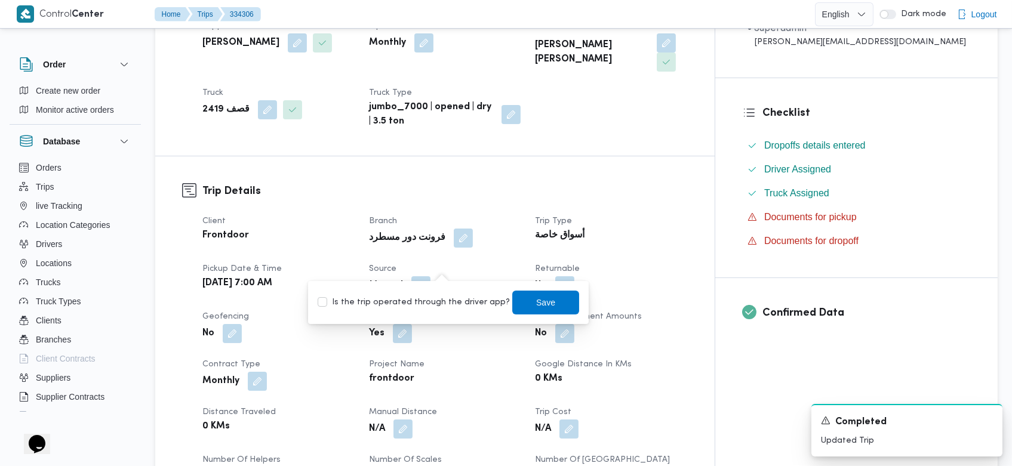
click at [423, 299] on label "Is the trip operated through the driver app?" at bounding box center [414, 302] width 192 height 14
checkbox input "true"
click at [512, 302] on span "Save" at bounding box center [545, 302] width 67 height 24
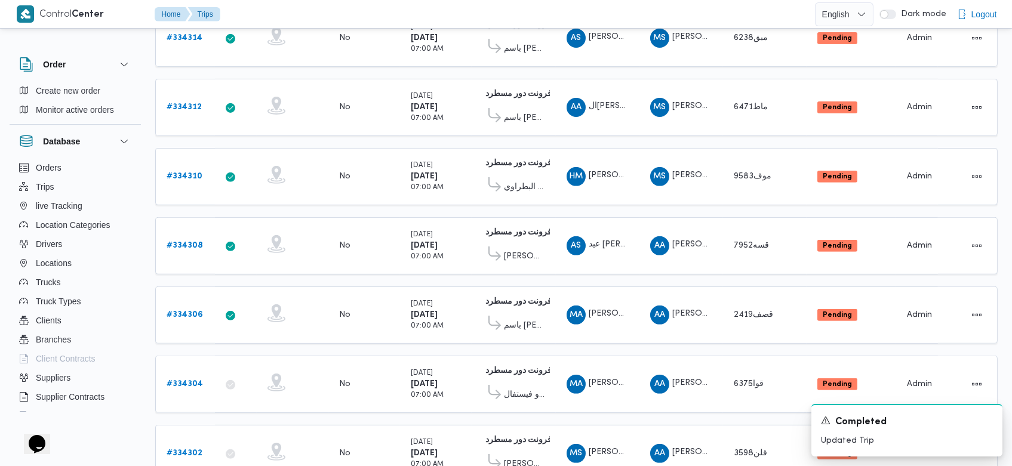
scroll to position [1014, 0]
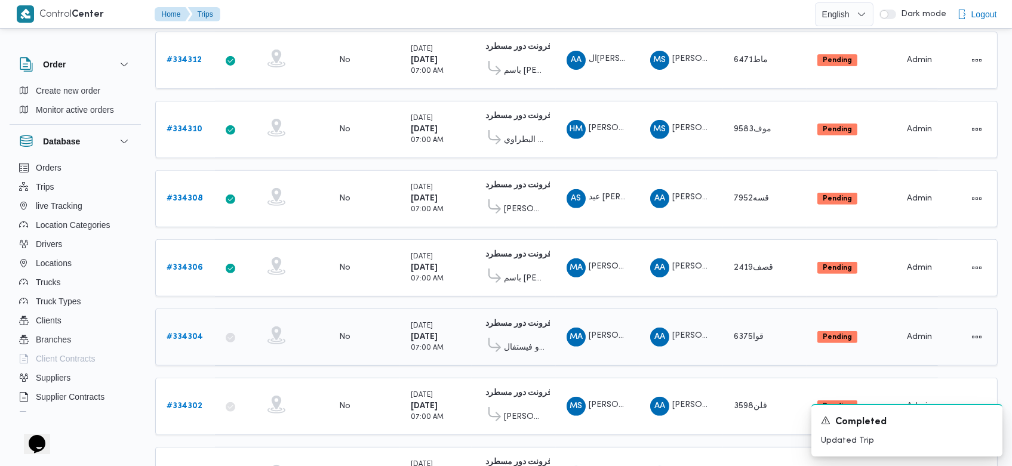
click at [189, 330] on link "# 334304" at bounding box center [185, 337] width 36 height 14
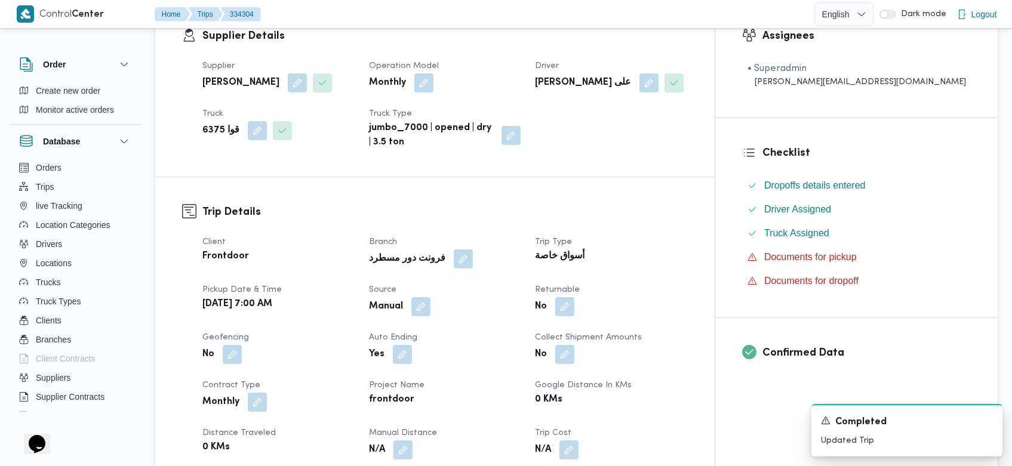
scroll to position [217, 0]
click at [430, 302] on button "button" at bounding box center [420, 306] width 19 height 19
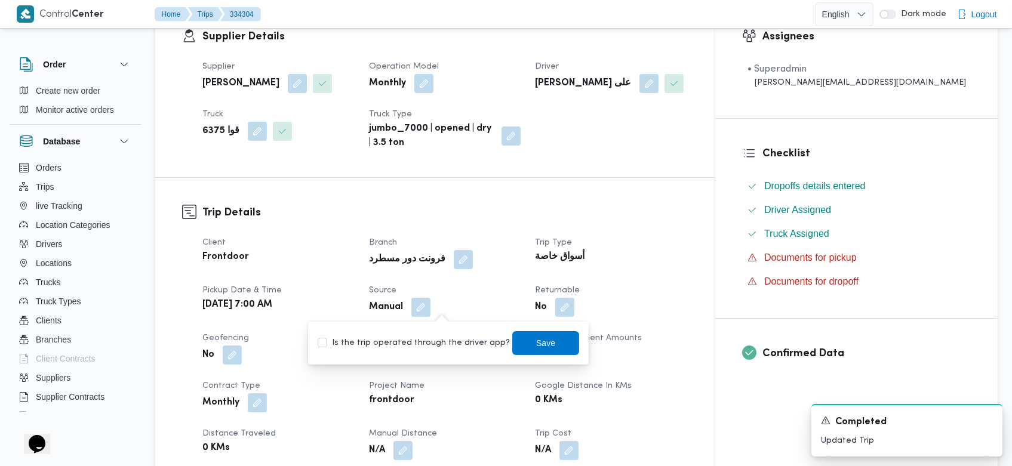
click at [398, 341] on label "Is the trip operated through the driver app?" at bounding box center [414, 343] width 192 height 14
checkbox input "true"
click at [541, 333] on span "Save" at bounding box center [545, 343] width 67 height 24
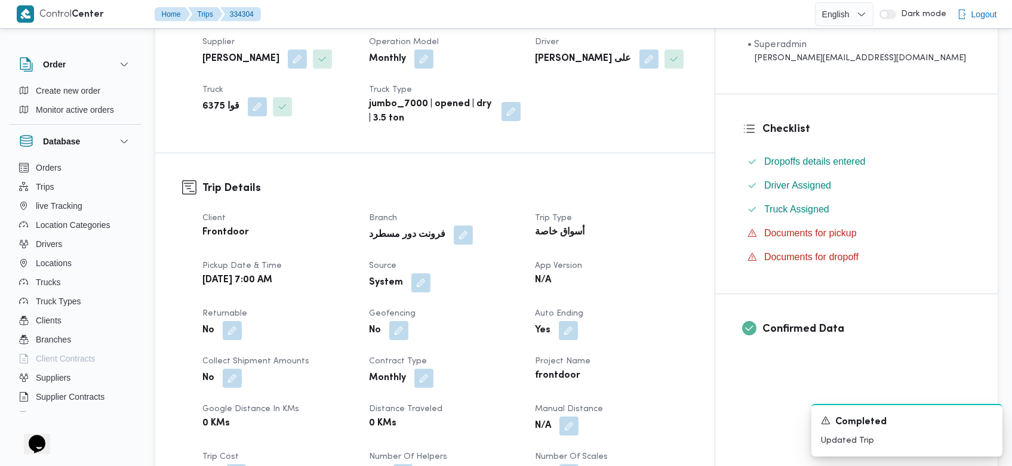
scroll to position [258, 0]
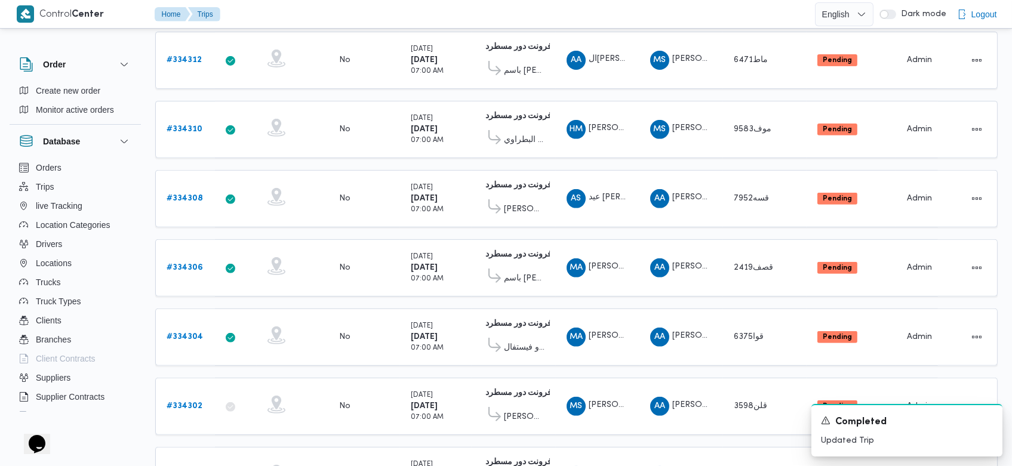
scroll to position [1060, 0]
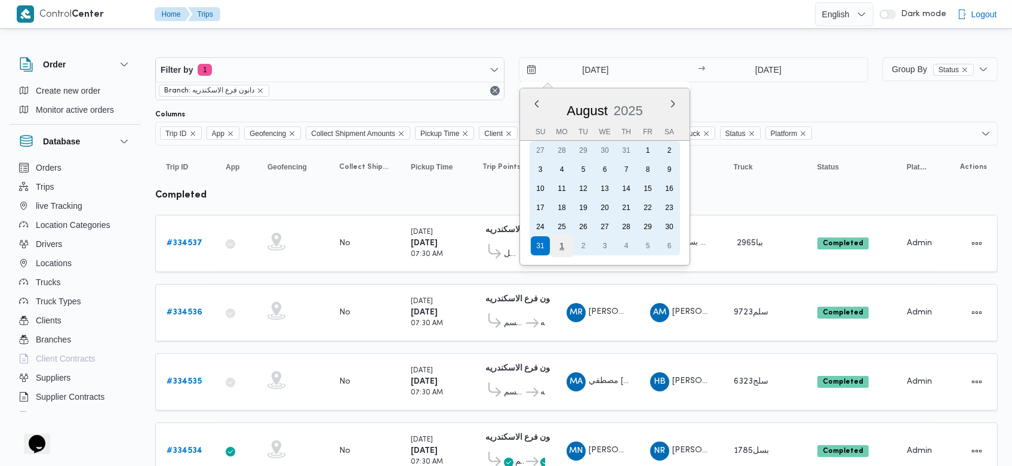
click at [560, 240] on div "1" at bounding box center [561, 246] width 23 height 23
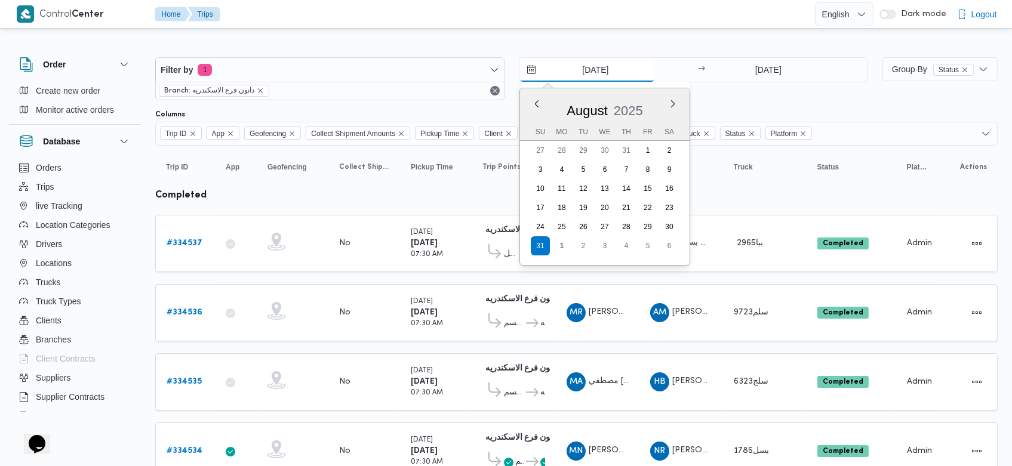
type input "[DATE]"
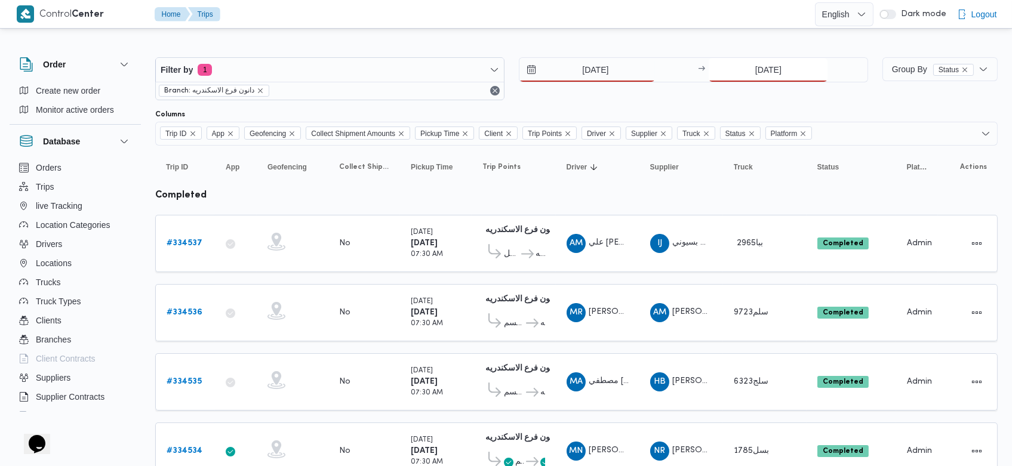
click at [744, 69] on input "[DATE]" at bounding box center [768, 70] width 119 height 24
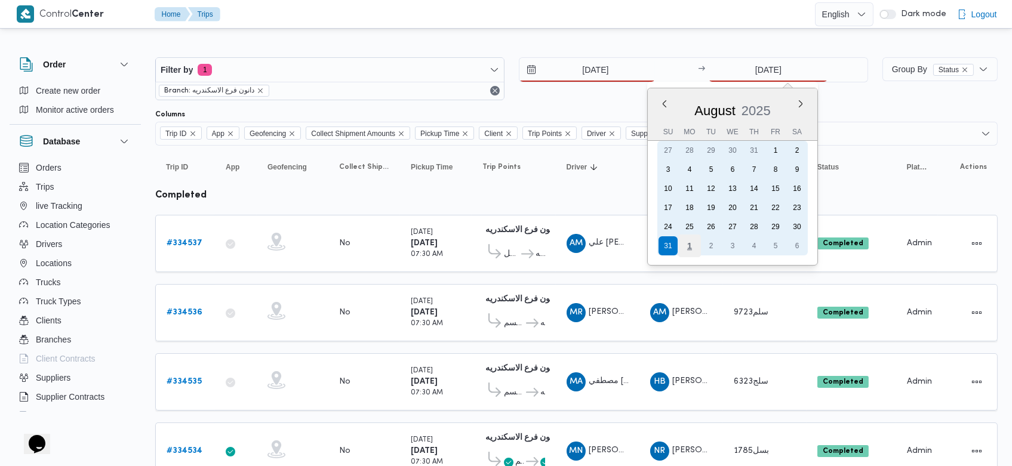
click at [690, 247] on div "1" at bounding box center [689, 246] width 23 height 23
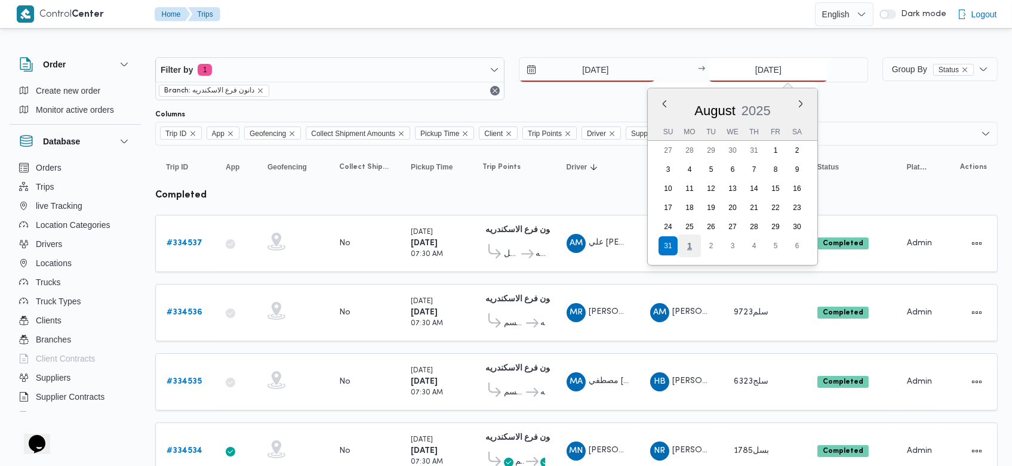
type input "[DATE]"
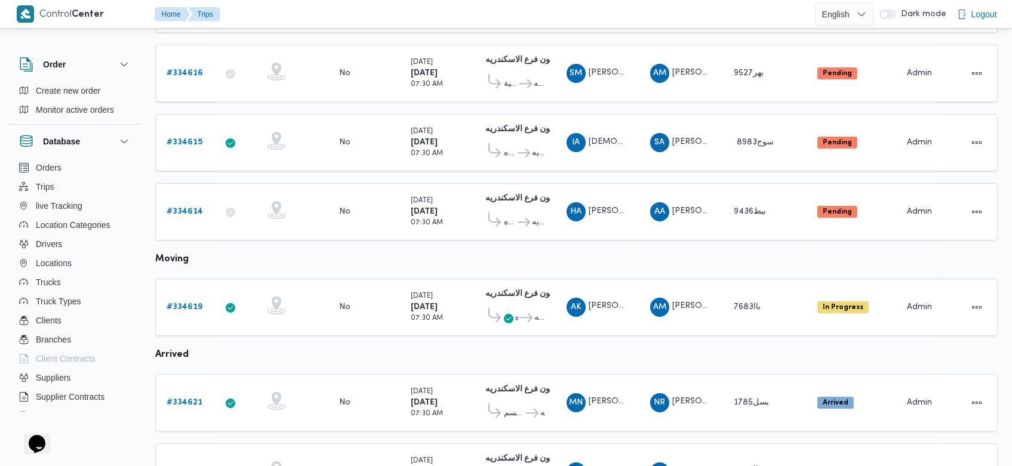
scroll to position [584, 0]
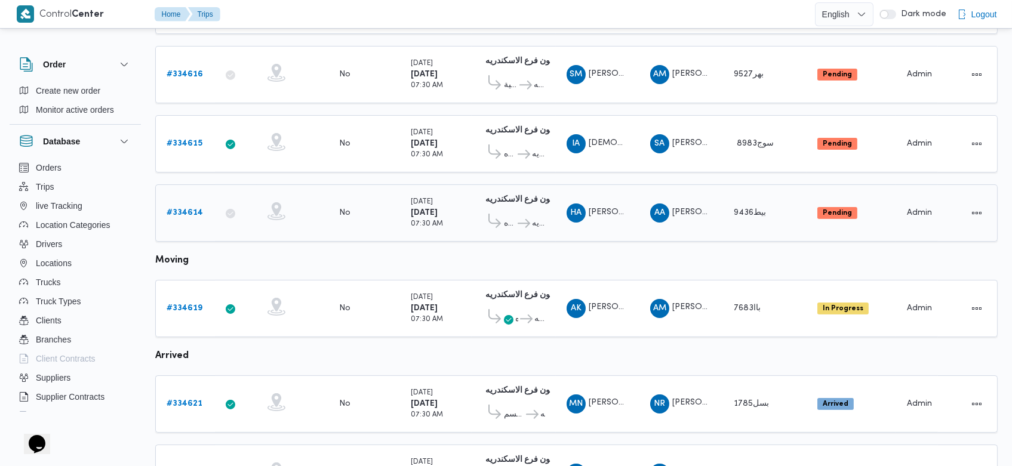
click at [192, 209] on b "# 334614" at bounding box center [185, 213] width 36 height 8
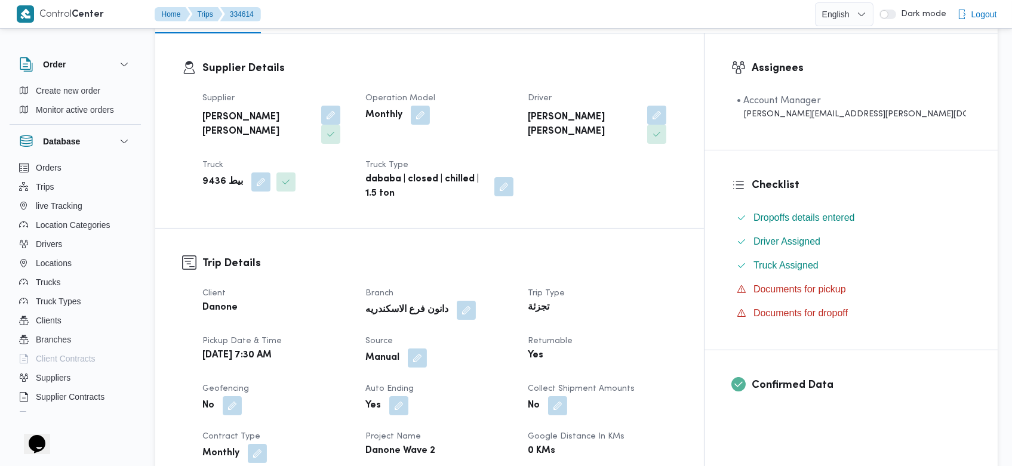
scroll to position [191, 0]
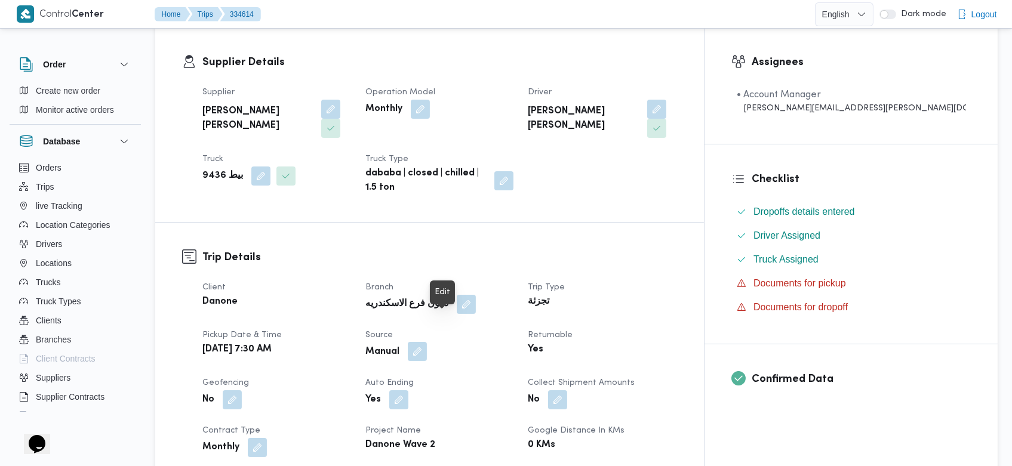
click at [427, 342] on button "button" at bounding box center [417, 351] width 19 height 19
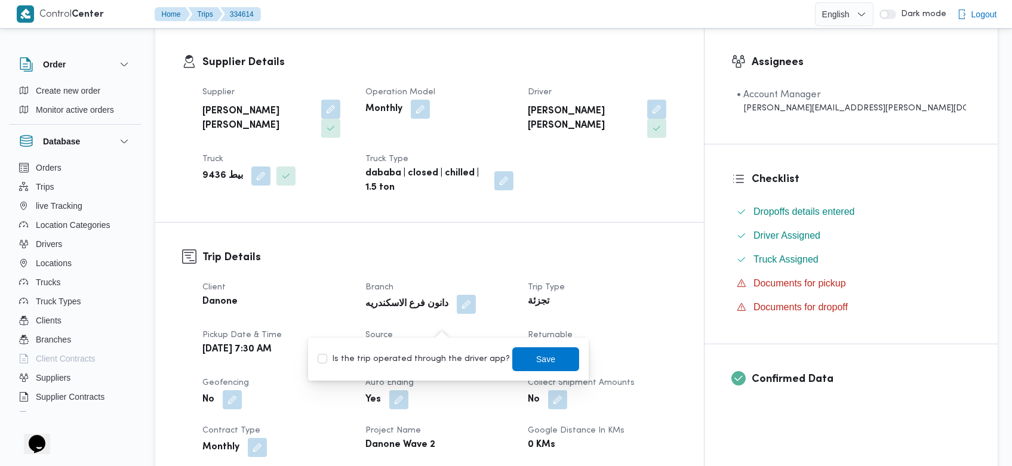
click at [435, 352] on label "Is the trip operated through the driver app?" at bounding box center [414, 359] width 192 height 14
checkbox input "true"
click at [537, 362] on span "Save" at bounding box center [546, 359] width 19 height 14
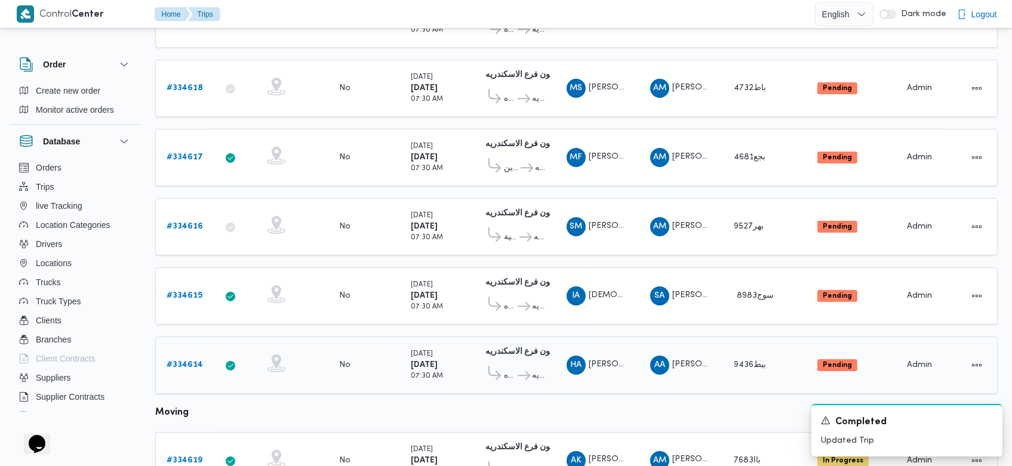
scroll to position [372, 0]
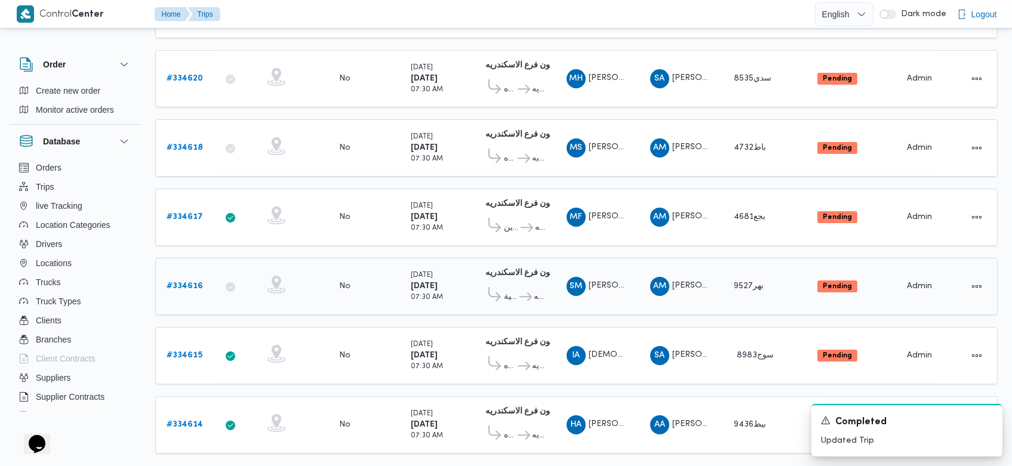
click at [196, 282] on b "# 334616" at bounding box center [185, 286] width 36 height 8
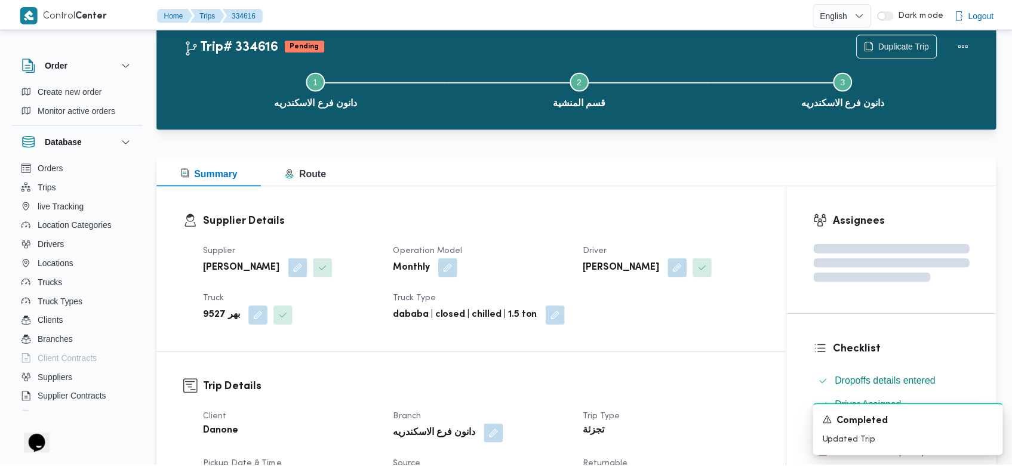
scroll to position [372, 0]
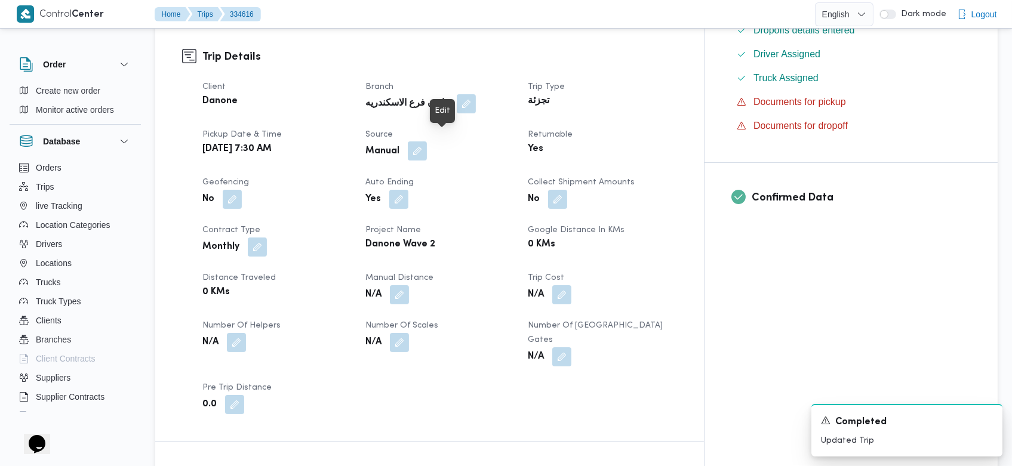
click at [427, 141] on button "button" at bounding box center [417, 150] width 19 height 19
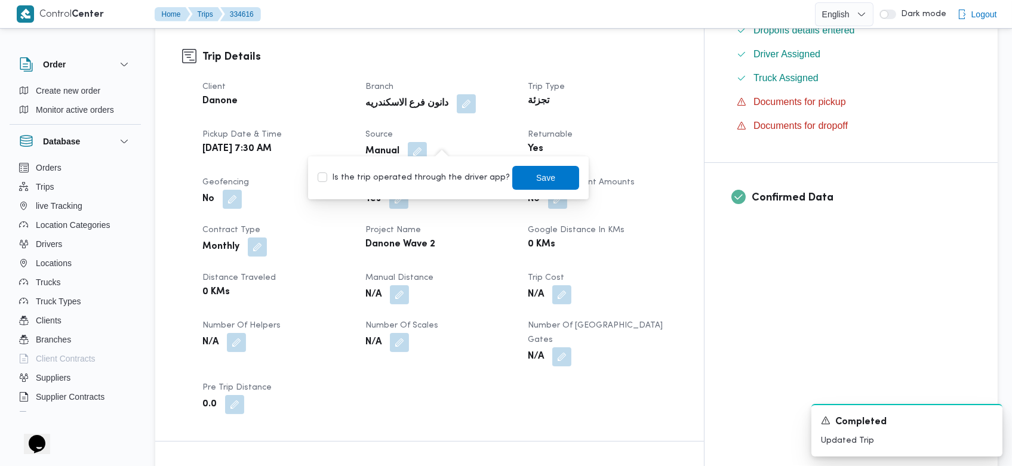
click at [429, 177] on label "Is the trip operated through the driver app?" at bounding box center [414, 178] width 192 height 14
checkbox input "true"
click at [513, 180] on span "Save" at bounding box center [545, 177] width 67 height 24
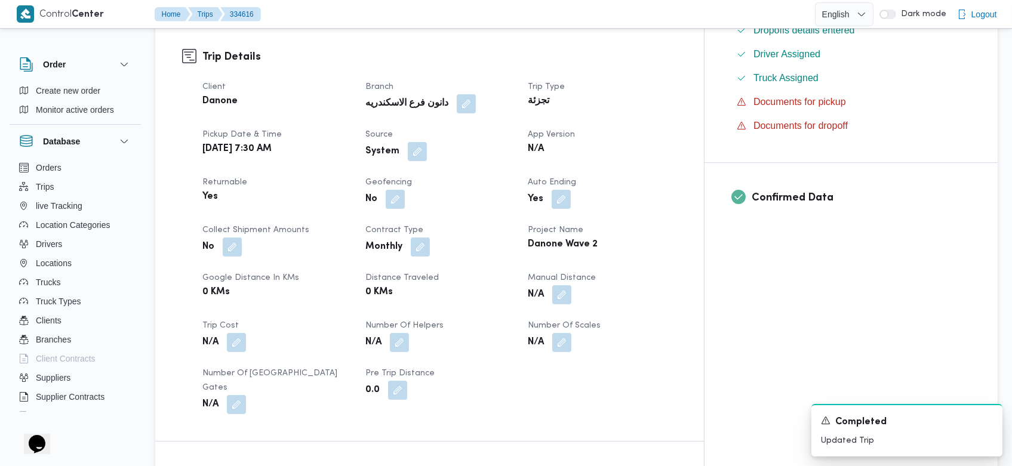
click at [513, 189] on div "No" at bounding box center [439, 199] width 151 height 21
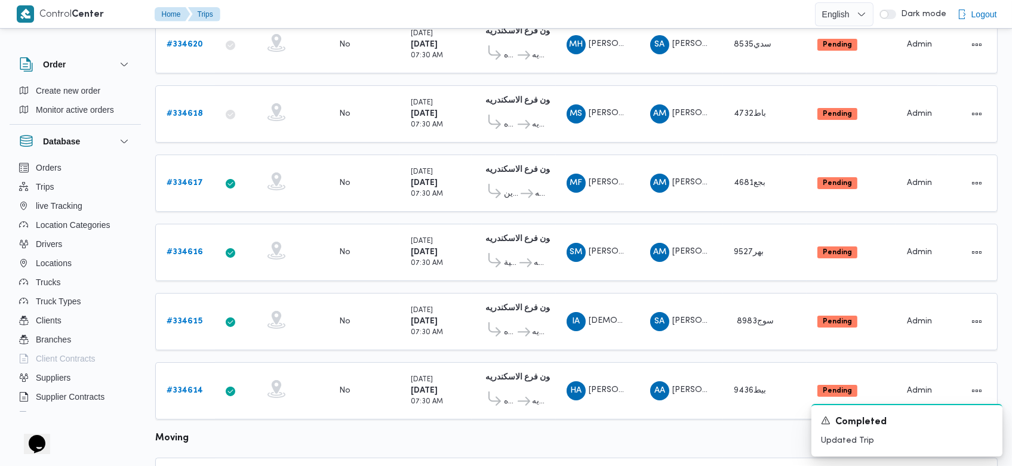
scroll to position [802, 0]
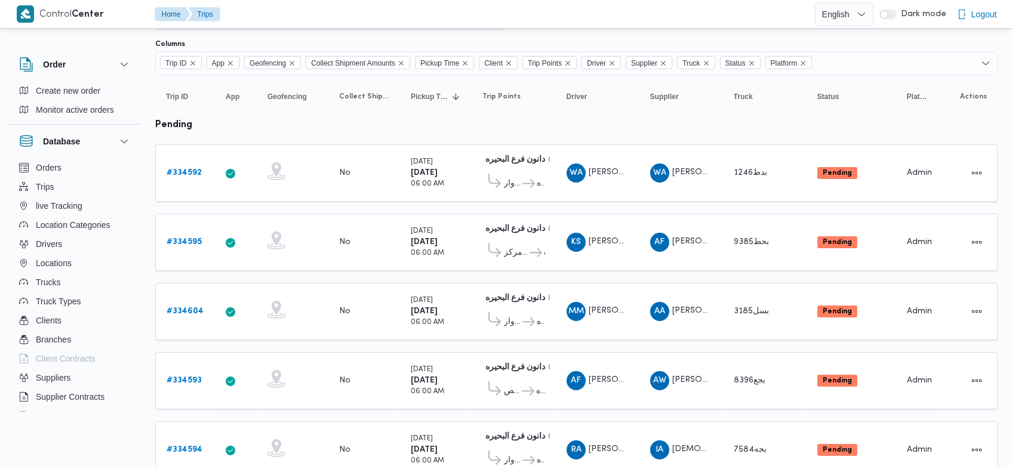
scroll to position [122, 0]
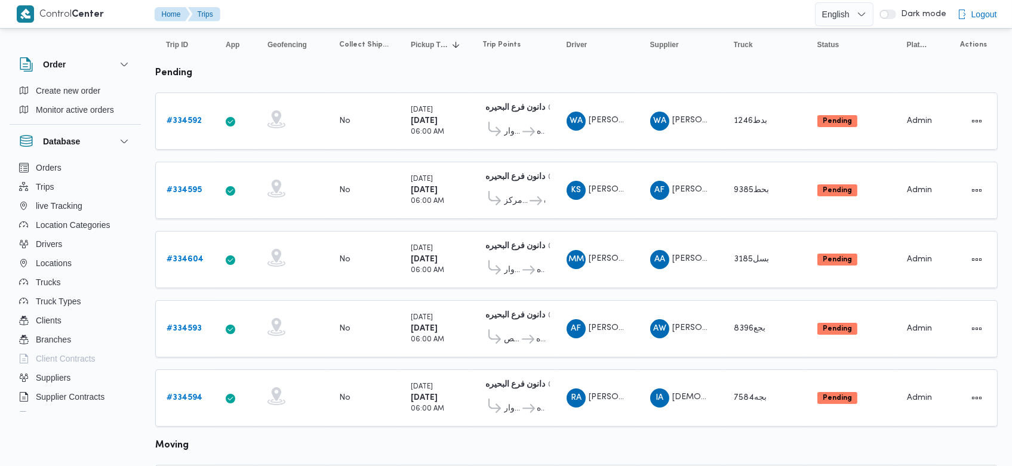
click at [552, 115] on td "Trip Points دانون فرع البحيره 02:02 PM قسم [GEOGRAPHIC_DATA] فرع البحيره" at bounding box center [514, 121] width 84 height 57
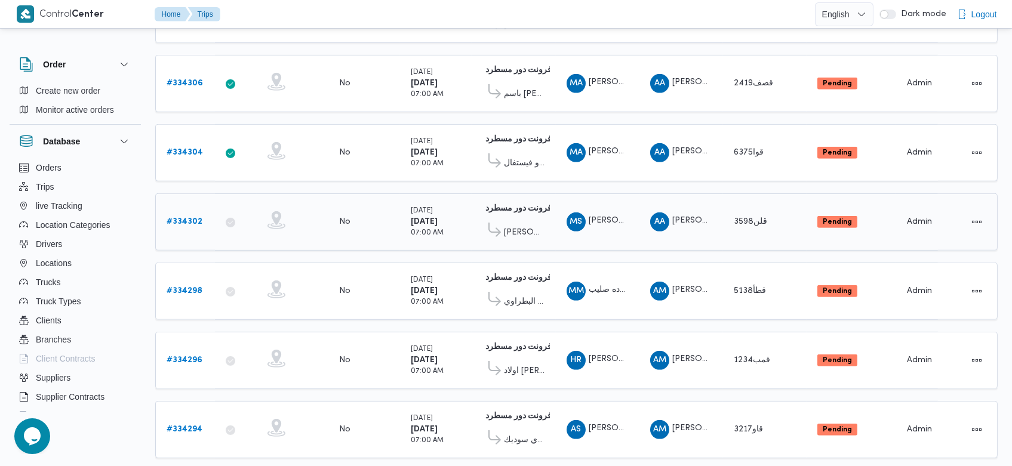
click at [190, 218] on b "# 334302" at bounding box center [185, 222] width 36 height 8
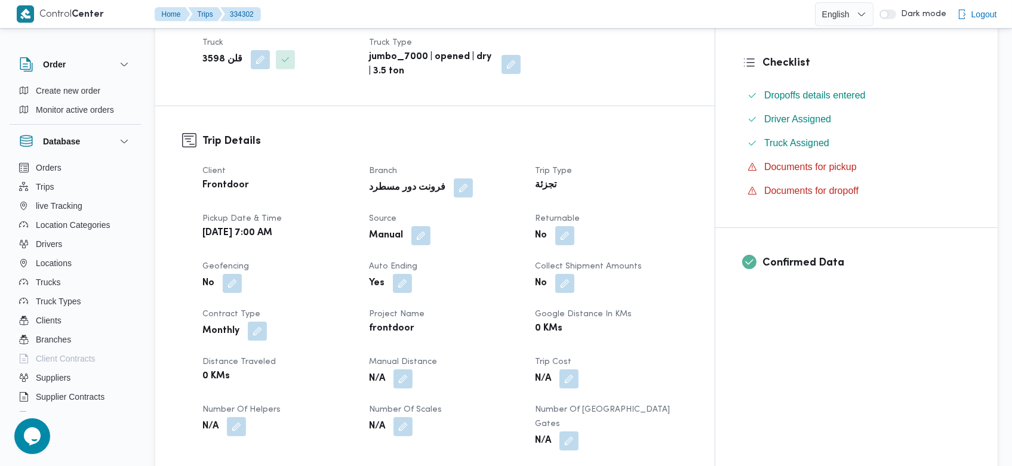
scroll to position [308, 0]
click at [442, 226] on div "Manual" at bounding box center [445, 234] width 155 height 21
click at [430, 225] on button "button" at bounding box center [420, 234] width 19 height 19
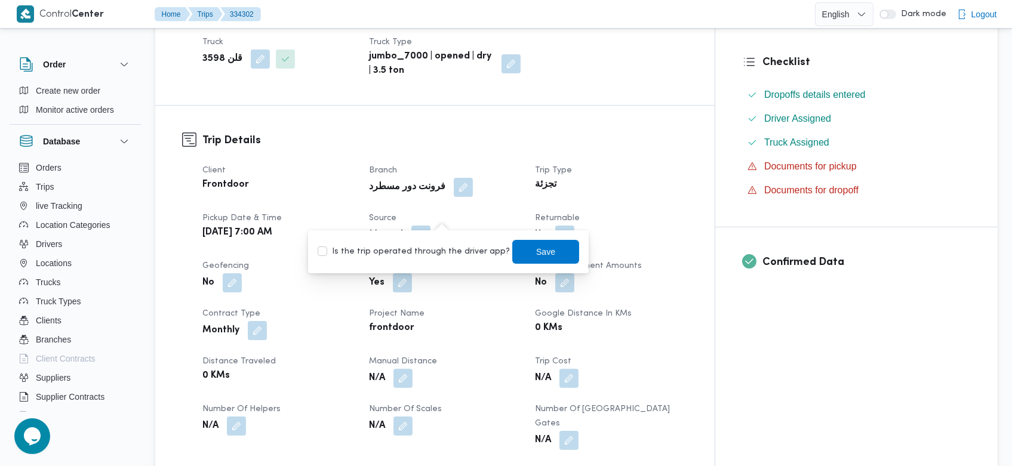
click at [441, 248] on label "Is the trip operated through the driver app?" at bounding box center [414, 252] width 192 height 14
checkbox input "true"
click at [541, 257] on span "Save" at bounding box center [545, 251] width 67 height 24
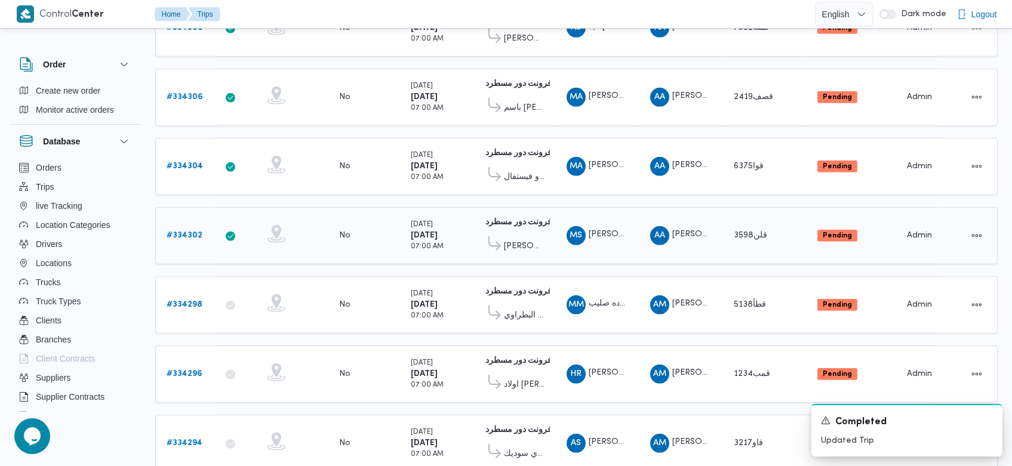
scroll to position [1129, 0]
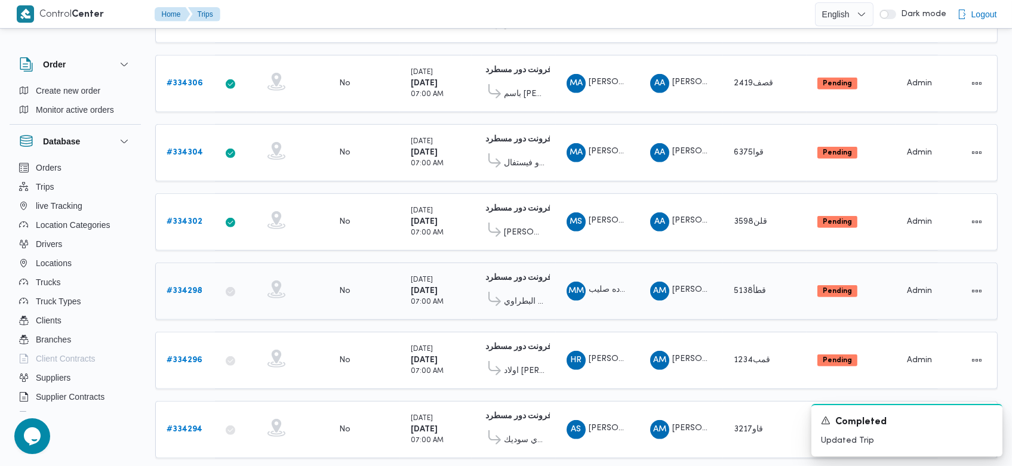
click at [185, 287] on b "# 334298" at bounding box center [185, 291] width 36 height 8
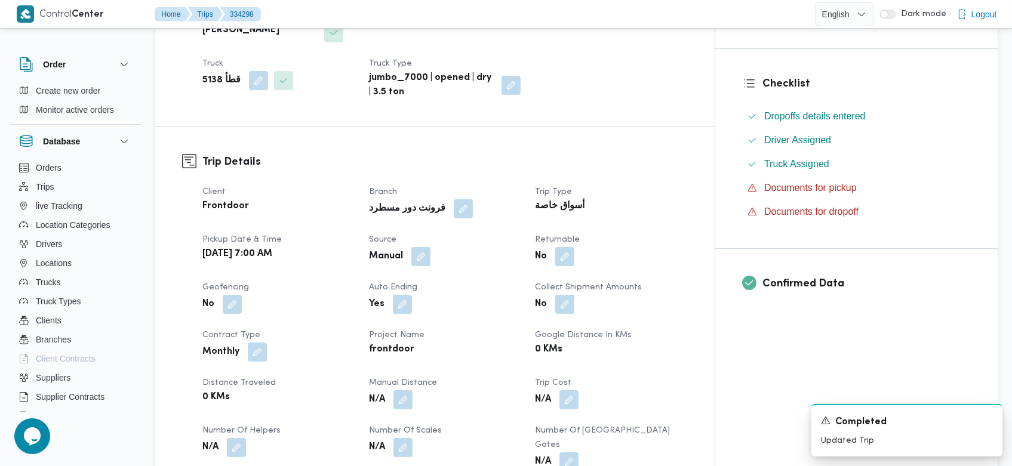
scroll to position [221, 0]
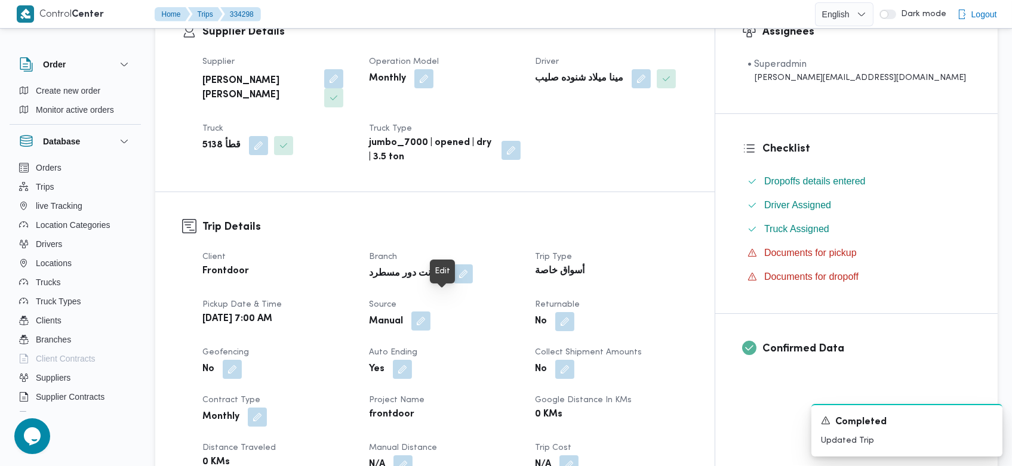
click at [430, 312] on button "button" at bounding box center [420, 321] width 19 height 19
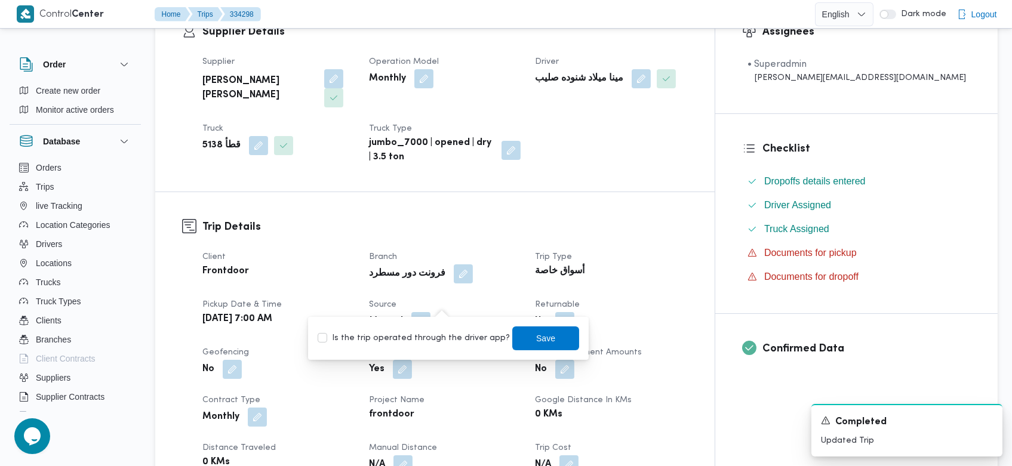
click at [449, 333] on label "Is the trip operated through the driver app?" at bounding box center [414, 338] width 192 height 14
checkbox input "true"
click at [546, 349] on span "Save" at bounding box center [545, 338] width 67 height 24
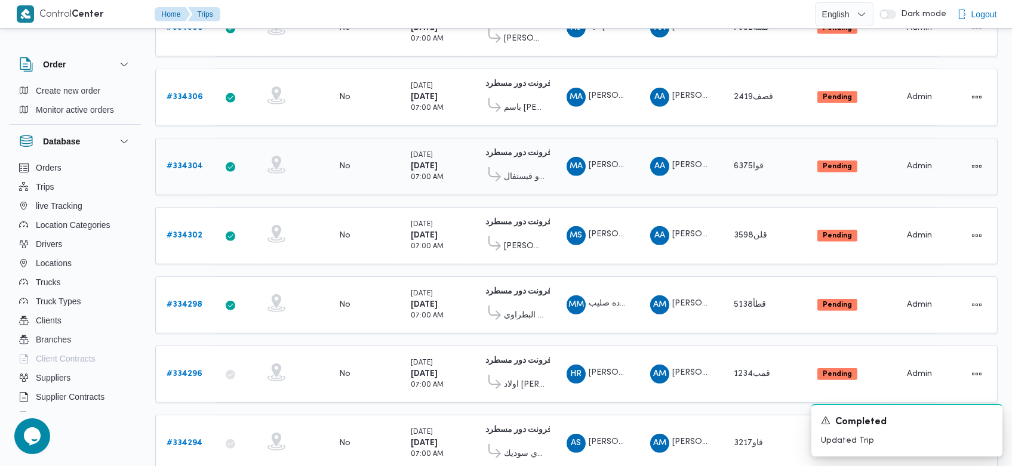
scroll to position [1129, 0]
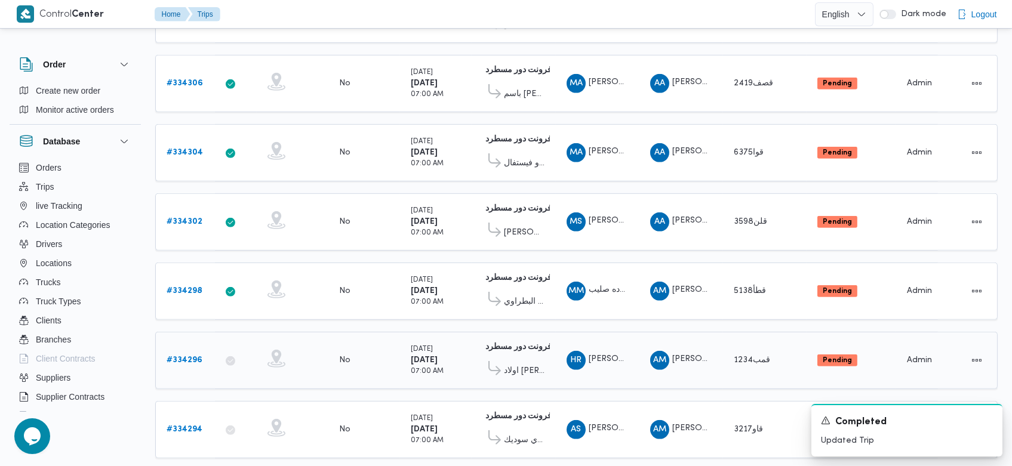
click at [187, 332] on td "Trip ID # 334296" at bounding box center [185, 360] width 60 height 57
click at [184, 356] on b "# 334296" at bounding box center [185, 360] width 36 height 8
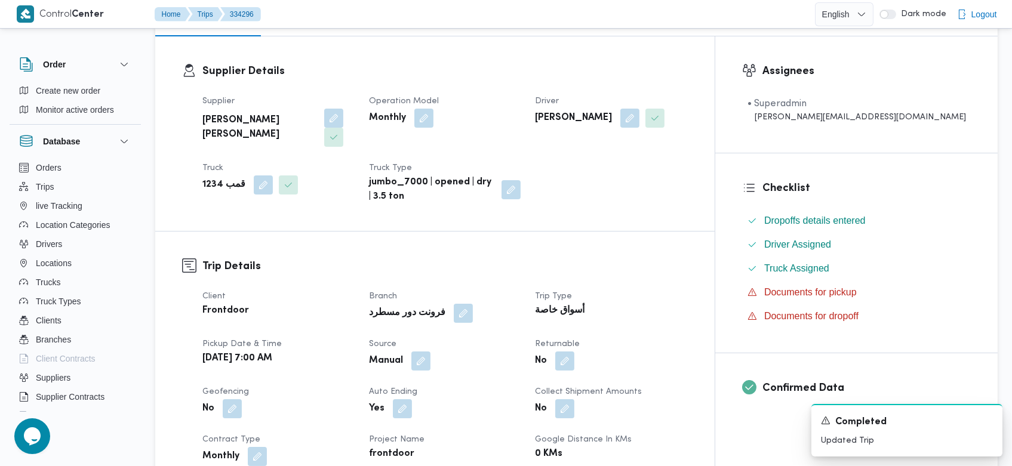
scroll to position [183, 0]
click at [430, 350] on button "button" at bounding box center [420, 359] width 19 height 19
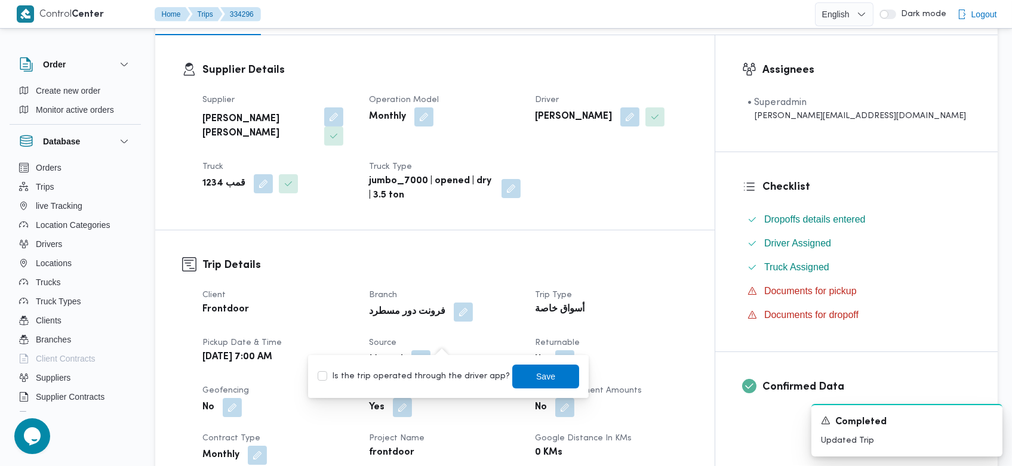
click at [459, 373] on label "Is the trip operated through the driver app?" at bounding box center [414, 376] width 192 height 14
checkbox input "true"
click at [519, 379] on span "Save" at bounding box center [545, 376] width 67 height 24
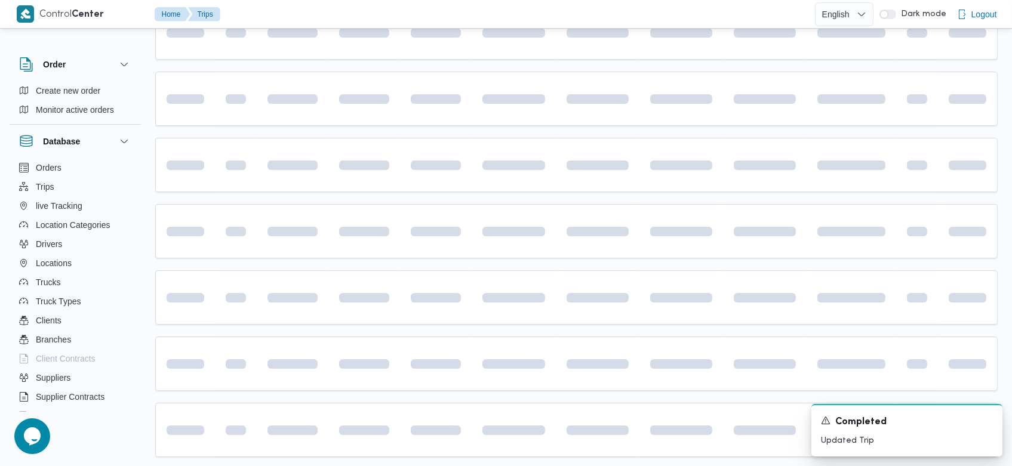
scroll to position [1116, 0]
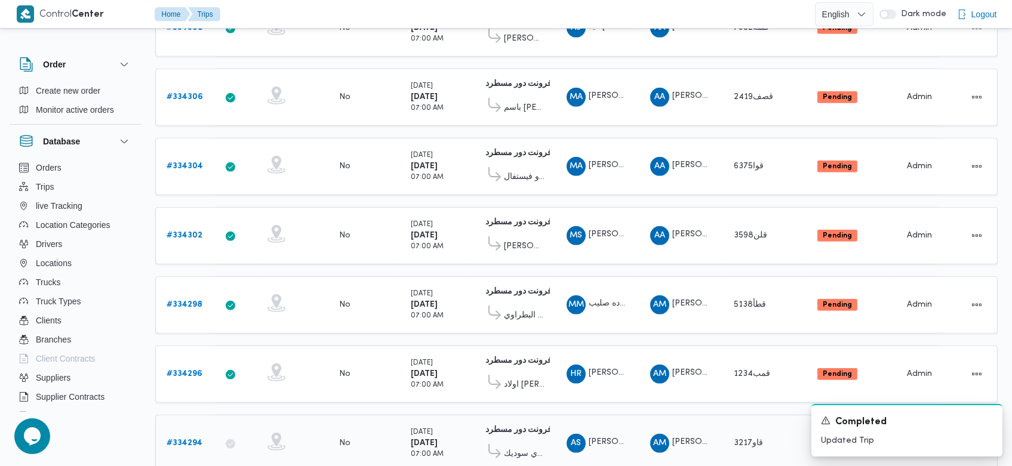
click at [192, 439] on b "# 334294" at bounding box center [185, 443] width 36 height 8
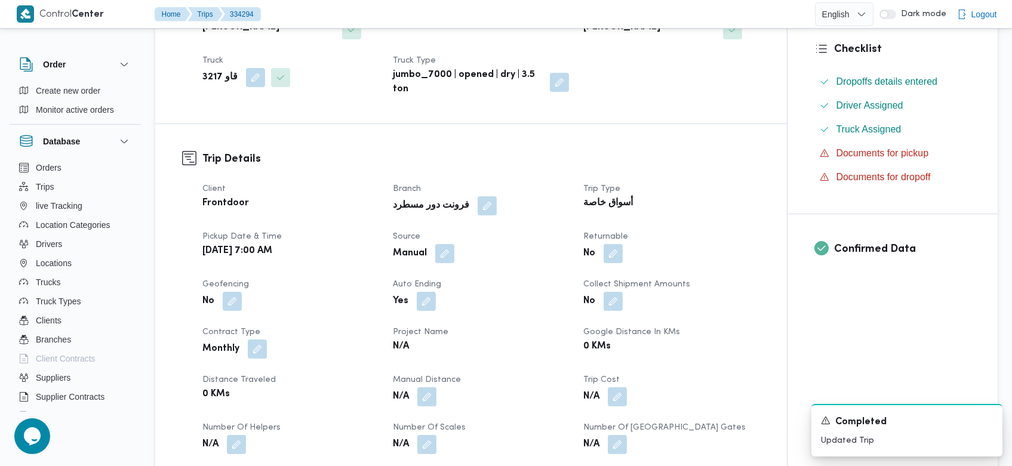
scroll to position [295, 0]
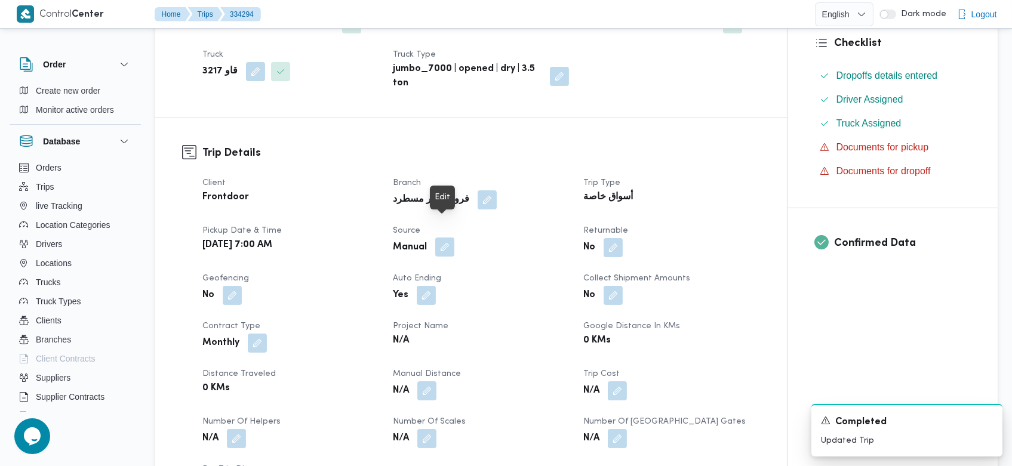
click at [444, 238] on button "button" at bounding box center [444, 247] width 19 height 19
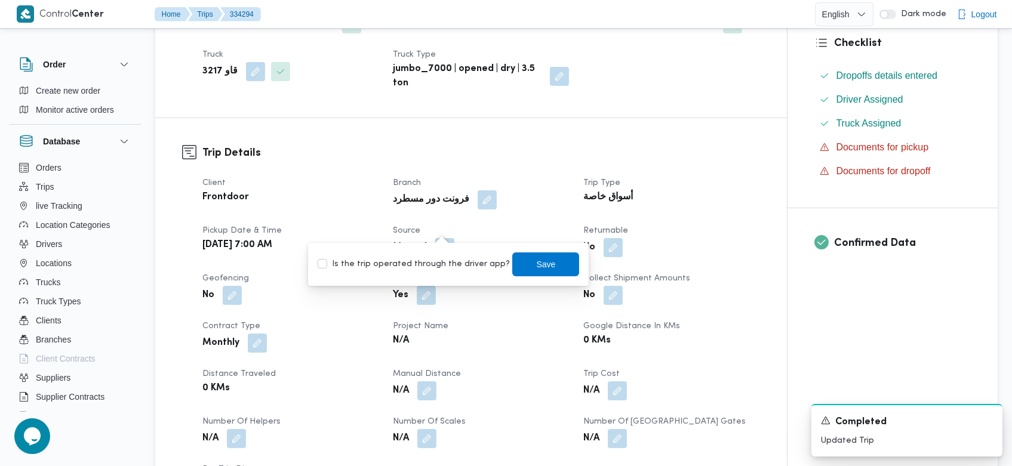
click at [444, 262] on label "Is the trip operated through the driver app?" at bounding box center [414, 264] width 192 height 14
checkbox input "true"
click at [537, 261] on span "Save" at bounding box center [546, 264] width 19 height 14
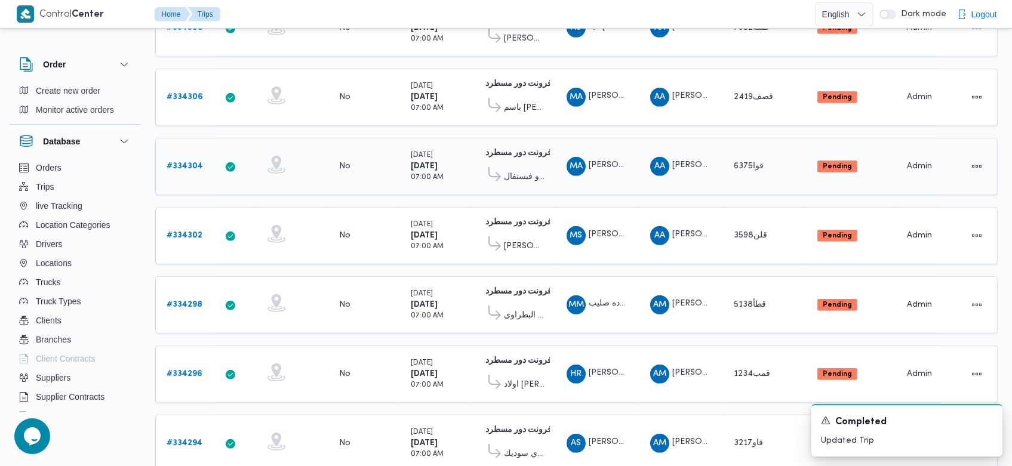
scroll to position [1129, 0]
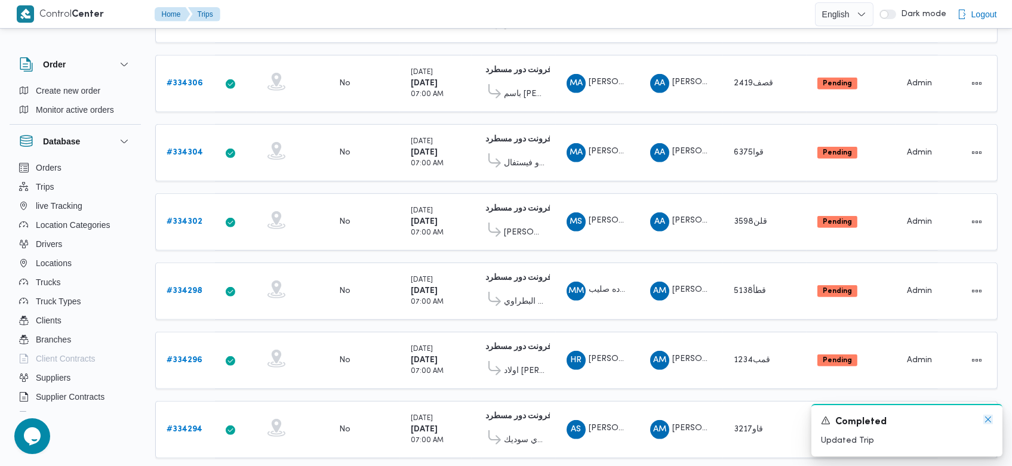
click at [989, 423] on icon "Dismiss toast" at bounding box center [988, 420] width 10 height 10
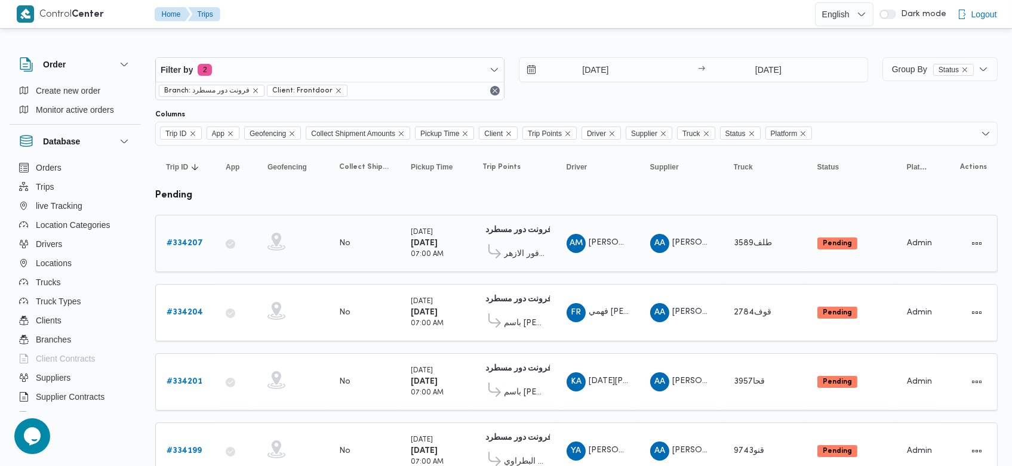
click at [192, 241] on b "# 334207" at bounding box center [185, 243] width 36 height 8
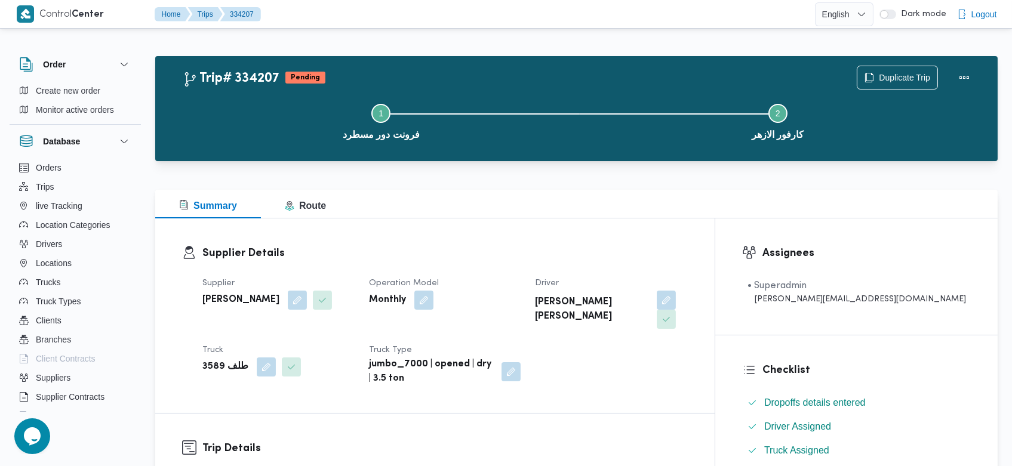
scroll to position [247, 0]
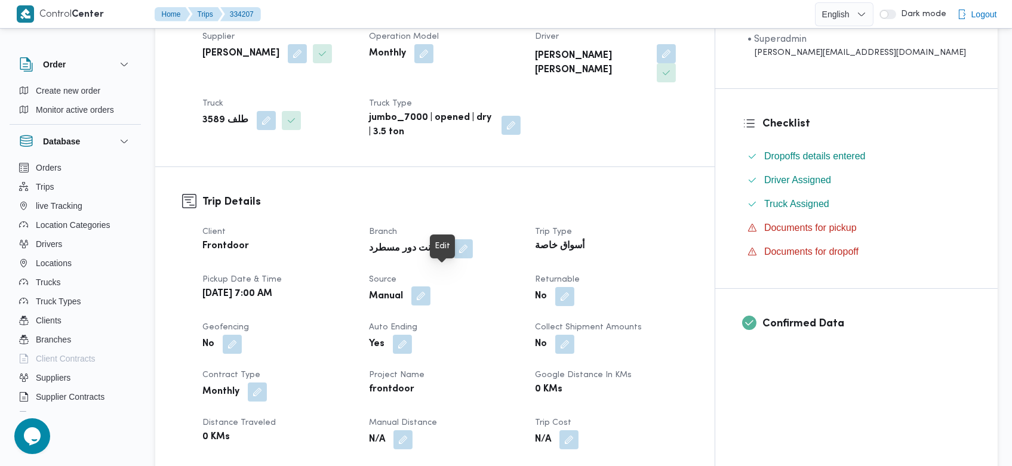
click at [430, 287] on button "button" at bounding box center [420, 296] width 19 height 19
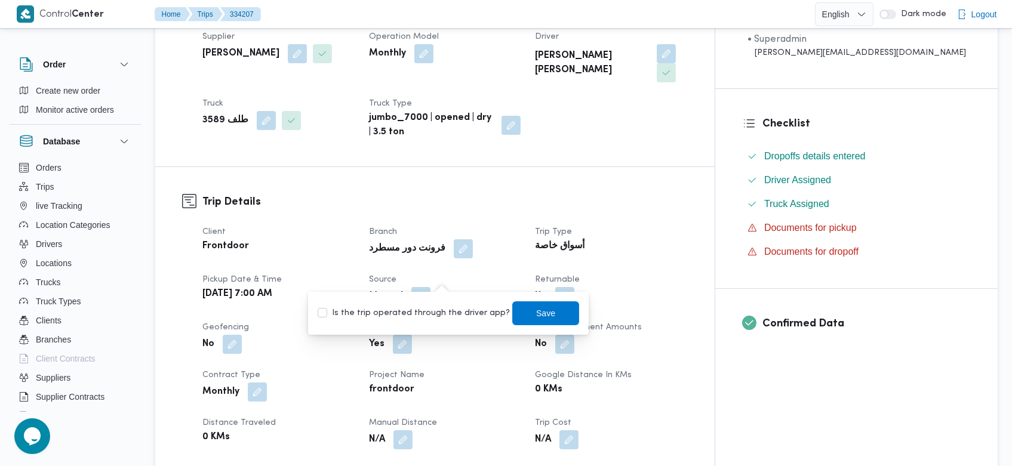
click at [444, 314] on label "Is the trip operated through the driver app?" at bounding box center [414, 313] width 192 height 14
checkbox input "true"
click at [538, 315] on span "Save" at bounding box center [546, 313] width 19 height 14
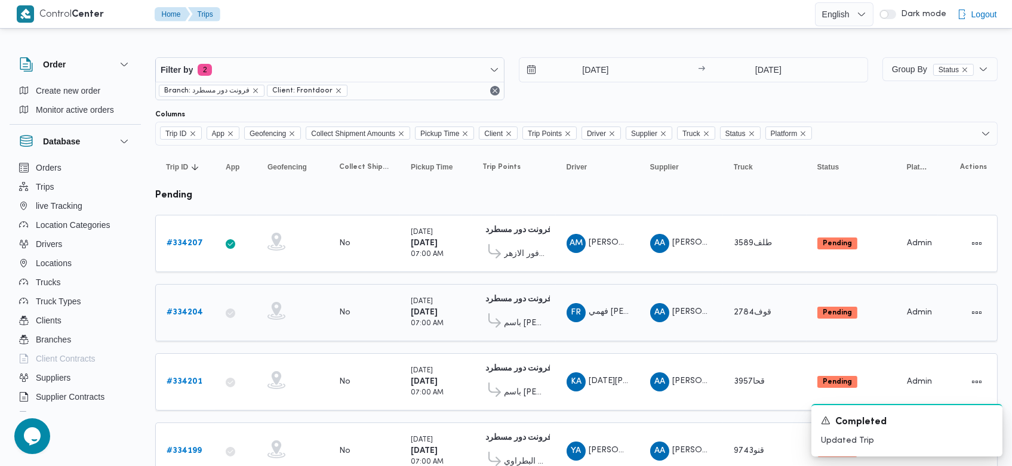
click at [179, 314] on b "# 334204" at bounding box center [185, 313] width 36 height 8
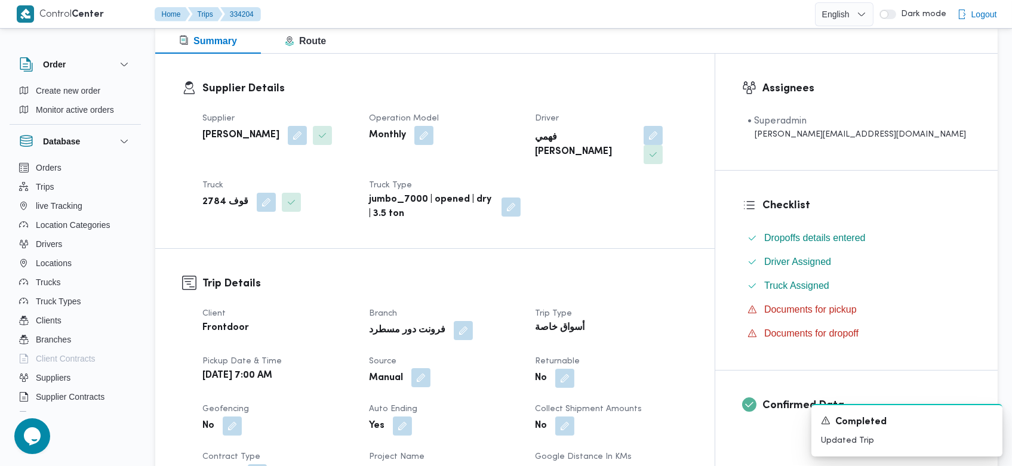
scroll to position [236, 0]
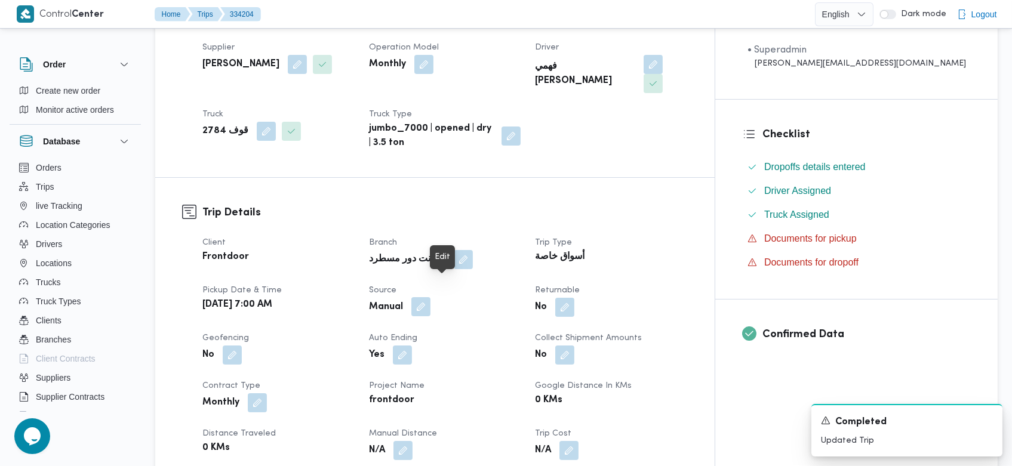
click at [430, 297] on button "button" at bounding box center [420, 306] width 19 height 19
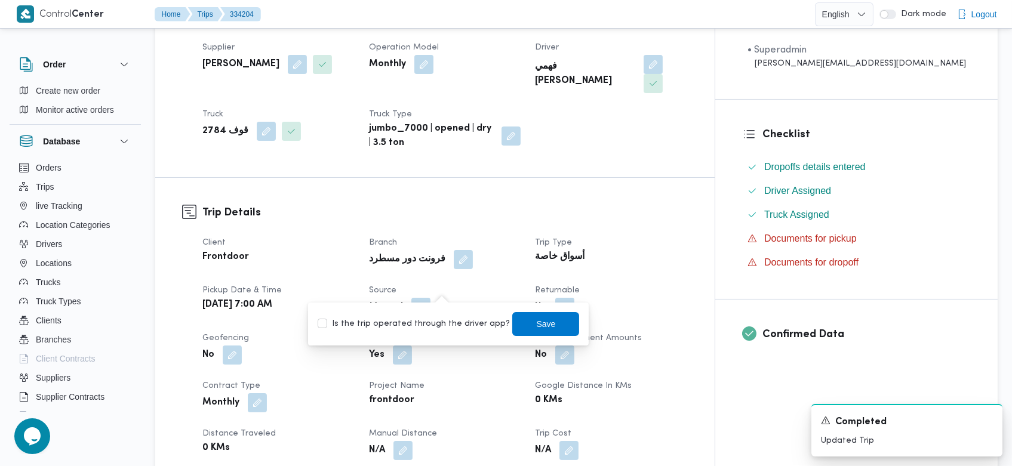
click at [468, 320] on label "Is the trip operated through the driver app?" at bounding box center [414, 324] width 192 height 14
checkbox input "true"
click at [543, 325] on span "Save" at bounding box center [545, 324] width 67 height 24
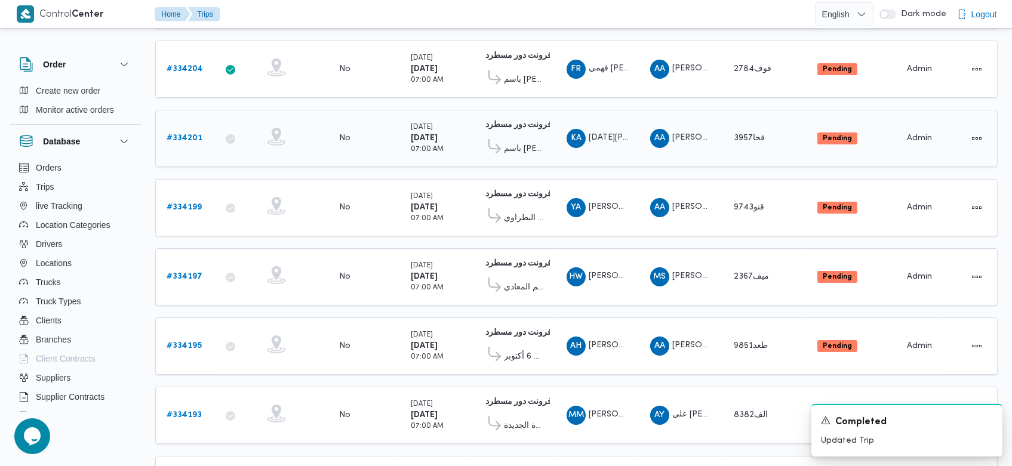
scroll to position [254, 0]
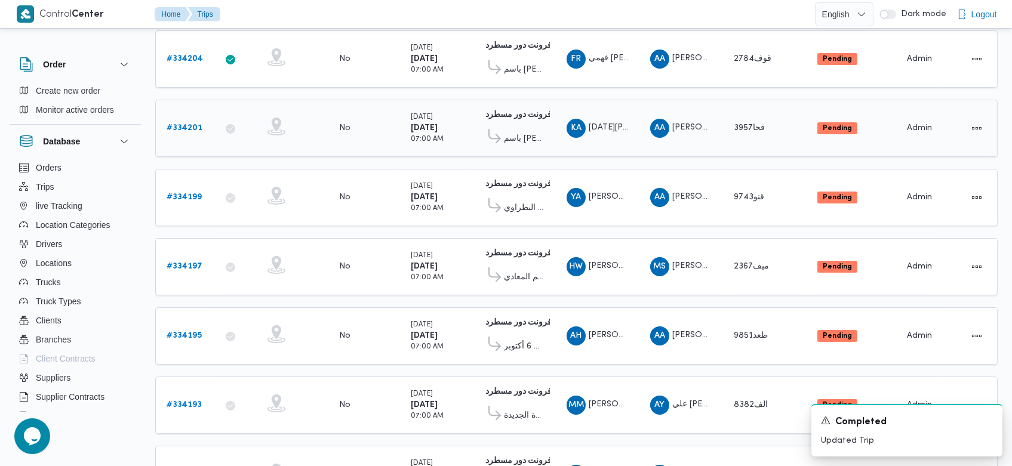
click at [190, 124] on b "# 334201" at bounding box center [185, 128] width 36 height 8
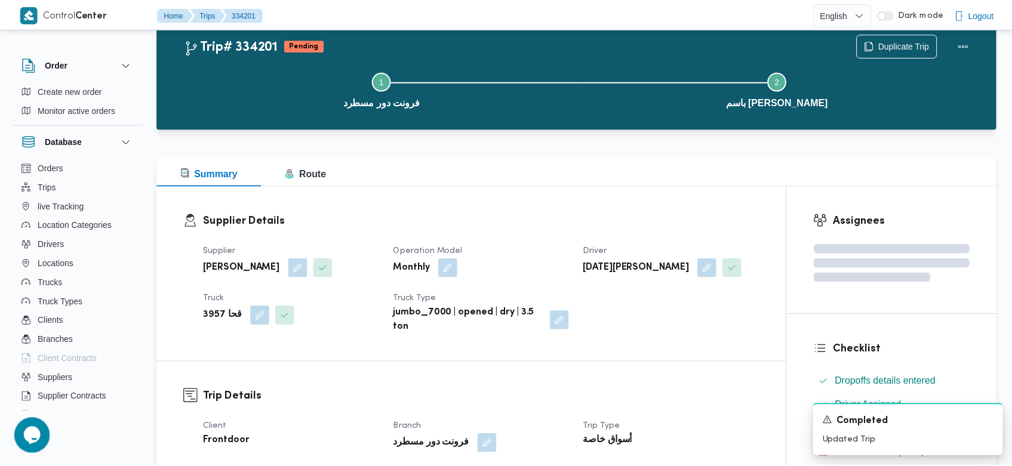
scroll to position [254, 0]
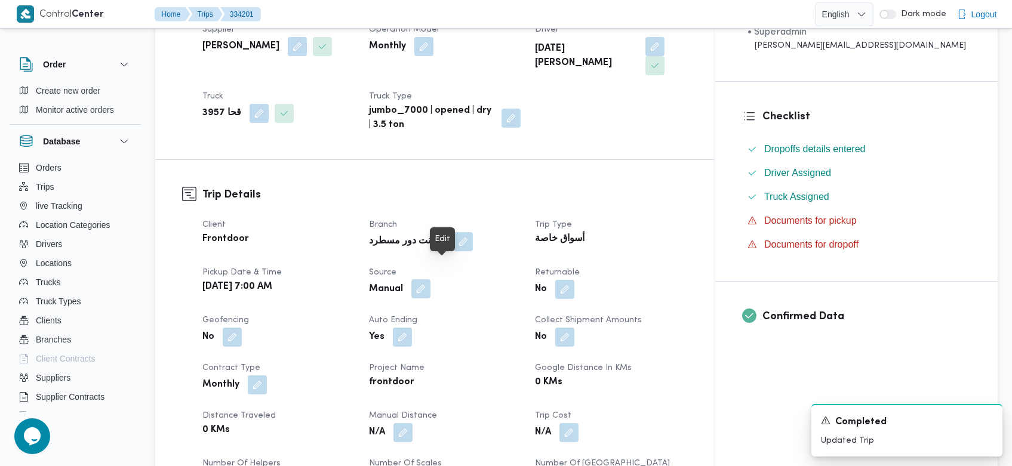
click at [430, 279] on button "button" at bounding box center [420, 288] width 19 height 19
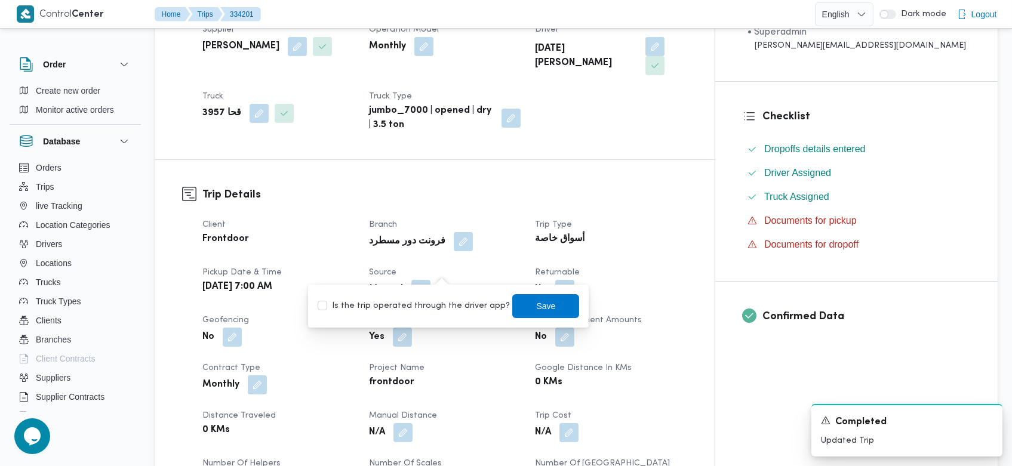
click at [425, 304] on label "Is the trip operated through the driver app?" at bounding box center [414, 306] width 192 height 14
checkbox input "true"
click at [519, 309] on span "Save" at bounding box center [545, 306] width 67 height 24
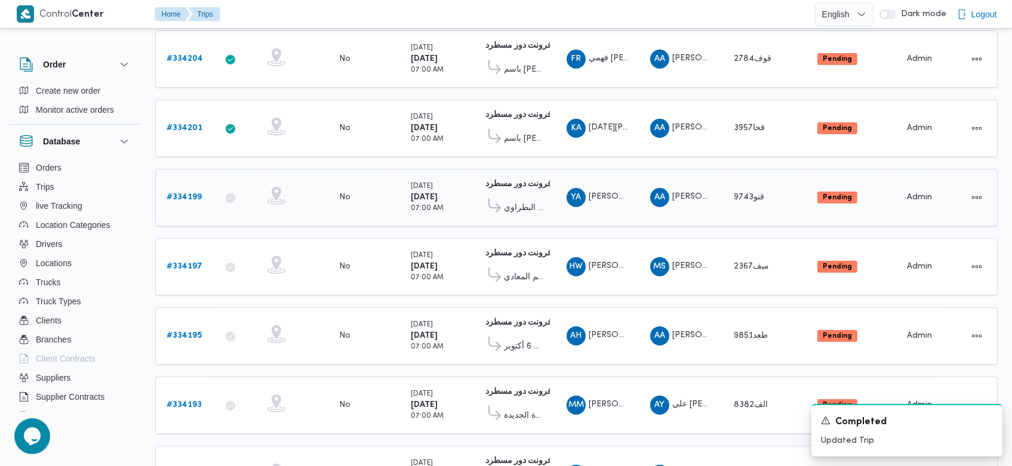
click at [202, 192] on div "# 334199" at bounding box center [185, 198] width 47 height 24
click at [187, 193] on b "# 334199" at bounding box center [184, 197] width 35 height 8
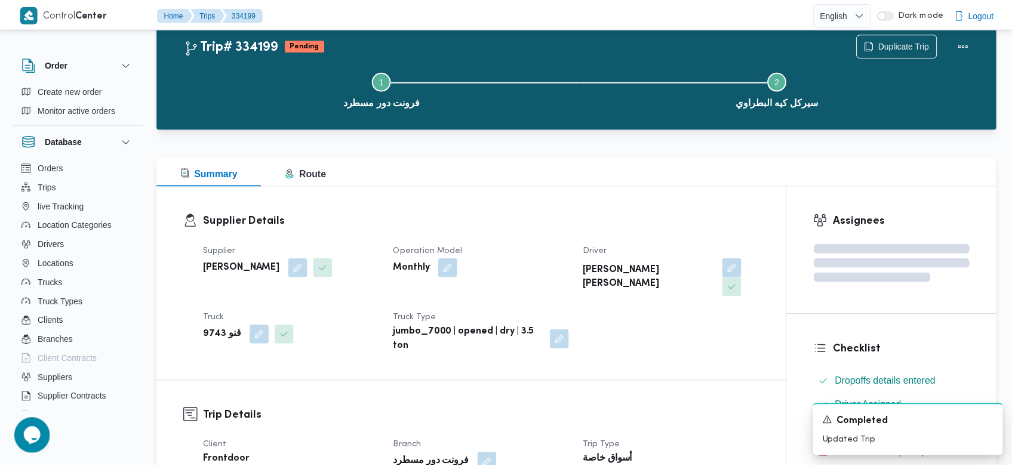
scroll to position [254, 0]
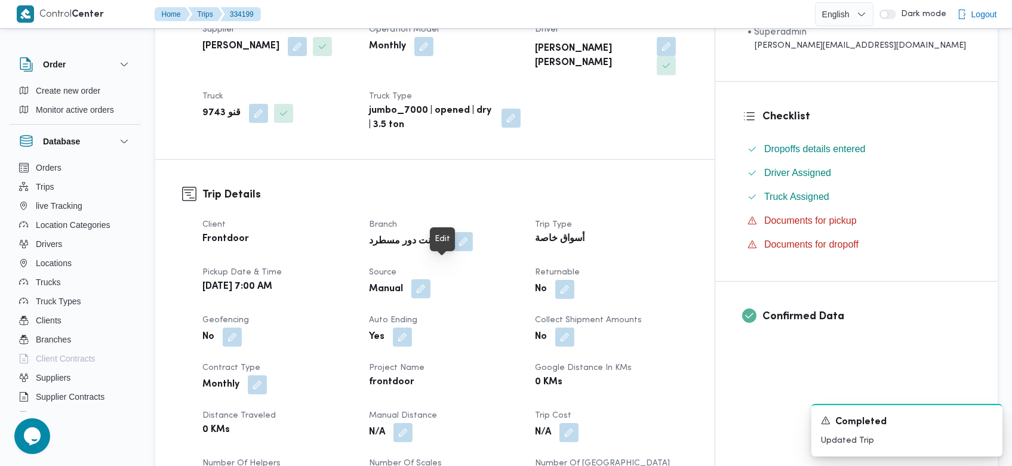
click at [430, 279] on button "button" at bounding box center [420, 288] width 19 height 19
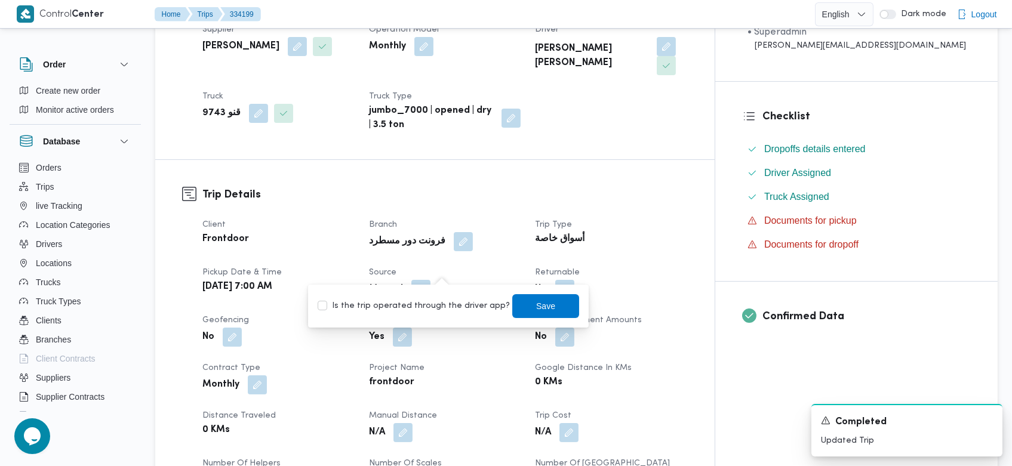
click at [428, 304] on label "Is the trip operated through the driver app?" at bounding box center [414, 306] width 192 height 14
checkbox input "true"
click at [537, 307] on span "Save" at bounding box center [546, 305] width 19 height 14
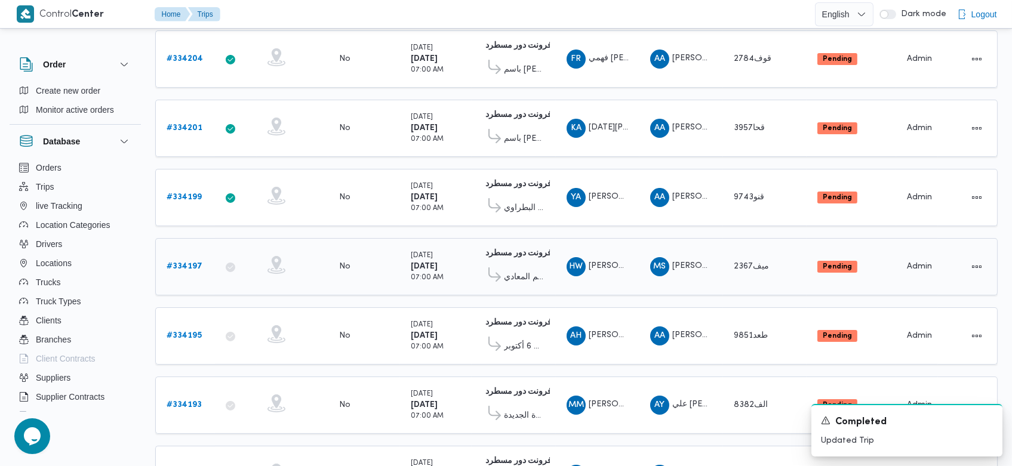
click at [186, 263] on b "# 334197" at bounding box center [185, 267] width 36 height 8
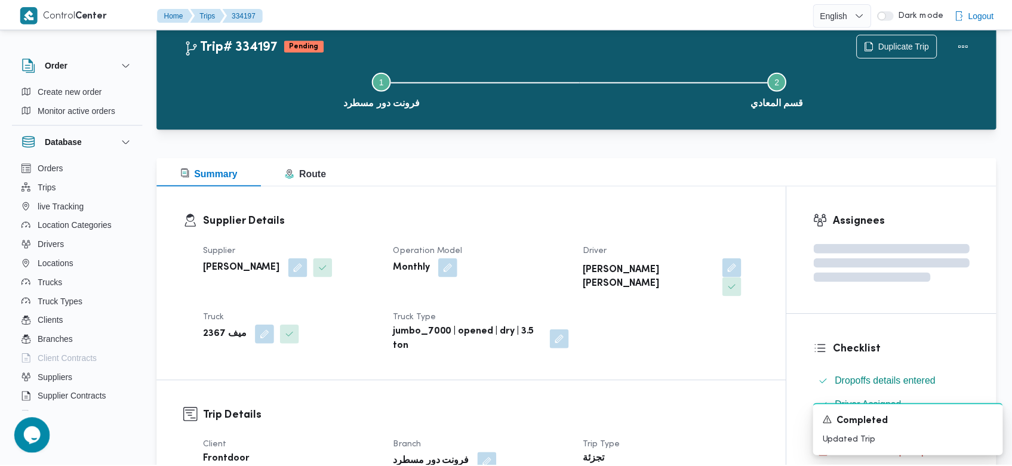
scroll to position [254, 0]
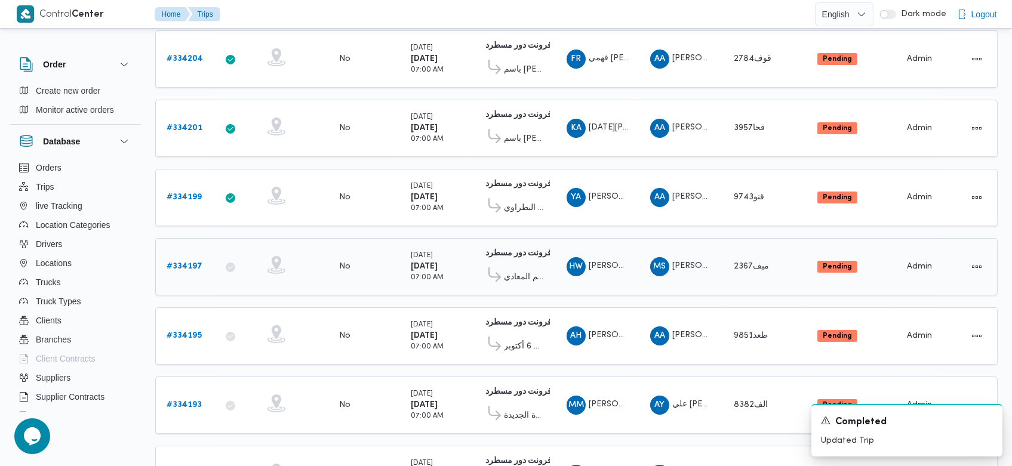
click at [195, 263] on b "# 334197" at bounding box center [185, 267] width 36 height 8
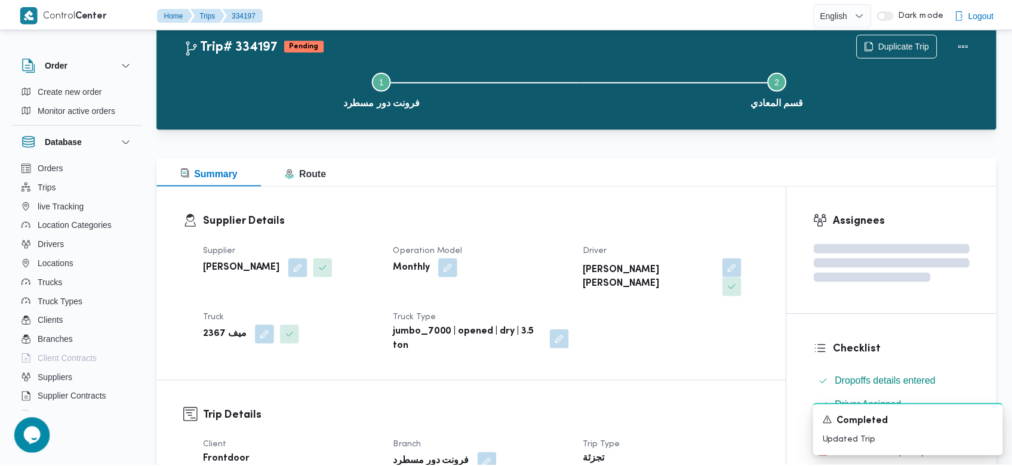
scroll to position [254, 0]
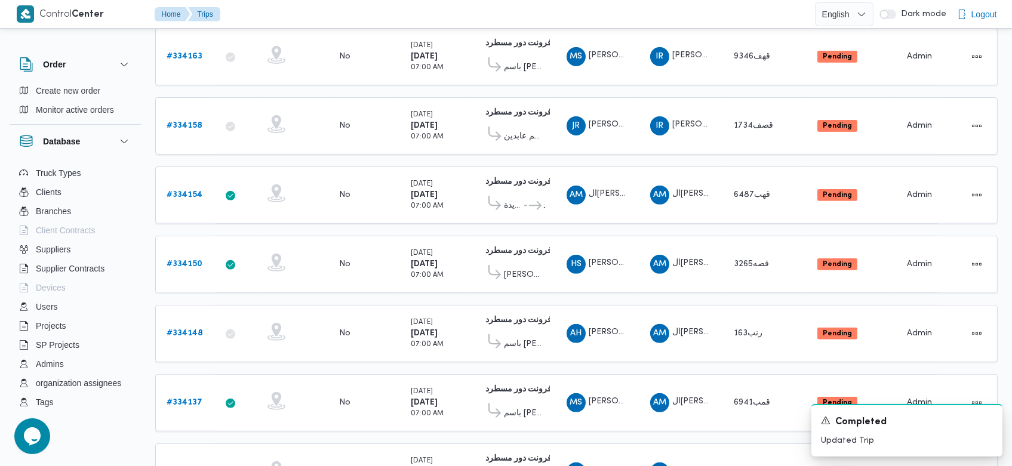
scroll to position [1129, 0]
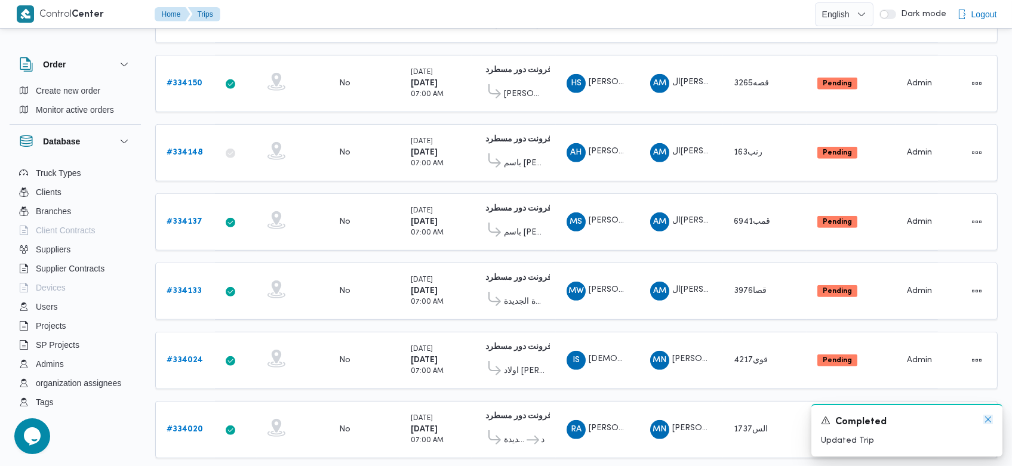
click at [987, 422] on icon "Dismiss toast" at bounding box center [988, 420] width 10 height 10
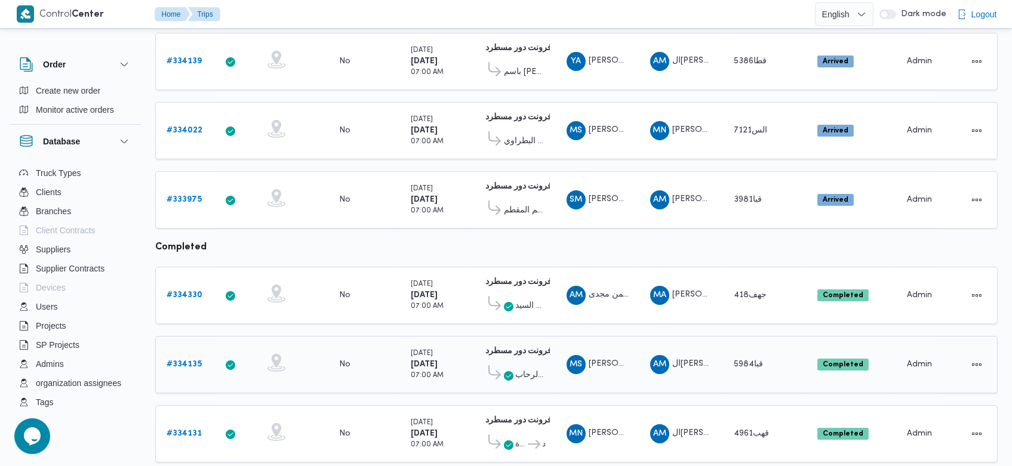
scroll to position [411, 0]
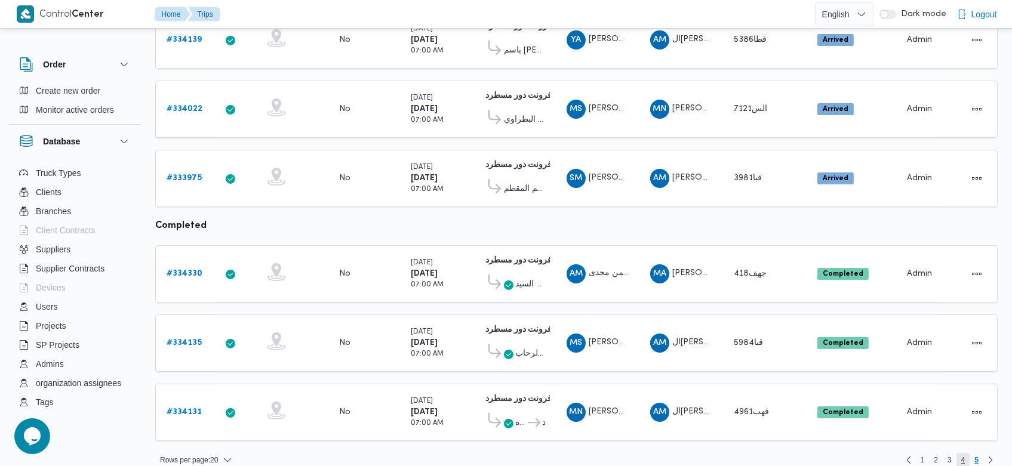
click at [962, 453] on span "4" at bounding box center [963, 460] width 4 height 14
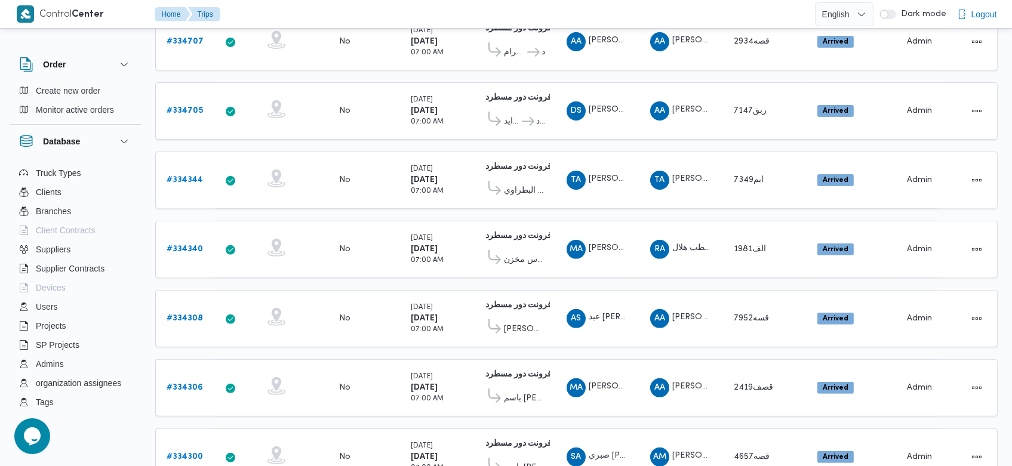
scroll to position [1181, 0]
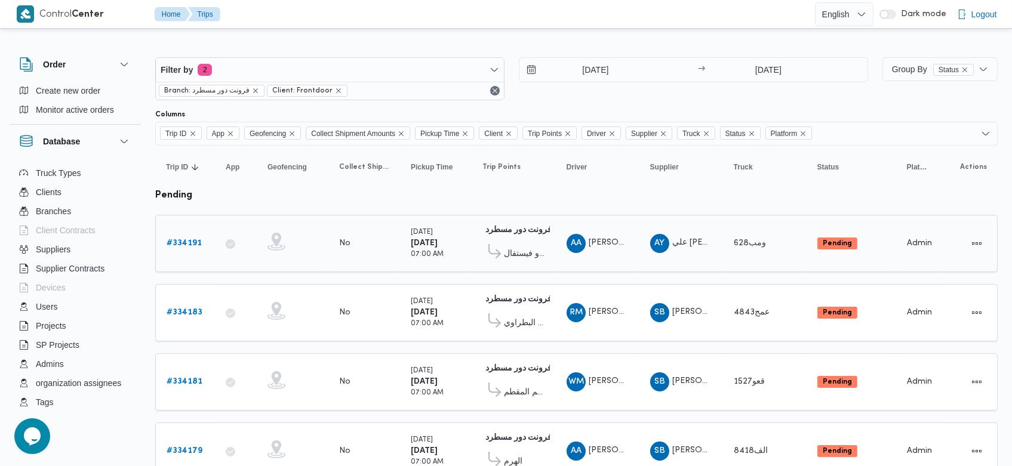
click at [182, 242] on b "# 334191" at bounding box center [184, 243] width 35 height 8
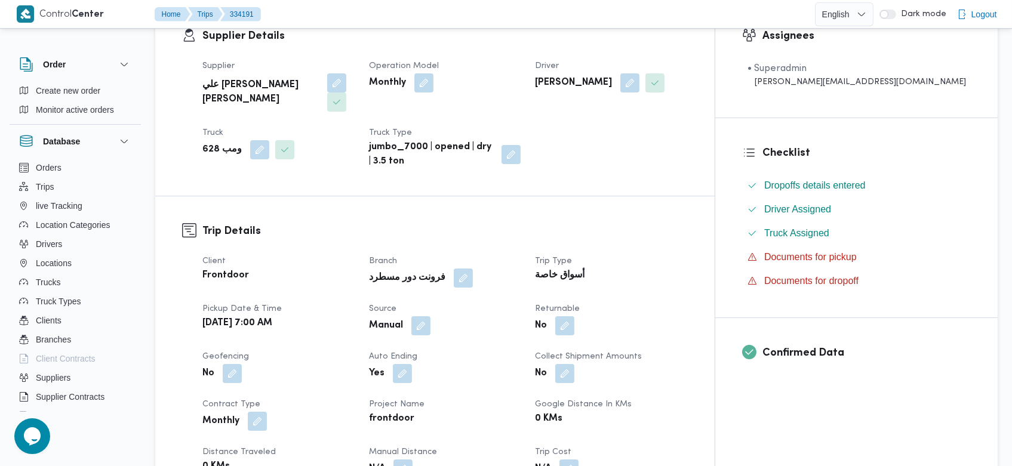
scroll to position [231, 0]
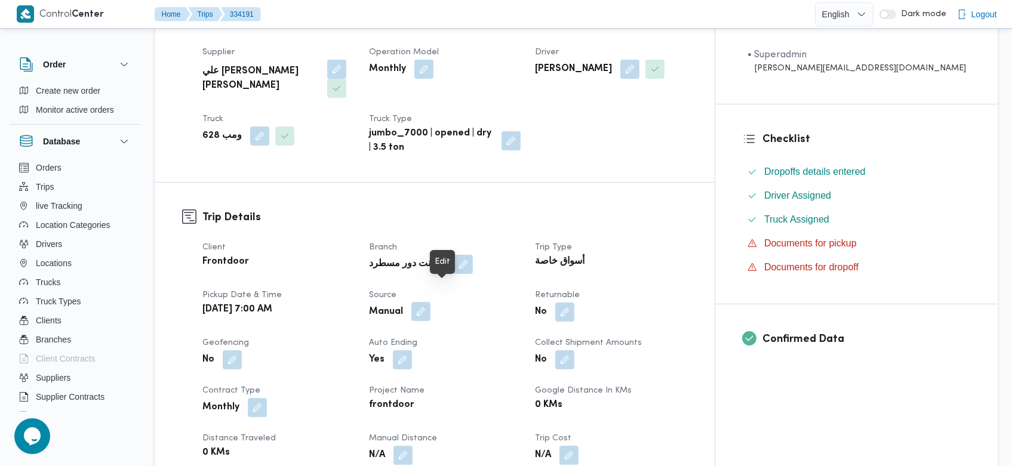
click at [430, 302] on button "button" at bounding box center [420, 311] width 19 height 19
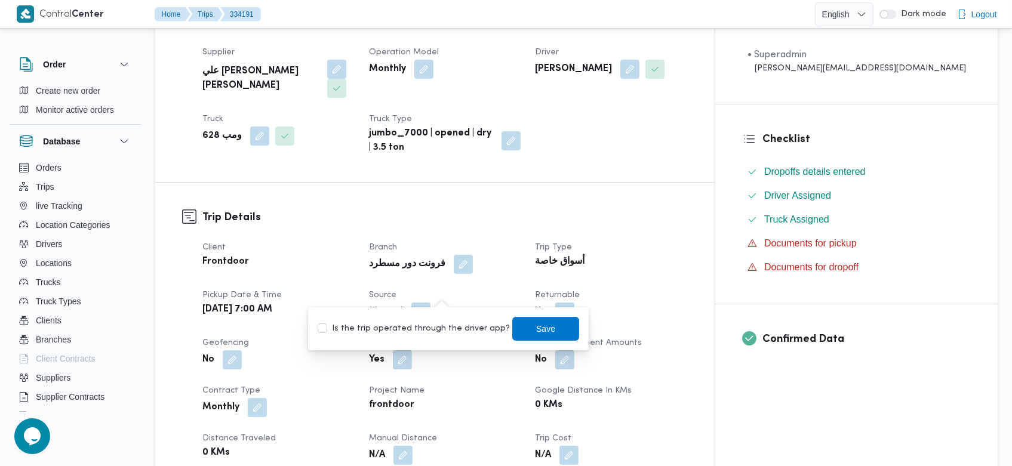
click at [444, 330] on label "Is the trip operated through the driver app?" at bounding box center [414, 329] width 192 height 14
checkbox input "true"
click at [525, 335] on span "Save" at bounding box center [545, 328] width 67 height 24
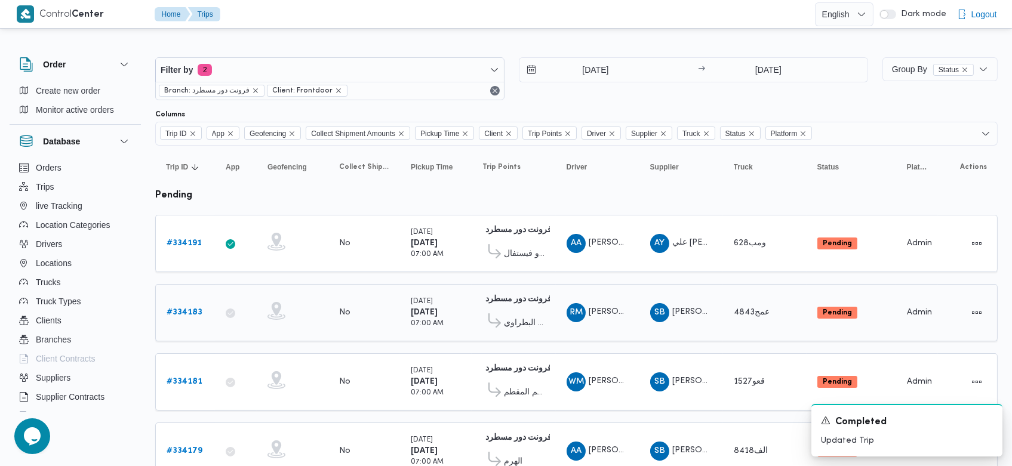
click at [194, 310] on b "# 334183" at bounding box center [185, 313] width 36 height 8
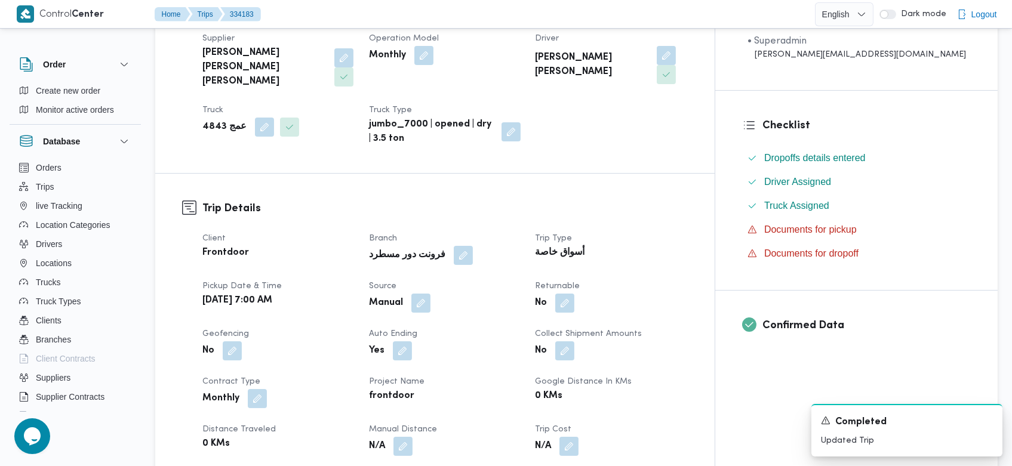
scroll to position [177, 0]
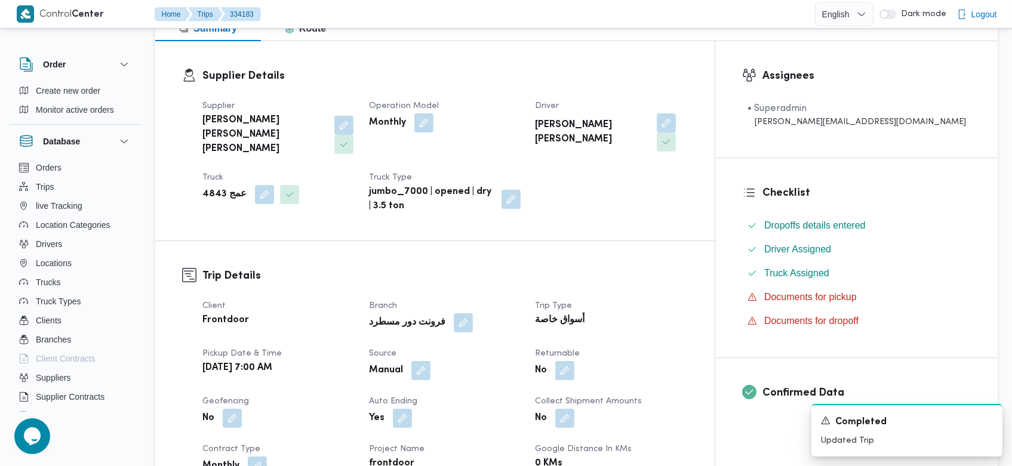
click at [448, 358] on div "Client Frontdoor Branch فرونت دور مسطرد Trip Type أسواق خاصة Pickup date & time…" at bounding box center [445, 466] width 500 height 349
click at [430, 361] on button "button" at bounding box center [420, 370] width 19 height 19
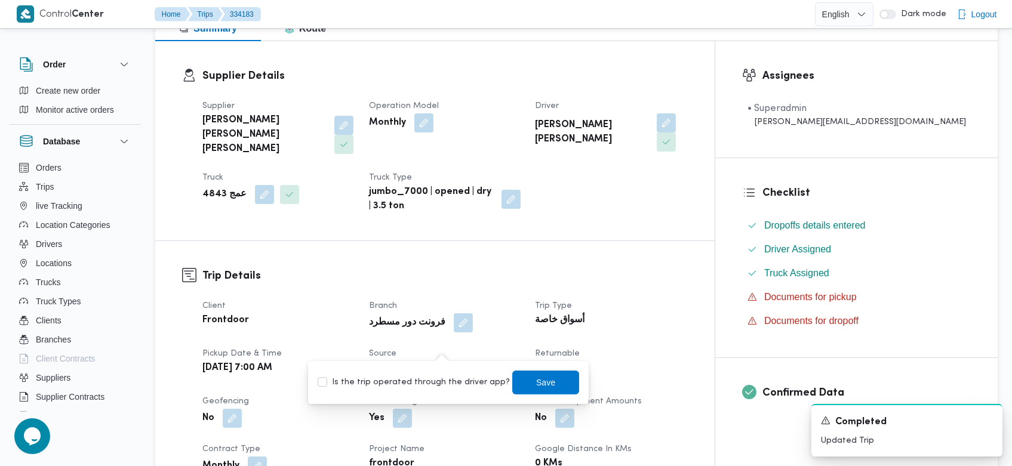
click at [438, 380] on label "Is the trip operated through the driver app?" at bounding box center [414, 382] width 192 height 14
checkbox input "true"
click at [538, 380] on span "Save" at bounding box center [546, 382] width 19 height 14
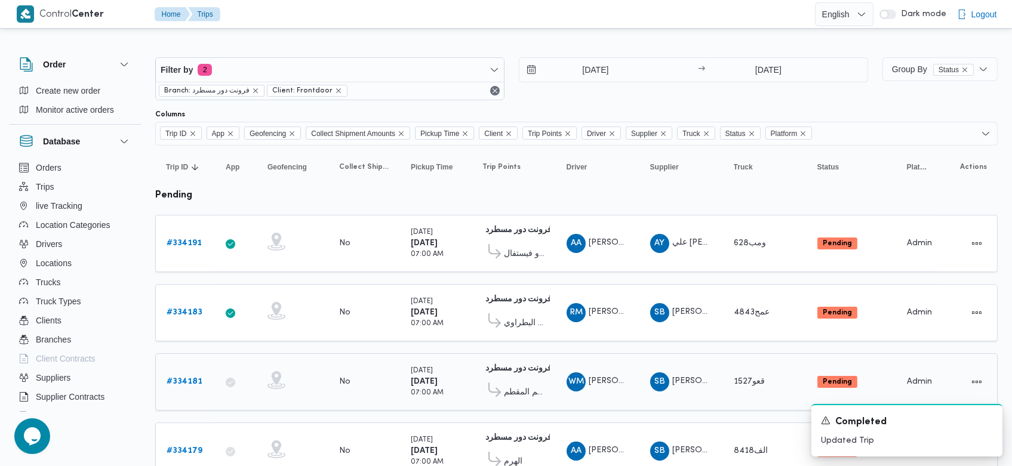
click at [191, 378] on b "# 334181" at bounding box center [185, 382] width 36 height 8
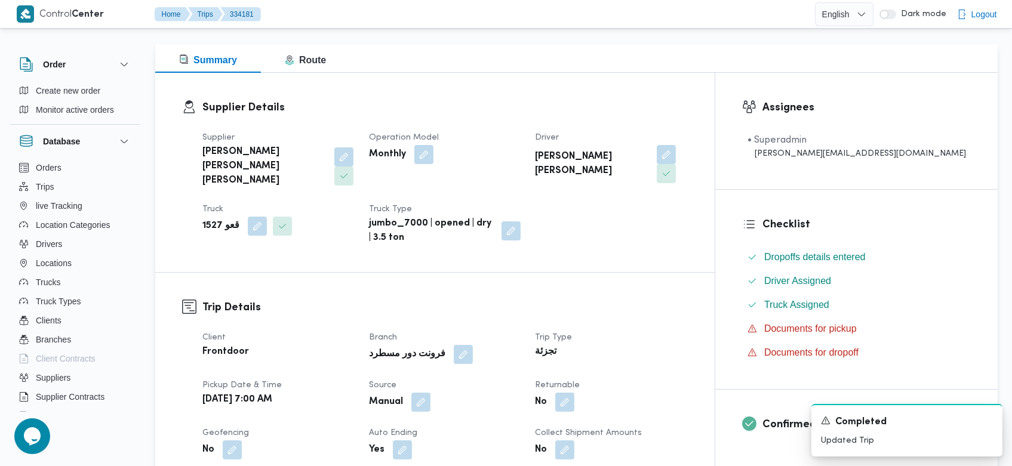
scroll to position [262, 0]
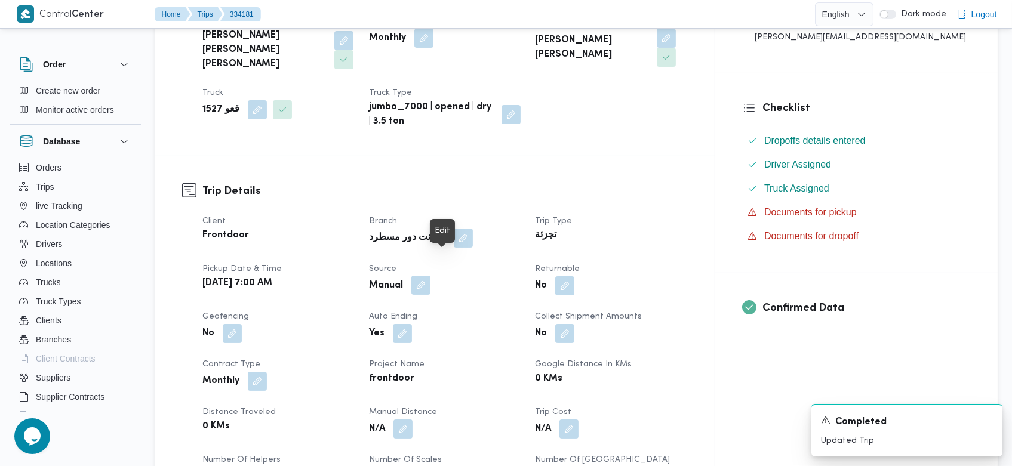
click at [430, 276] on button "button" at bounding box center [420, 285] width 19 height 19
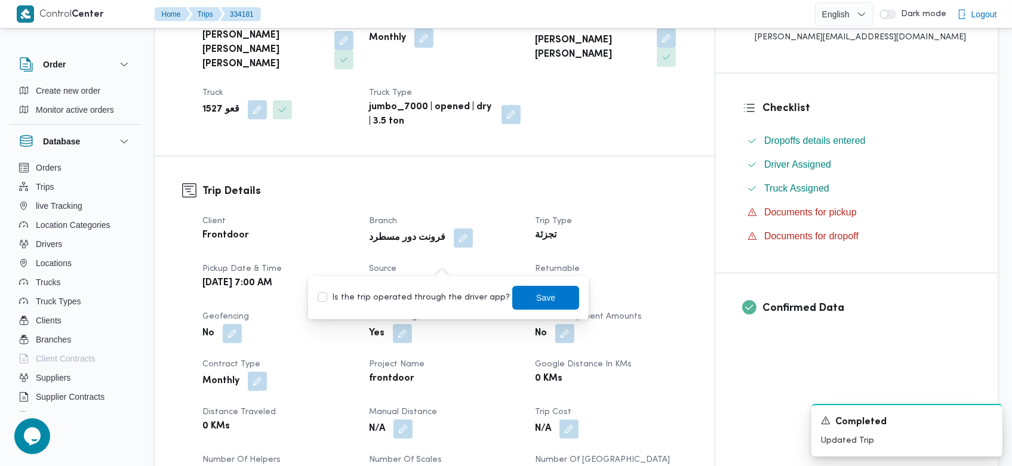
click at [398, 302] on label "Is the trip operated through the driver app?" at bounding box center [414, 298] width 192 height 14
checkbox input "true"
click at [537, 303] on span "Save" at bounding box center [546, 297] width 19 height 14
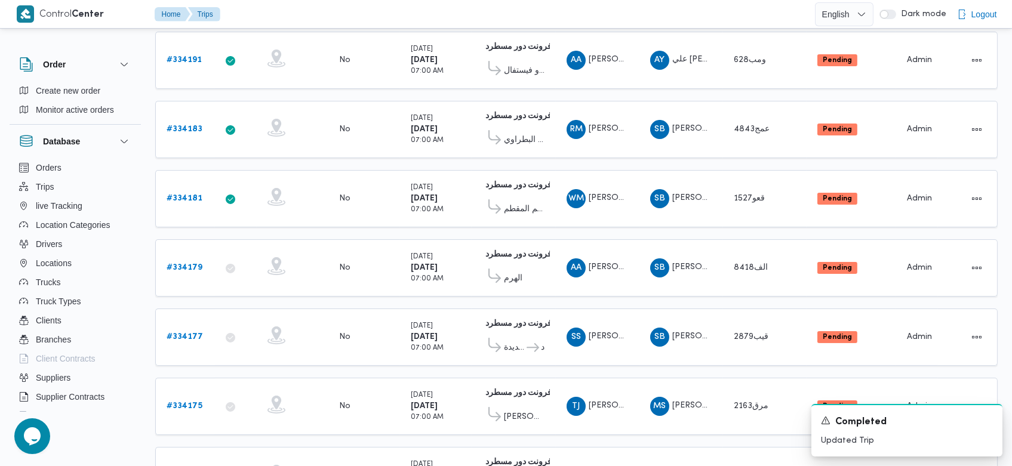
scroll to position [184, 0]
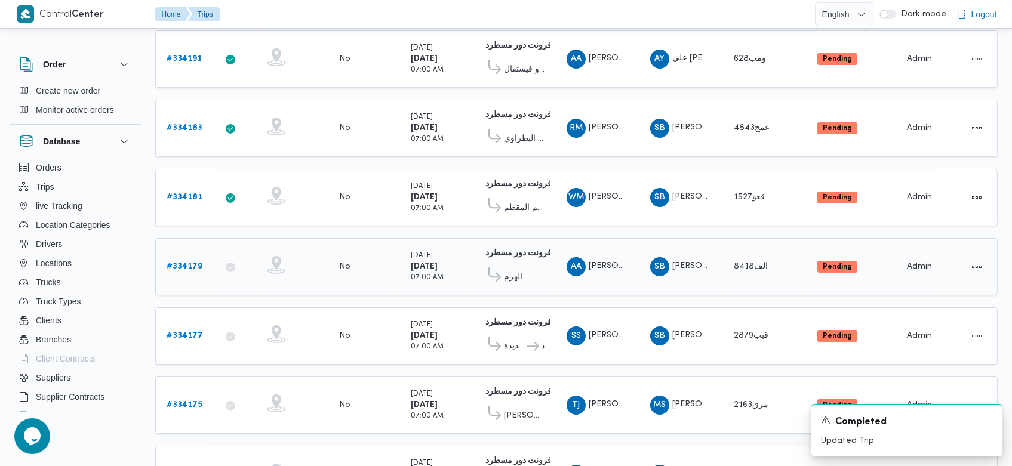
click at [196, 263] on b "# 334179" at bounding box center [185, 267] width 36 height 8
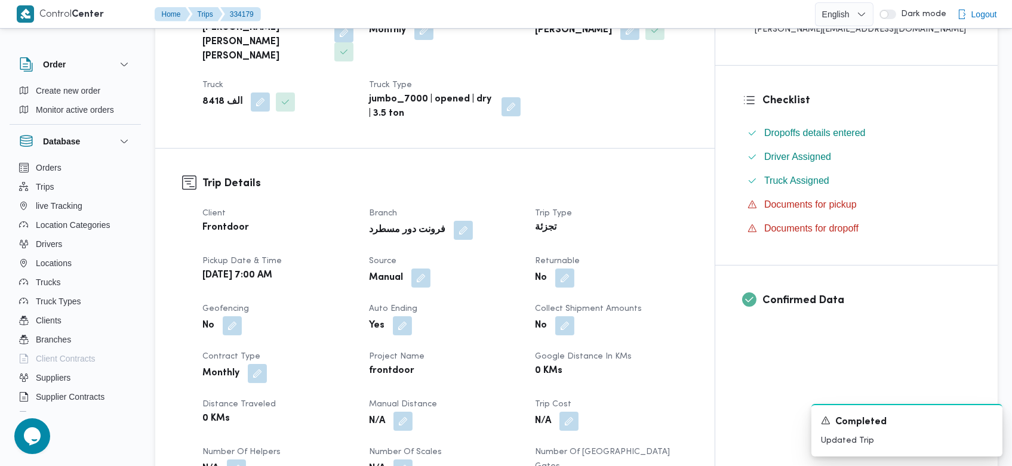
scroll to position [270, 0]
click at [430, 267] on button "button" at bounding box center [420, 276] width 19 height 19
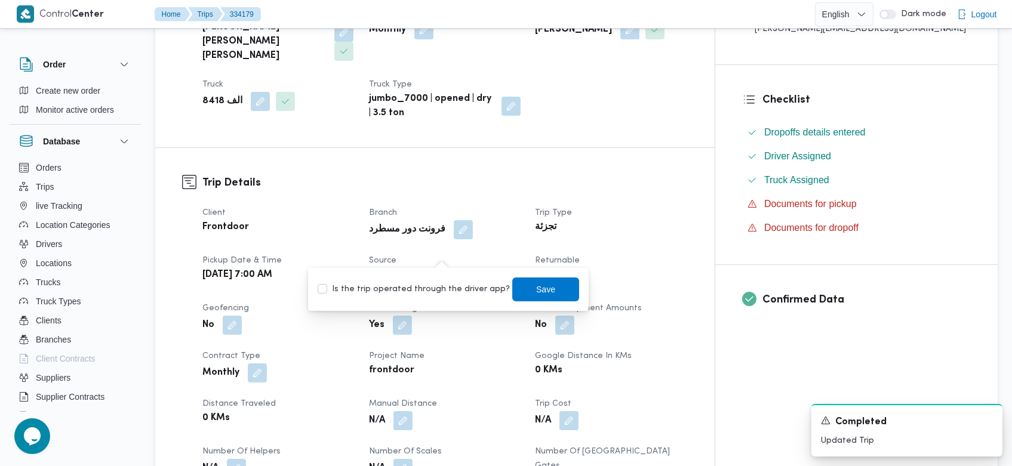
click at [412, 290] on label "Is the trip operated through the driver app?" at bounding box center [414, 289] width 192 height 14
checkbox input "true"
click at [512, 292] on span "Save" at bounding box center [545, 289] width 67 height 24
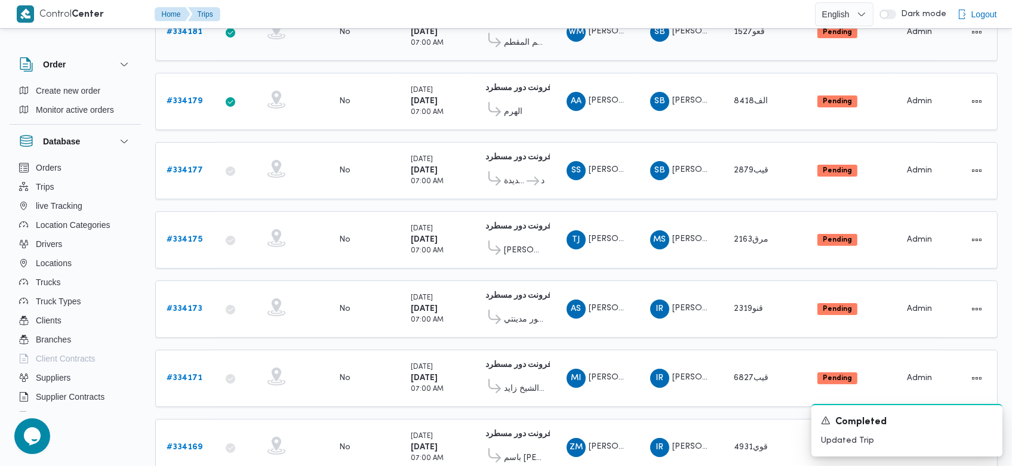
scroll to position [352, 0]
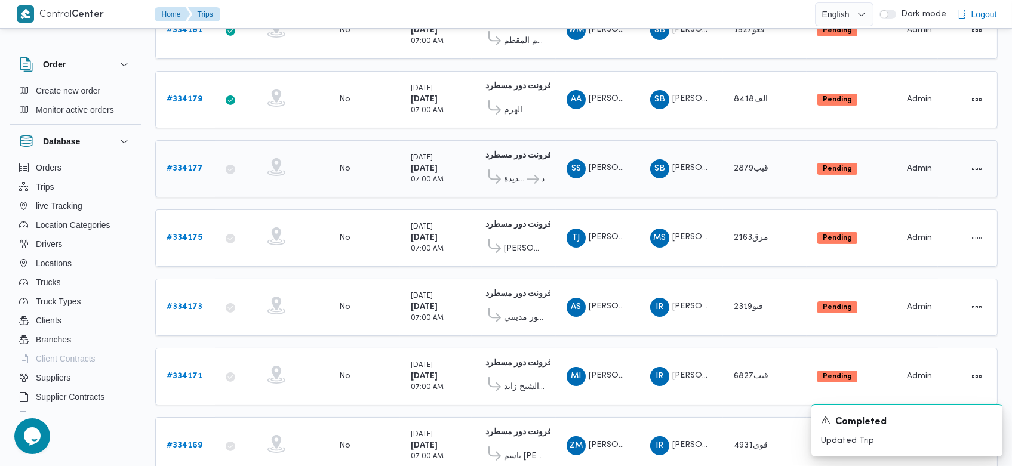
click at [190, 165] on b "# 334177" at bounding box center [185, 169] width 36 height 8
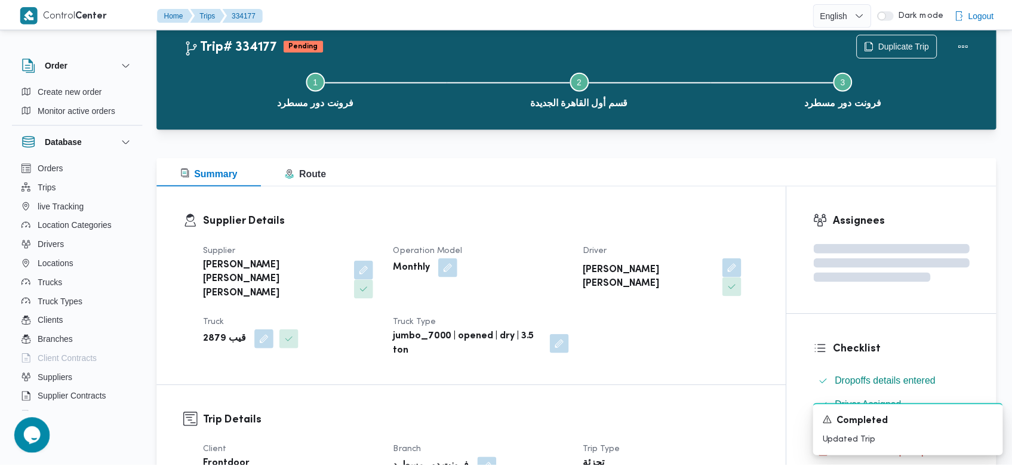
scroll to position [352, 0]
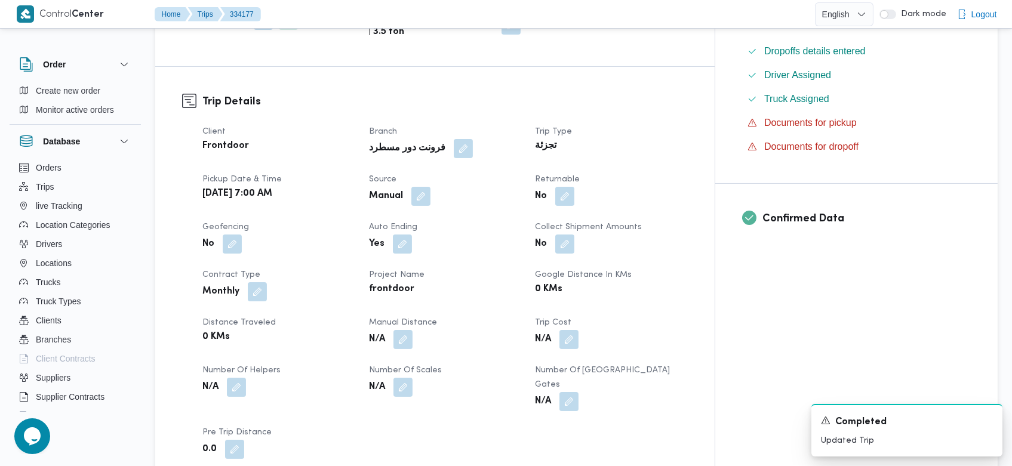
click at [445, 185] on div "Client Frontdoor Branch فرونت دور مسطرد Trip Type تجزئة Pickup date & time Mon,…" at bounding box center [445, 292] width 500 height 349
click at [430, 186] on button "button" at bounding box center [420, 195] width 19 height 19
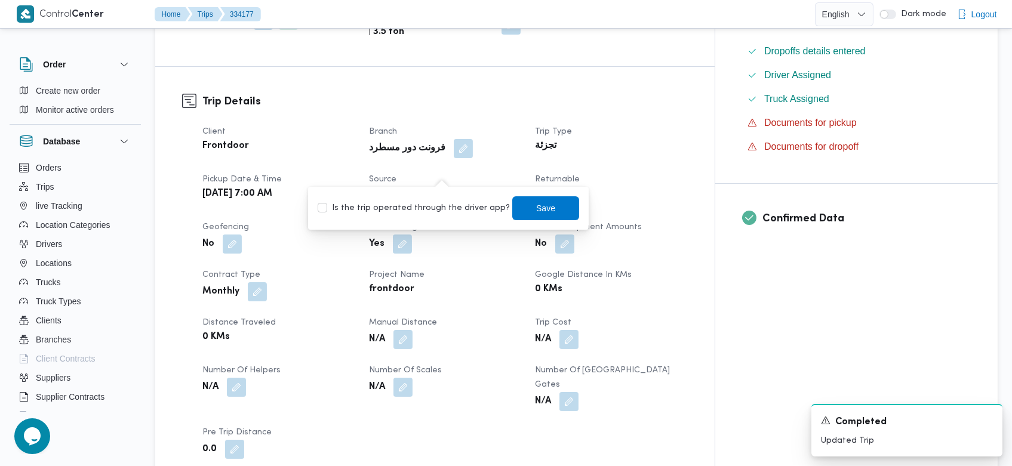
click at [411, 203] on label "Is the trip operated through the driver app?" at bounding box center [414, 208] width 192 height 14
checkbox input "true"
click at [538, 199] on span "Save" at bounding box center [545, 208] width 67 height 24
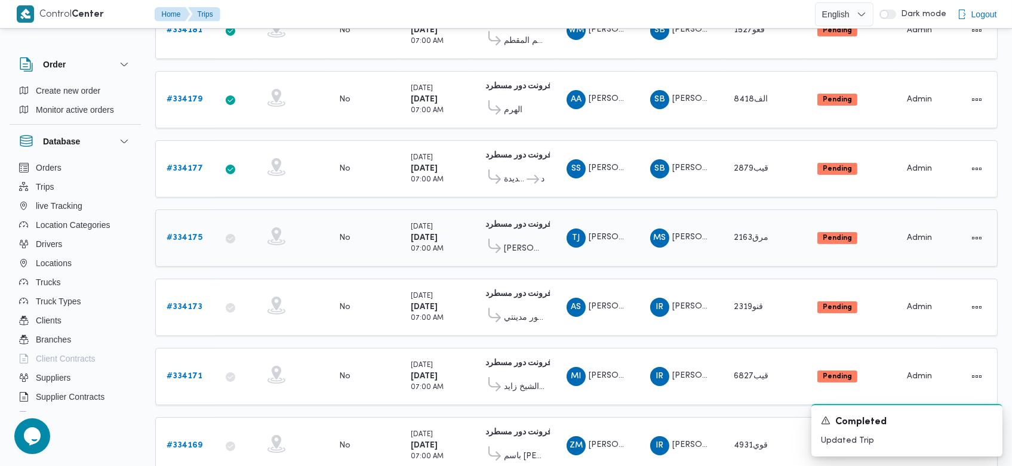
click at [190, 234] on b "# 334175" at bounding box center [185, 238] width 36 height 8
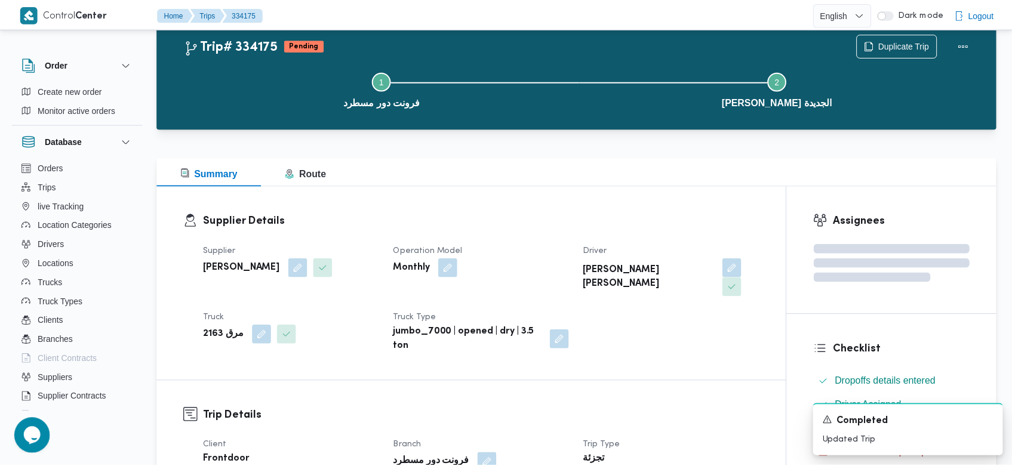
scroll to position [352, 0]
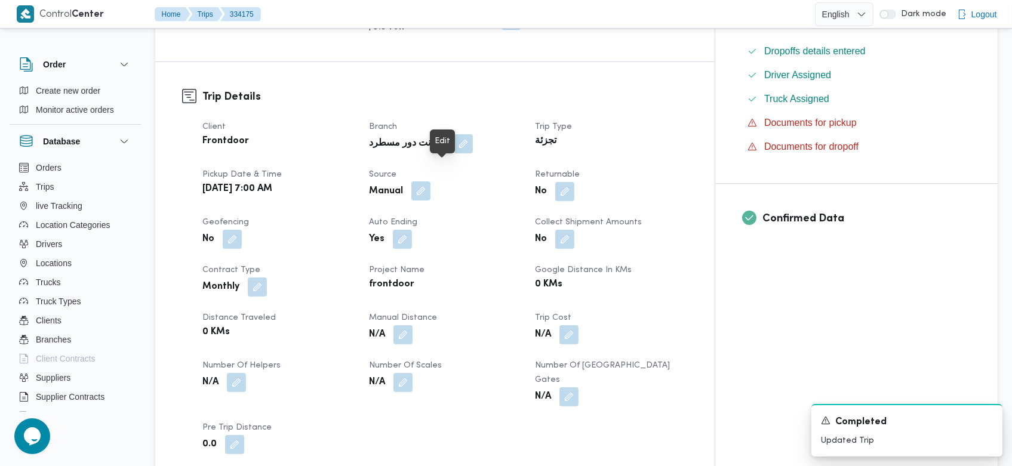
click at [430, 181] on button "button" at bounding box center [420, 190] width 19 height 19
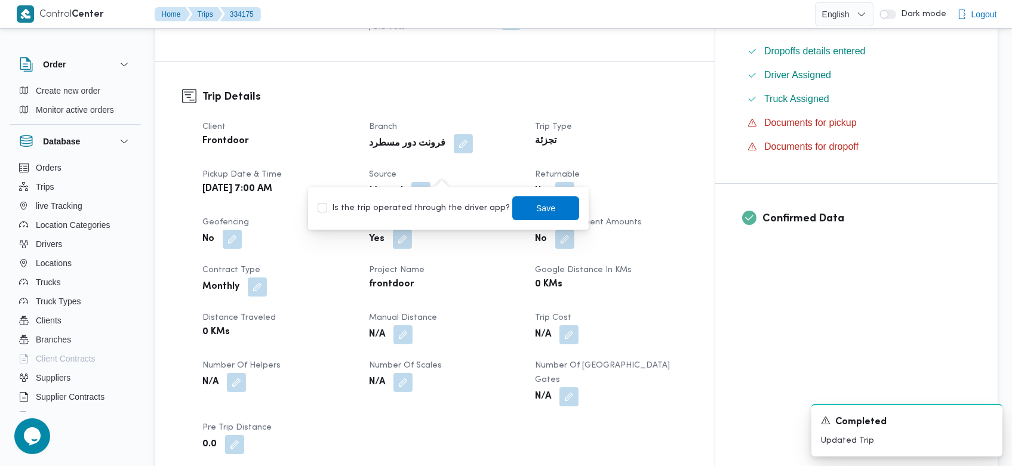
click at [449, 213] on label "Is the trip operated through the driver app?" at bounding box center [414, 208] width 192 height 14
checkbox input "true"
click at [553, 211] on span "Save" at bounding box center [545, 208] width 67 height 24
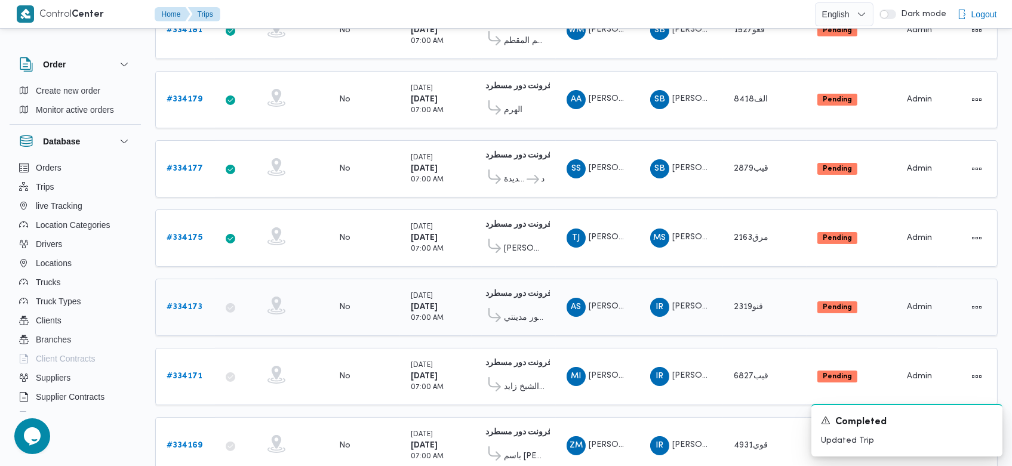
click at [171, 303] on b "# 334173" at bounding box center [185, 307] width 36 height 8
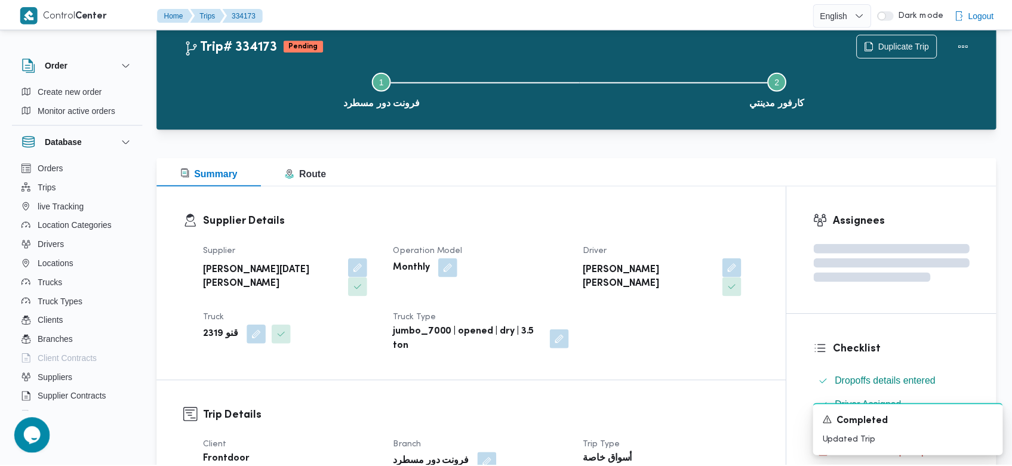
scroll to position [352, 0]
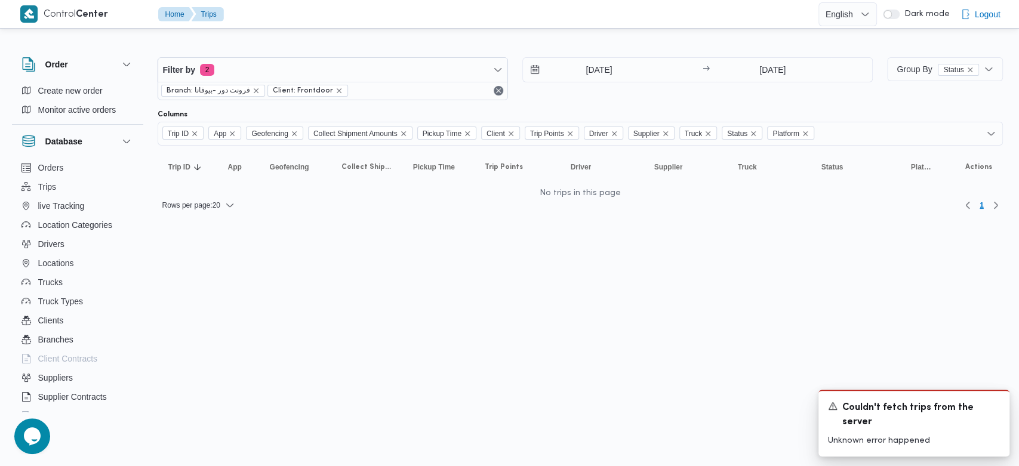
click at [734, 400] on html "Control Center Home Trips English عربي Dark mode Logout Order Create new order …" at bounding box center [509, 233] width 1019 height 466
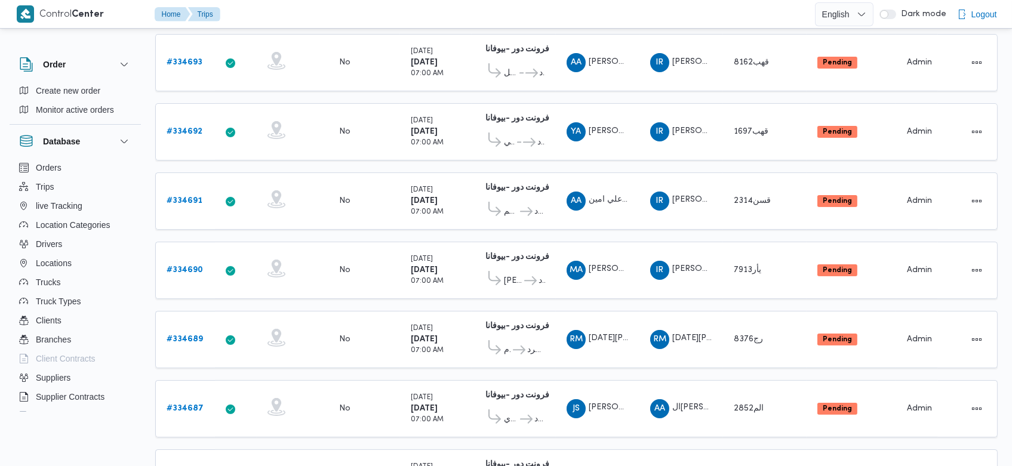
scroll to position [817, 0]
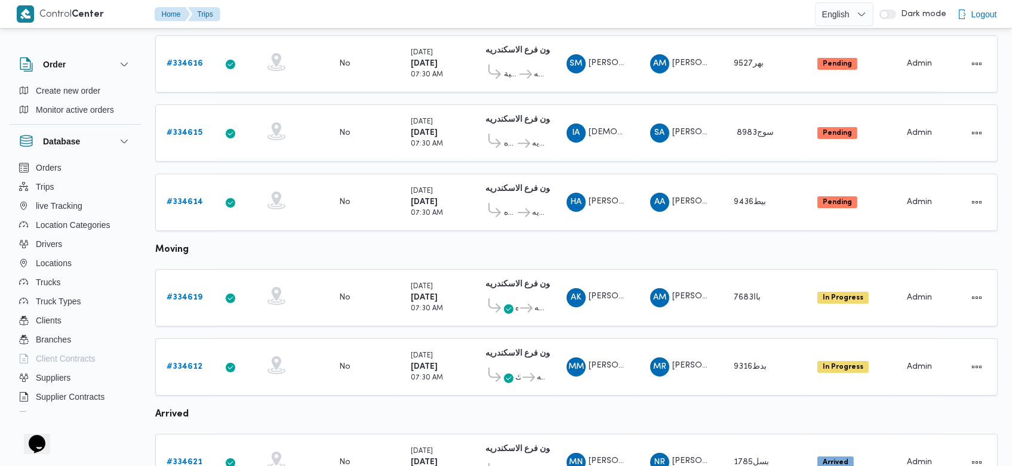
scroll to position [802, 0]
